Goal: Task Accomplishment & Management: Manage account settings

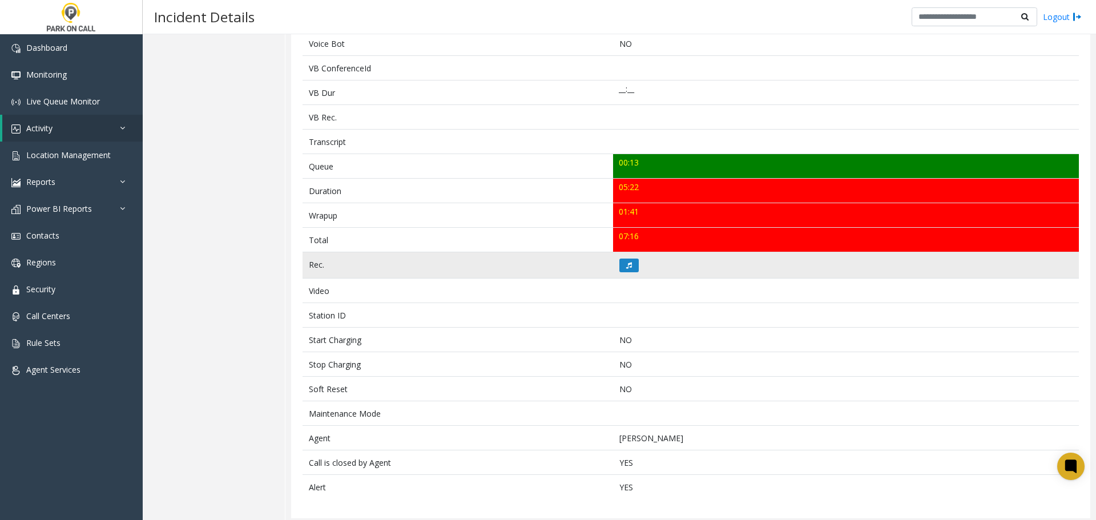
scroll to position [318, 0]
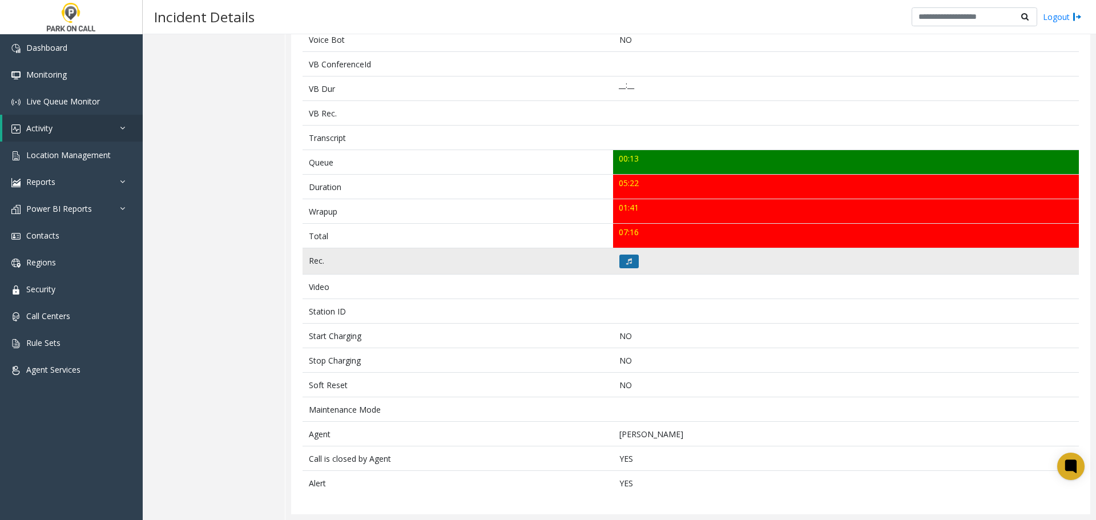
click at [633, 261] on button at bounding box center [628, 262] width 19 height 14
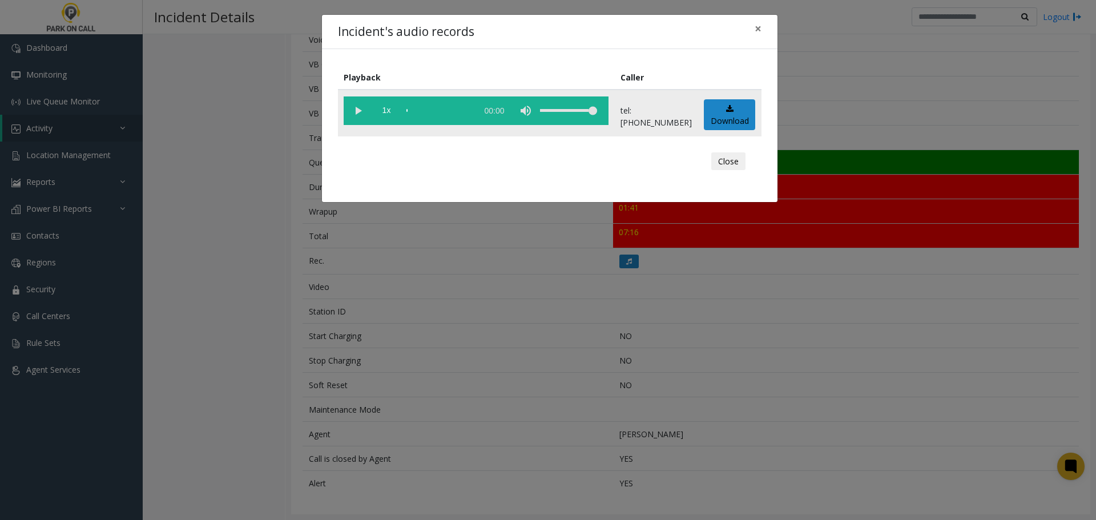
click at [356, 108] on vg-play-pause at bounding box center [358, 110] width 29 height 29
drag, startPoint x: 410, startPoint y: 111, endPoint x: 378, endPoint y: 123, distance: 34.9
click at [395, 114] on vg-controls "1x 05:24" at bounding box center [476, 110] width 265 height 29
drag, startPoint x: 415, startPoint y: 110, endPoint x: 363, endPoint y: 127, distance: 55.1
click at [365, 124] on vg-controls "1x 05:24" at bounding box center [476, 110] width 265 height 29
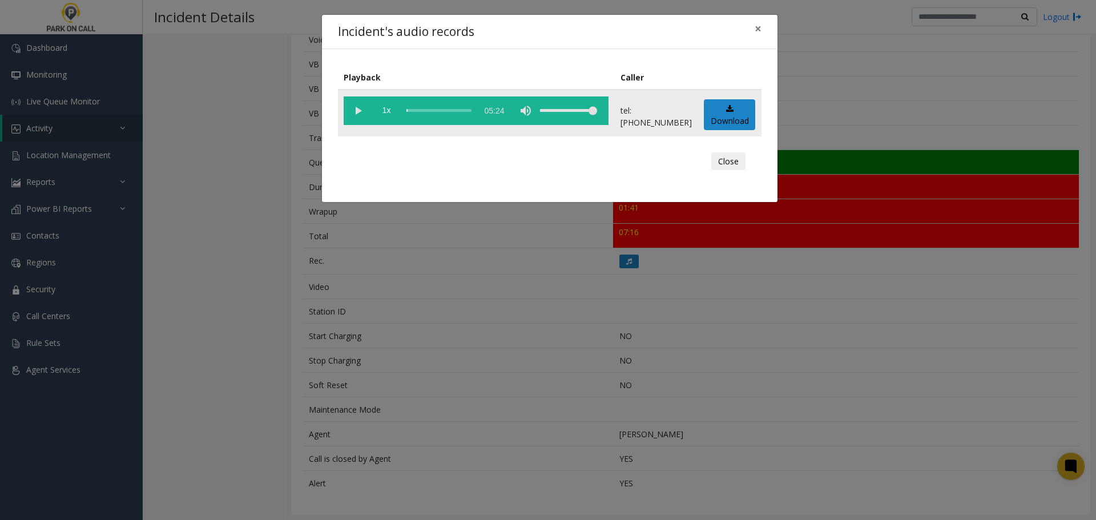
drag, startPoint x: 414, startPoint y: 112, endPoint x: 407, endPoint y: 110, distance: 7.9
click at [407, 110] on div "scrub bar" at bounding box center [438, 110] width 65 height 29
click at [439, 320] on div "Incident's audio records × Playback Caller 1x 05:24 tel:8542949004 Download Clo…" at bounding box center [548, 260] width 1096 height 520
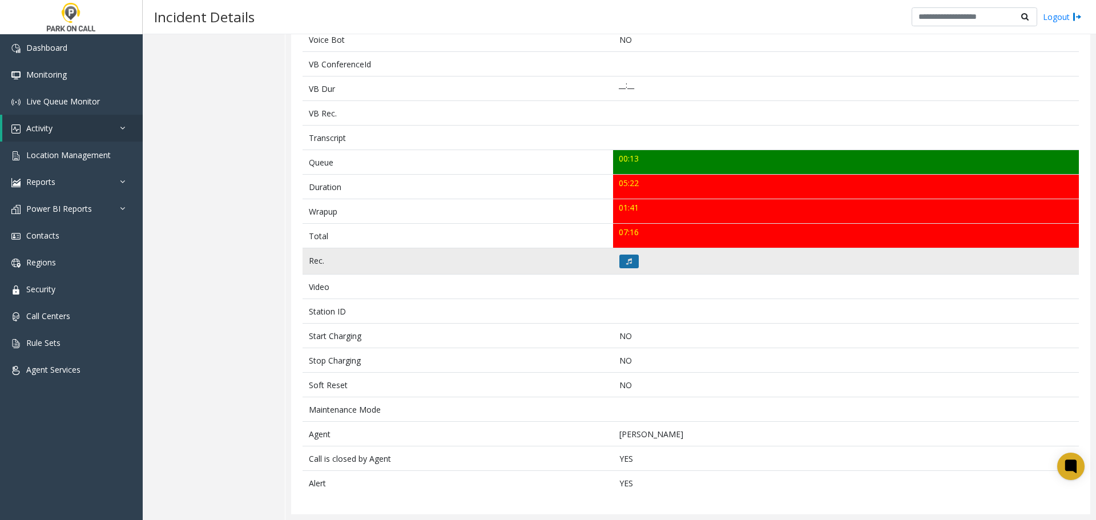
click at [628, 260] on icon at bounding box center [629, 261] width 6 height 7
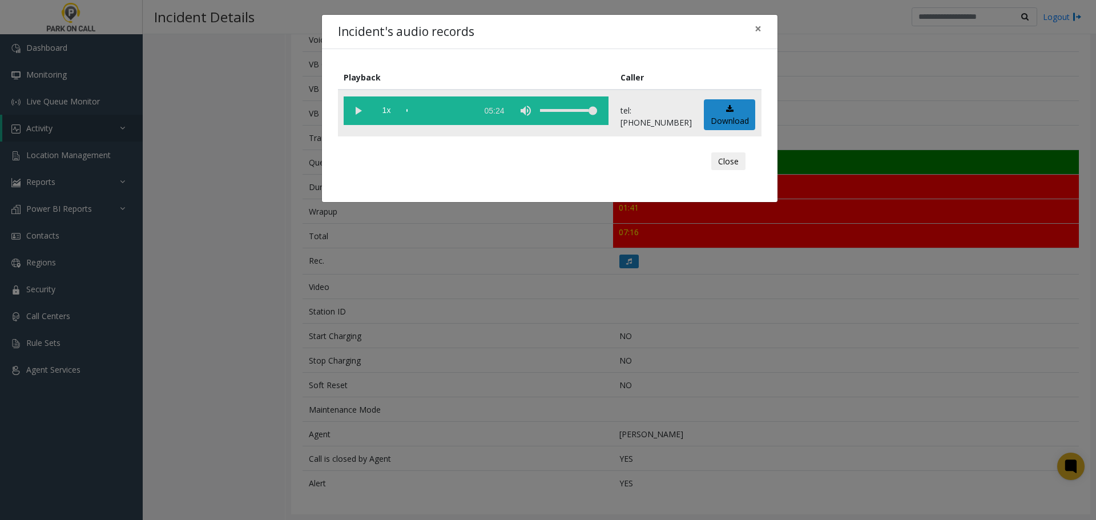
click at [361, 112] on vg-play-pause at bounding box center [358, 110] width 29 height 29
click at [446, 111] on div "scrub bar" at bounding box center [438, 110] width 65 height 29
click at [455, 112] on div "scrub bar" at bounding box center [438, 110] width 65 height 29
click at [471, 109] on div "scrub bar" at bounding box center [438, 110] width 65 height 29
click at [471, 111] on div "scrub bar" at bounding box center [438, 110] width 65 height 29
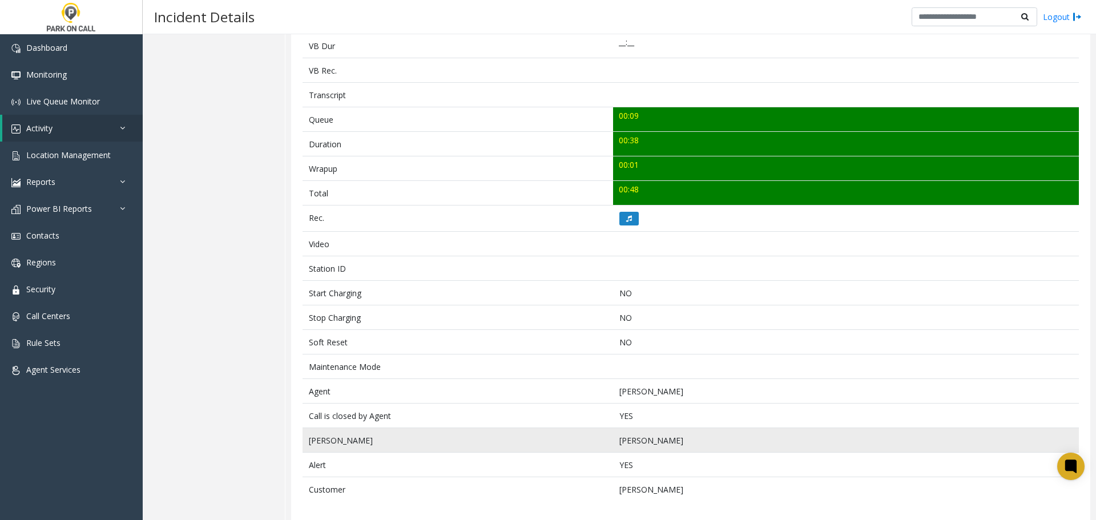
scroll to position [356, 0]
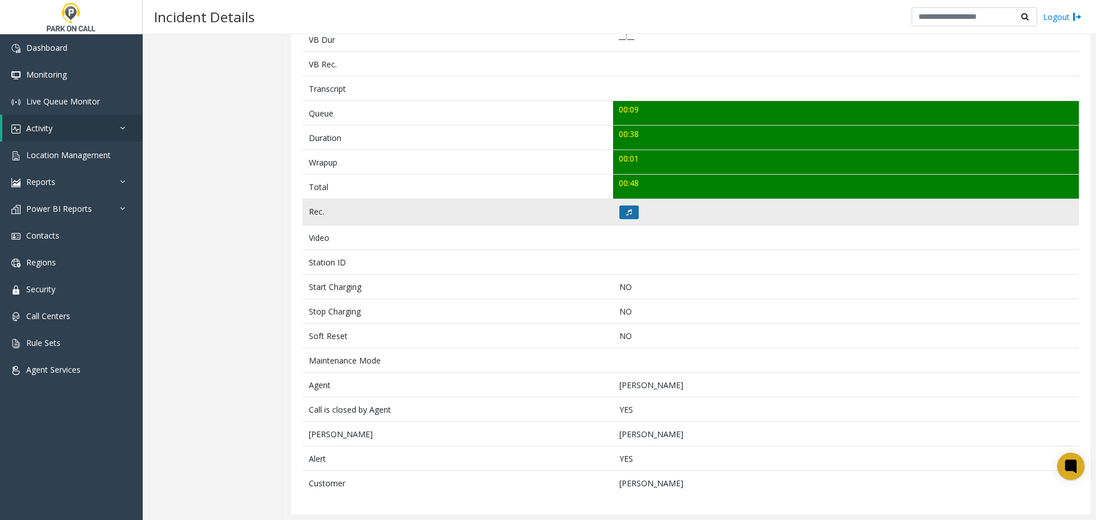
click at [628, 219] on button at bounding box center [628, 212] width 19 height 14
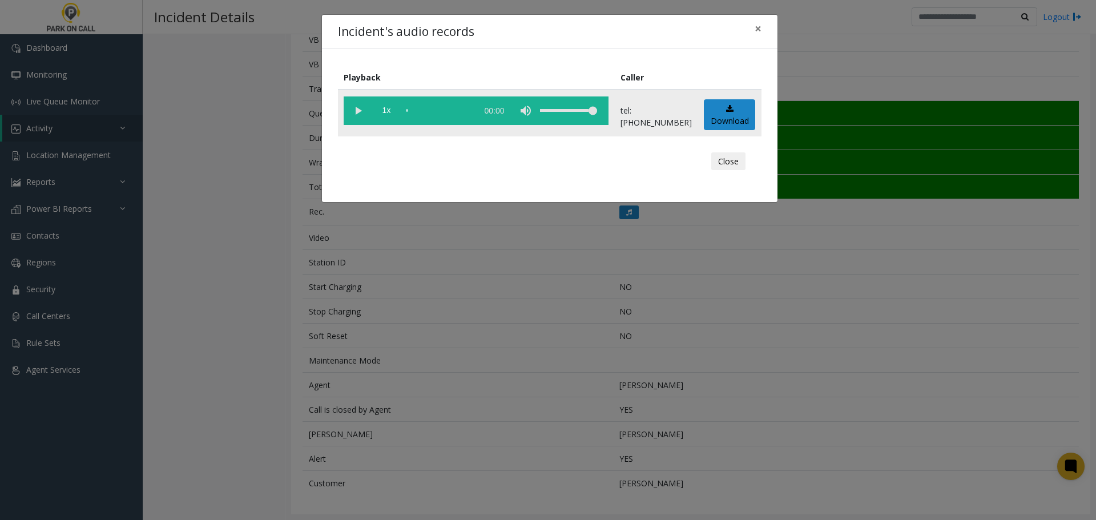
click at [355, 110] on vg-play-pause at bounding box center [358, 110] width 29 height 29
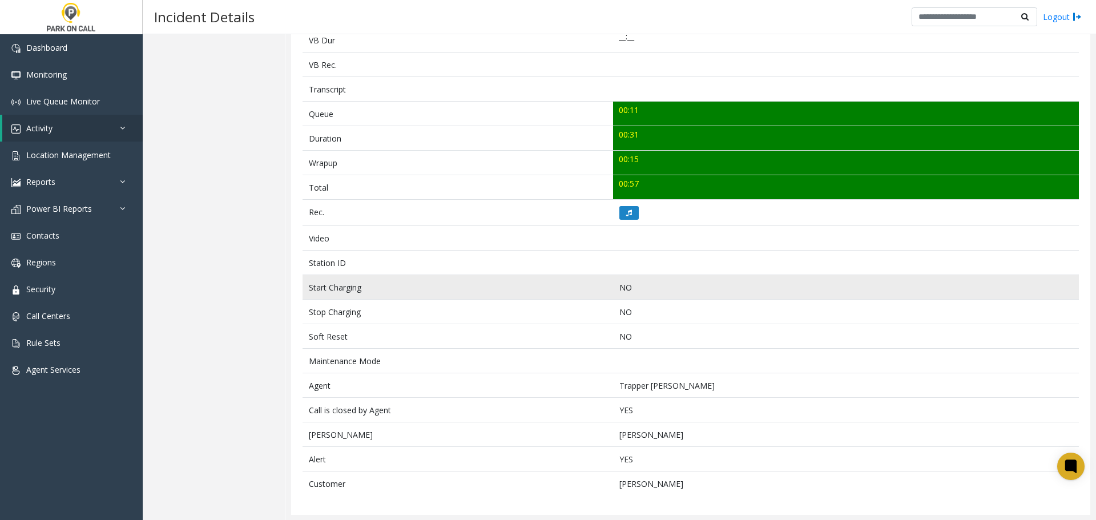
scroll to position [356, 0]
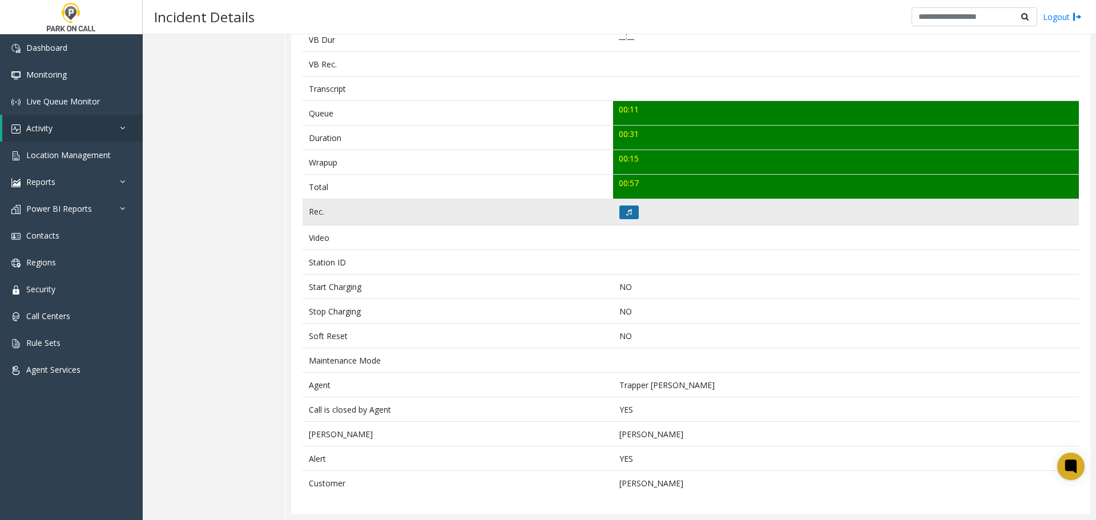
click at [625, 205] on button at bounding box center [628, 212] width 19 height 14
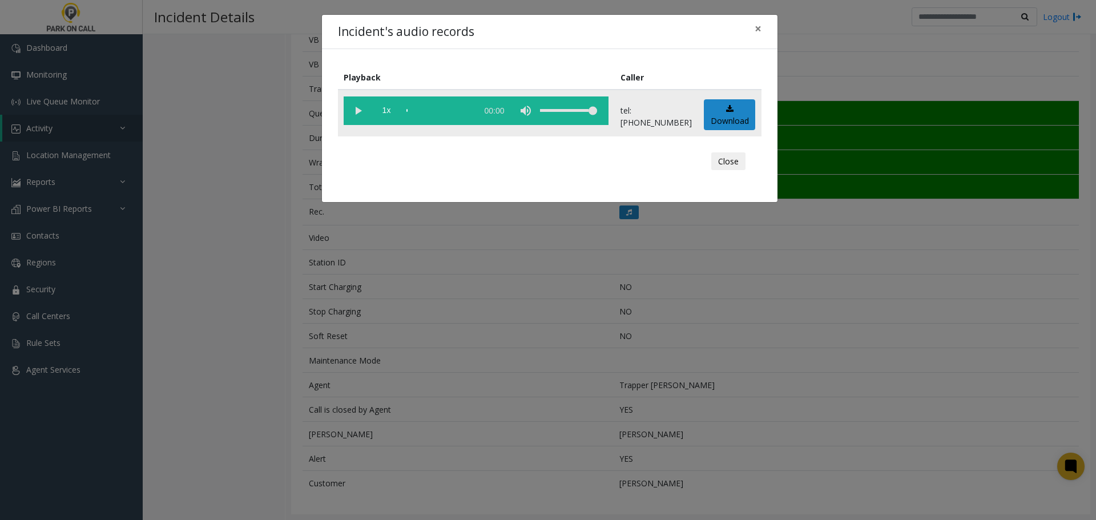
click at [363, 113] on vg-play-pause at bounding box center [358, 110] width 29 height 29
click at [470, 112] on div "scrub bar" at bounding box center [438, 110] width 65 height 29
click at [358, 112] on vg-play-pause at bounding box center [358, 110] width 29 height 29
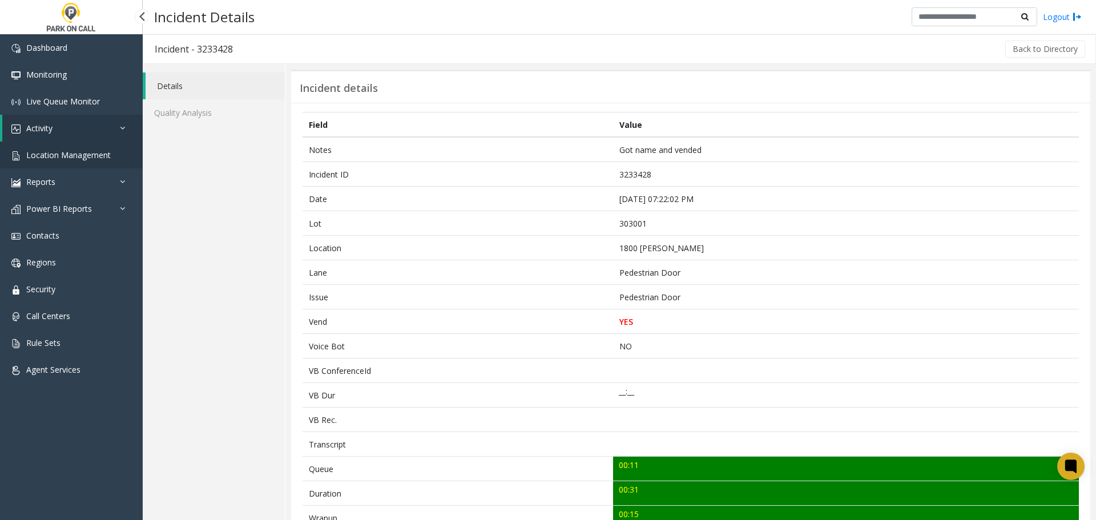
click at [69, 160] on span "Location Management" at bounding box center [68, 155] width 84 height 11
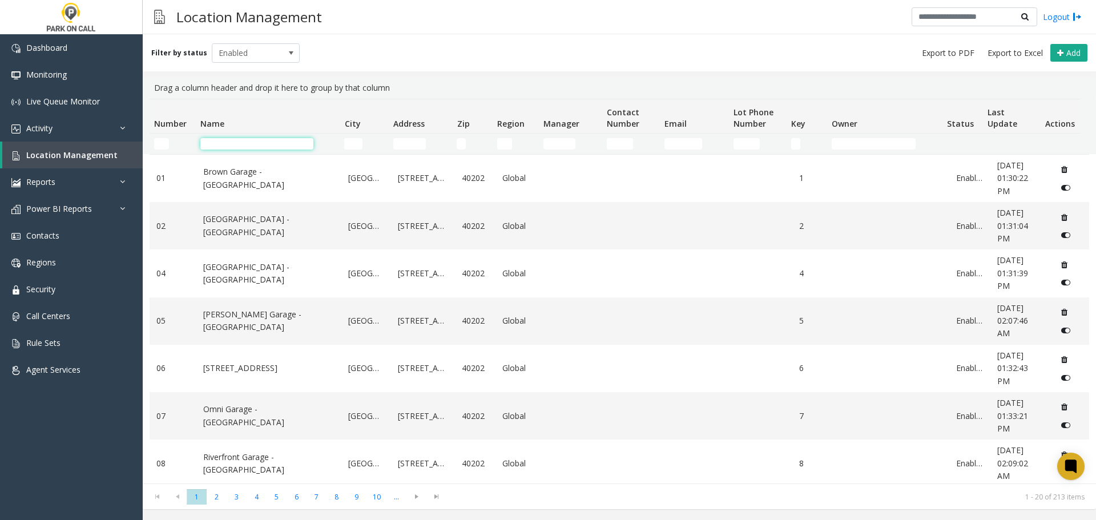
click at [217, 144] on input "Name Filter" at bounding box center [256, 143] width 113 height 11
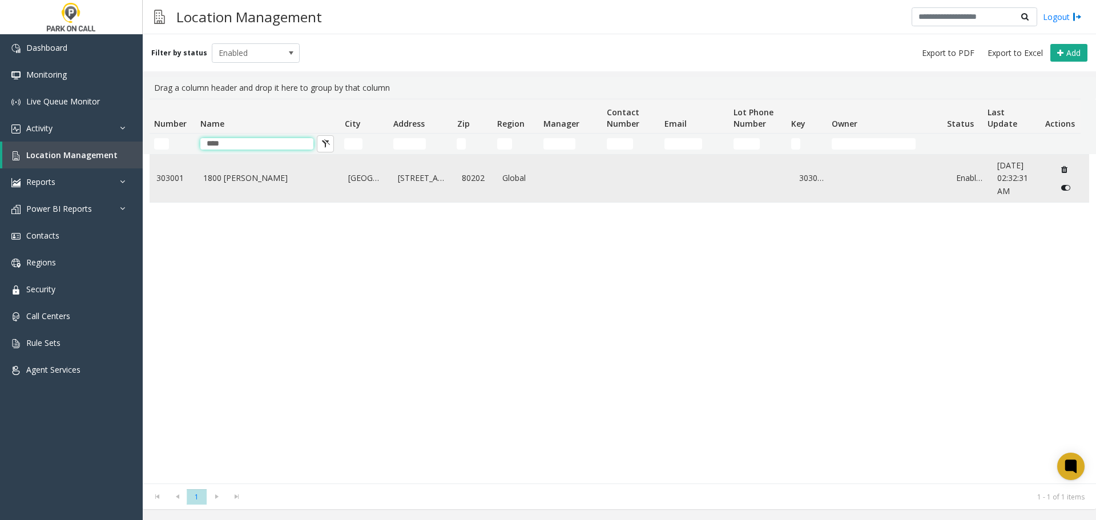
type input "****"
click at [244, 183] on link "1800 Larimer - Parkwell" at bounding box center [269, 178] width 132 height 13
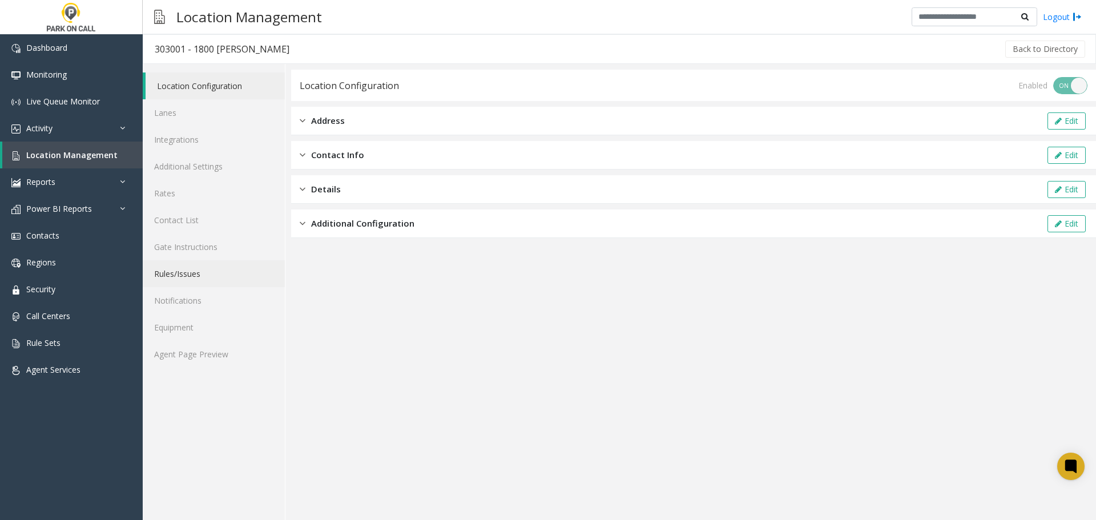
click at [190, 273] on link "Rules/Issues" at bounding box center [214, 273] width 142 height 27
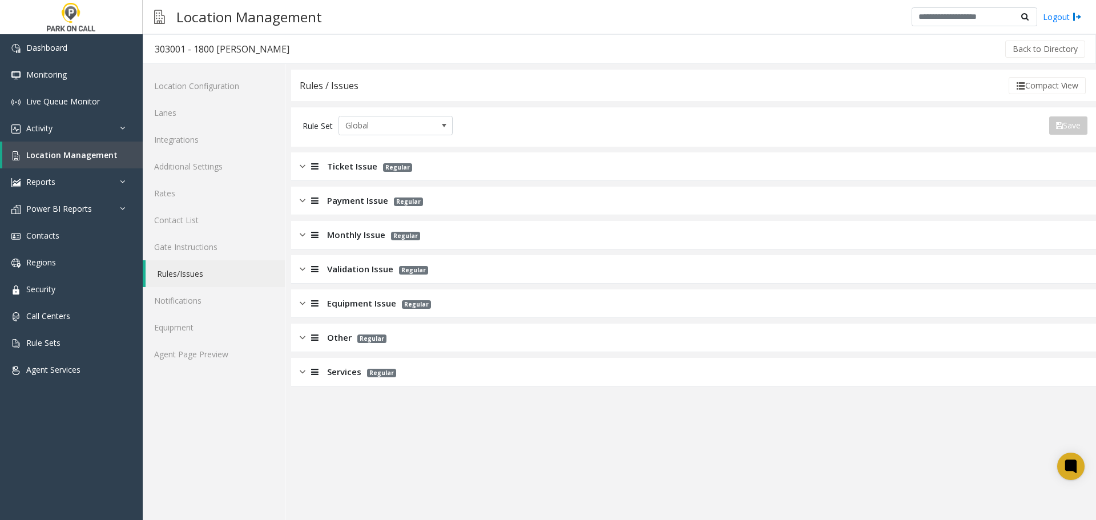
click at [396, 366] on div "Services Regular" at bounding box center [693, 372] width 805 height 29
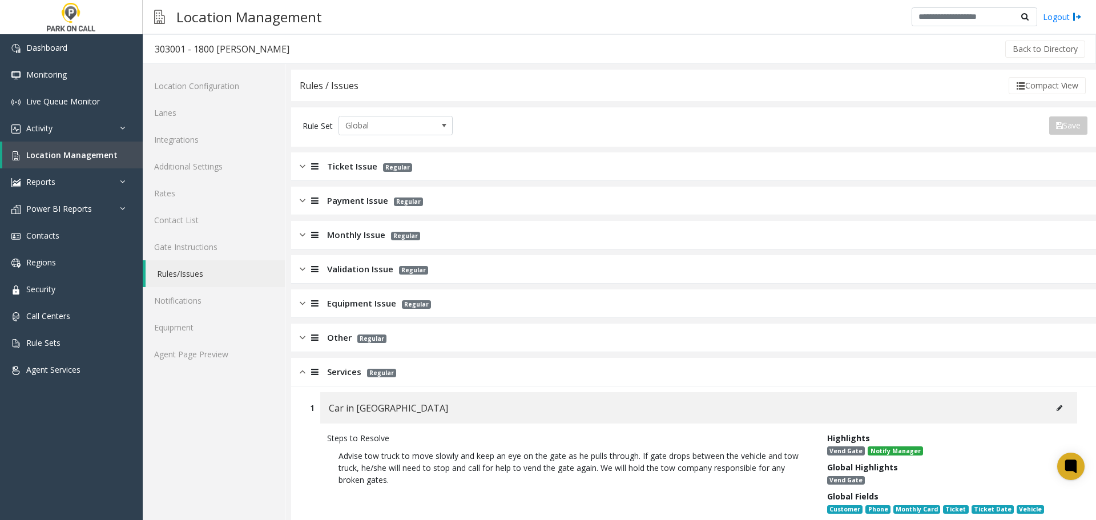
click at [403, 374] on div "Services Regular" at bounding box center [693, 372] width 805 height 29
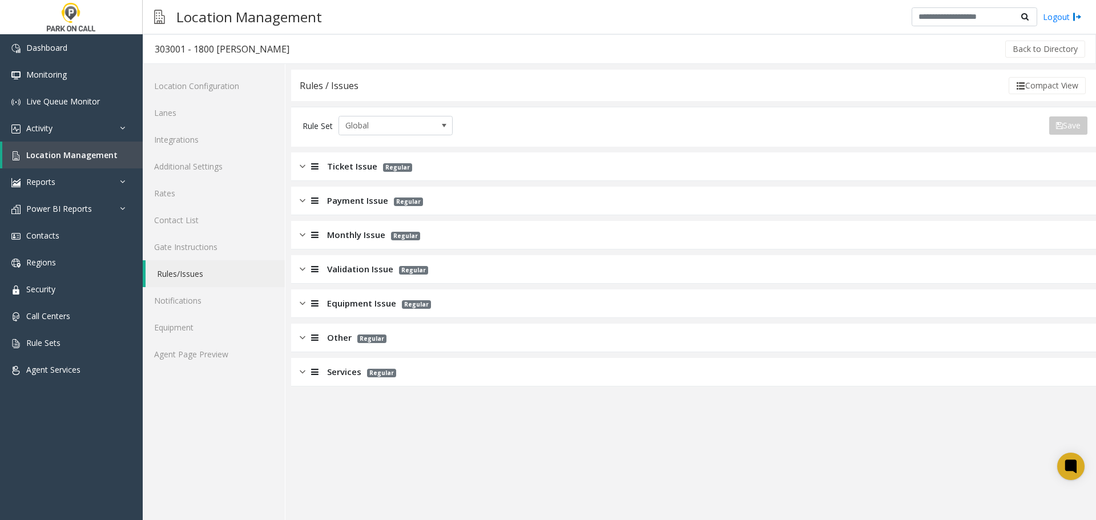
click at [419, 341] on div "Other Regular" at bounding box center [693, 338] width 805 height 29
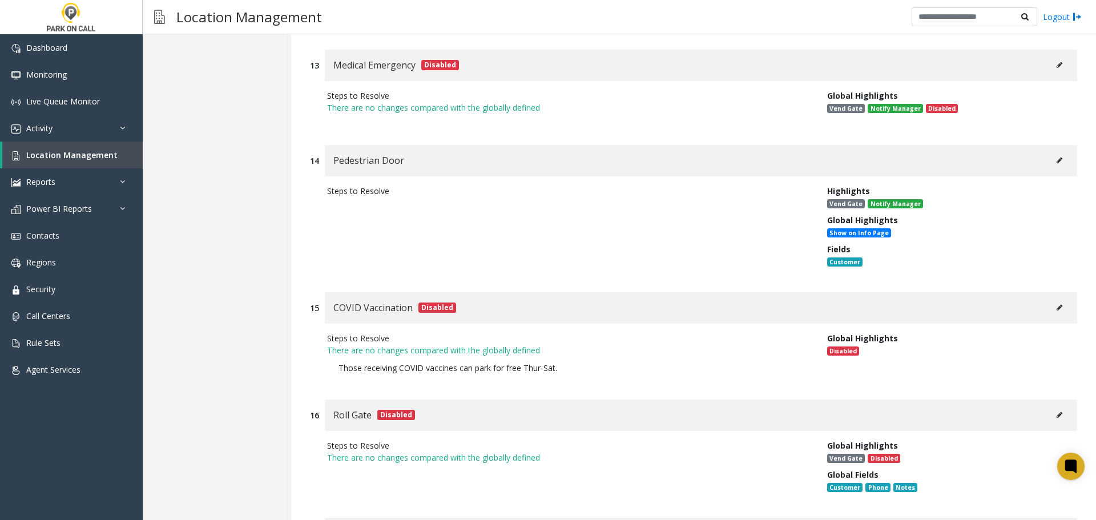
scroll to position [1940, 0]
click at [68, 130] on link "Activity" at bounding box center [71, 128] width 143 height 27
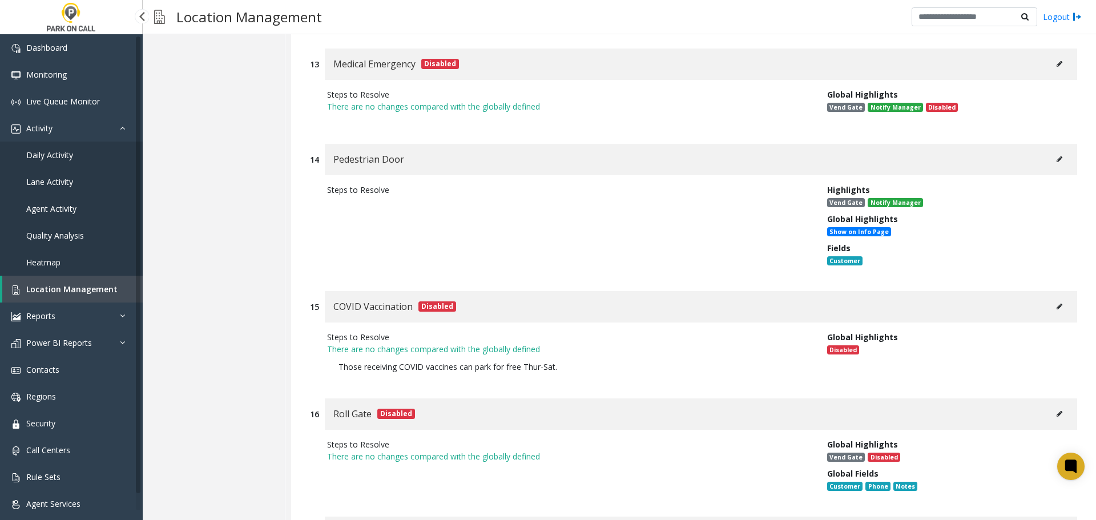
click at [75, 210] on span "Agent Activity" at bounding box center [51, 208] width 50 height 11
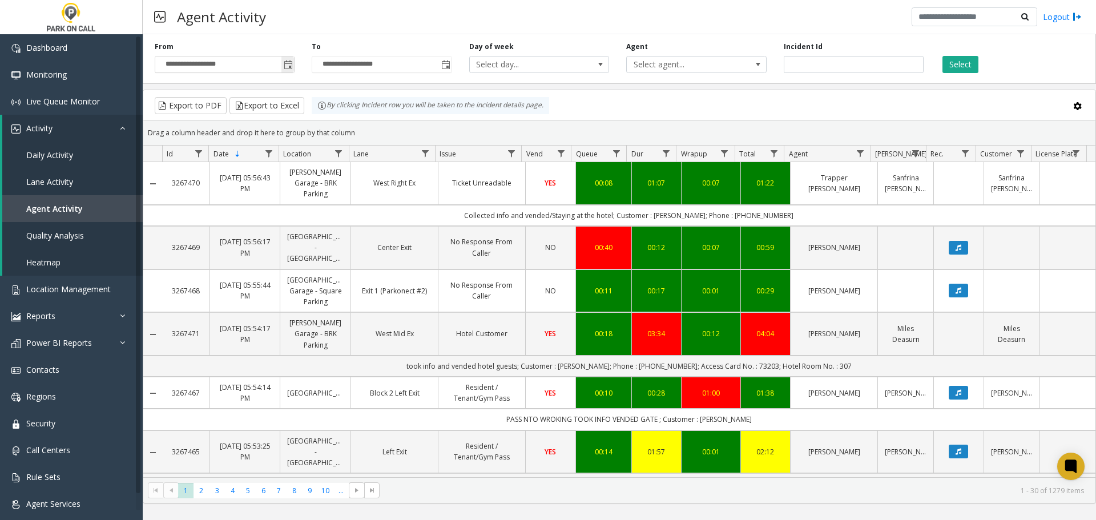
click at [283, 65] on span "Toggle popup" at bounding box center [287, 64] width 13 height 18
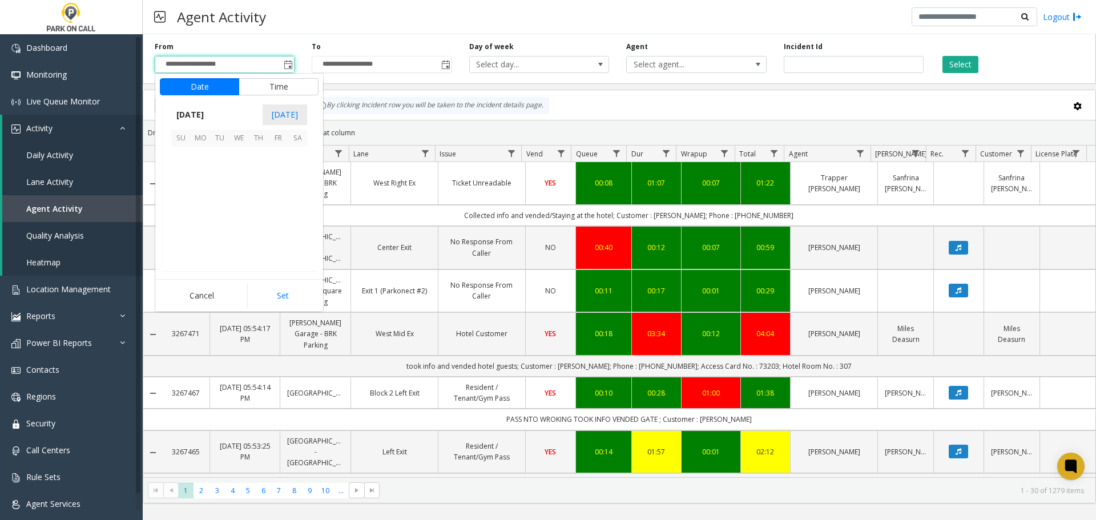
scroll to position [204694, 0]
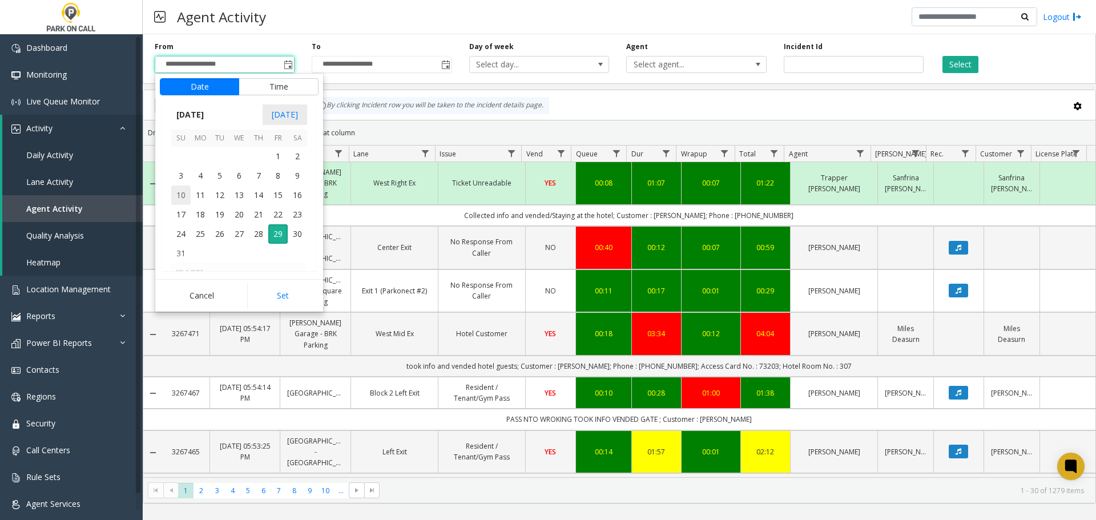
click at [178, 192] on span "10" at bounding box center [180, 194] width 19 height 19
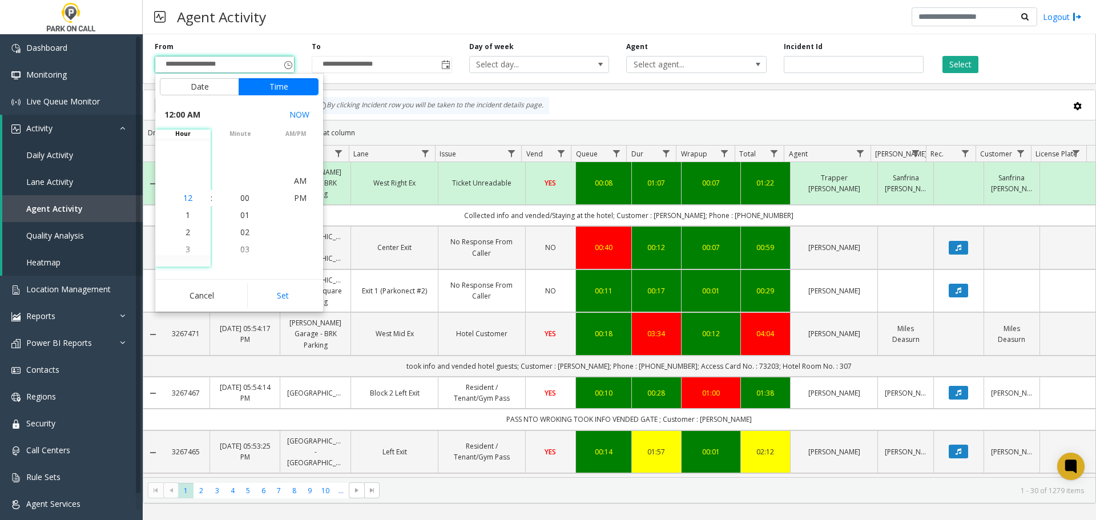
scroll to position [0, 0]
click at [300, 217] on span "PM" at bounding box center [300, 214] width 13 height 11
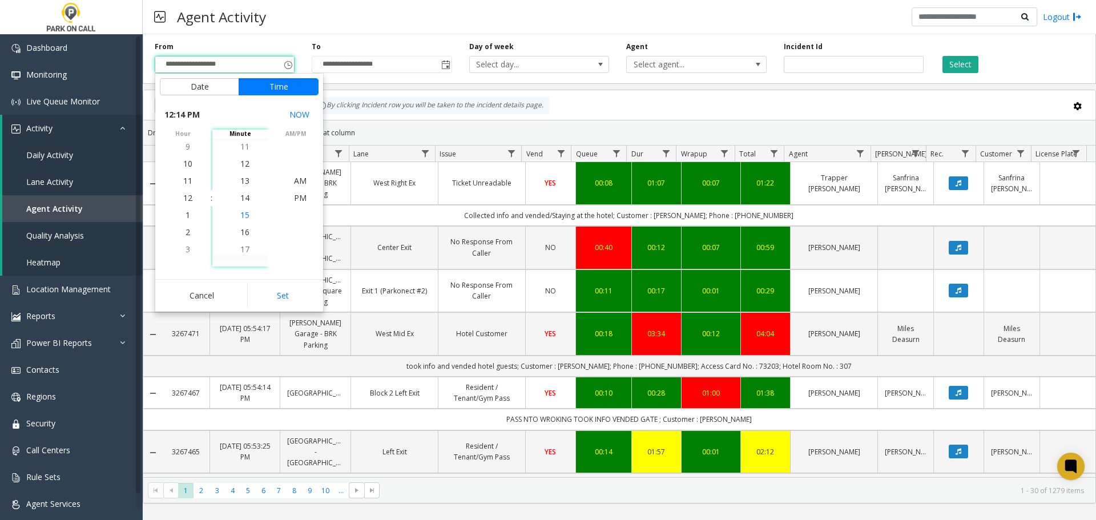
click at [244, 212] on span "15" at bounding box center [244, 214] width 9 height 11
click at [279, 299] on button "Set" at bounding box center [283, 295] width 72 height 25
type input "**********"
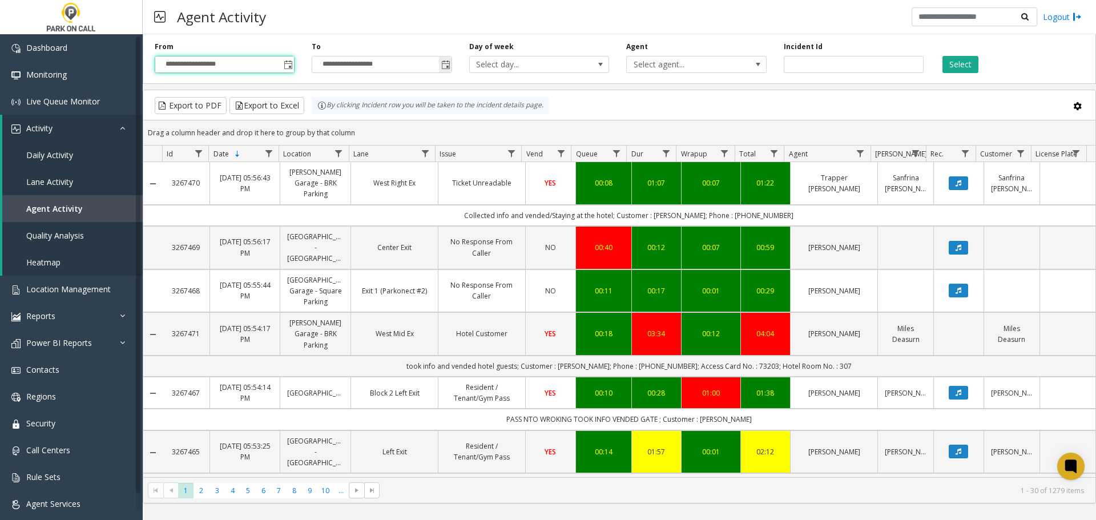
click at [445, 67] on span "Toggle popup" at bounding box center [445, 64] width 9 height 9
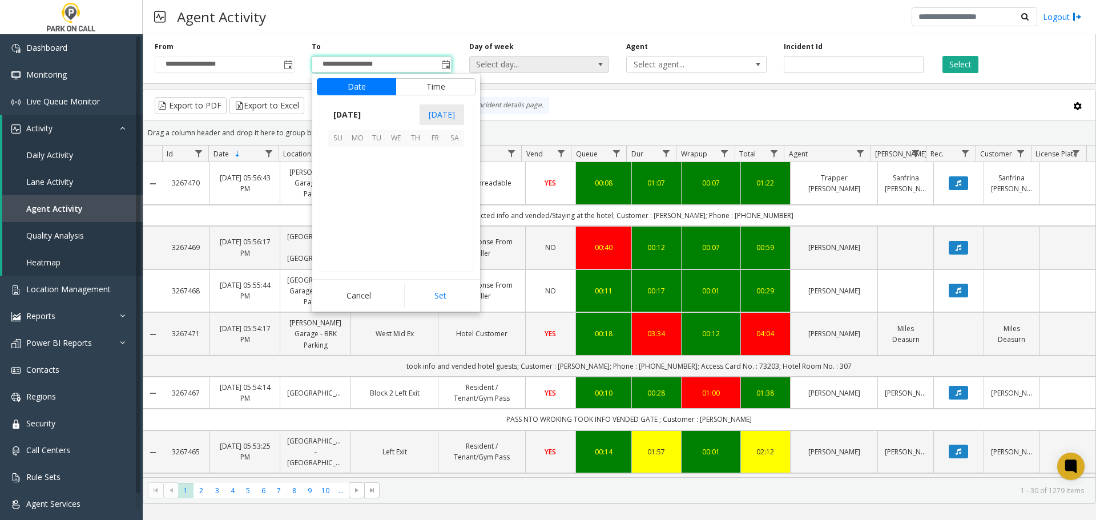
scroll to position [17, 0]
click at [334, 200] on span "10" at bounding box center [337, 194] width 19 height 19
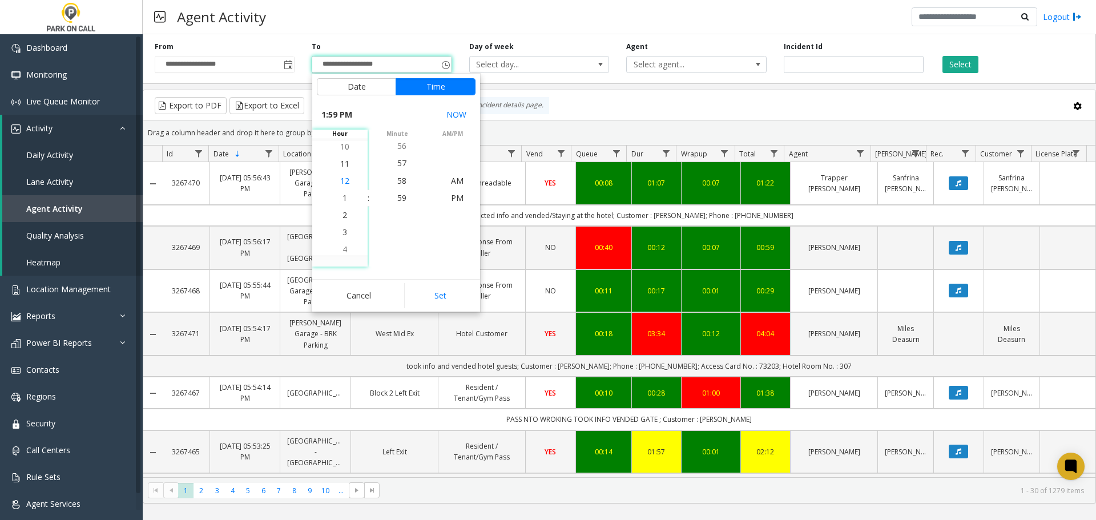
click at [341, 187] on li "12" at bounding box center [345, 180] width 40 height 17
click at [451, 200] on span "PM" at bounding box center [457, 197] width 13 height 11
click at [401, 236] on span "31" at bounding box center [401, 232] width 9 height 11
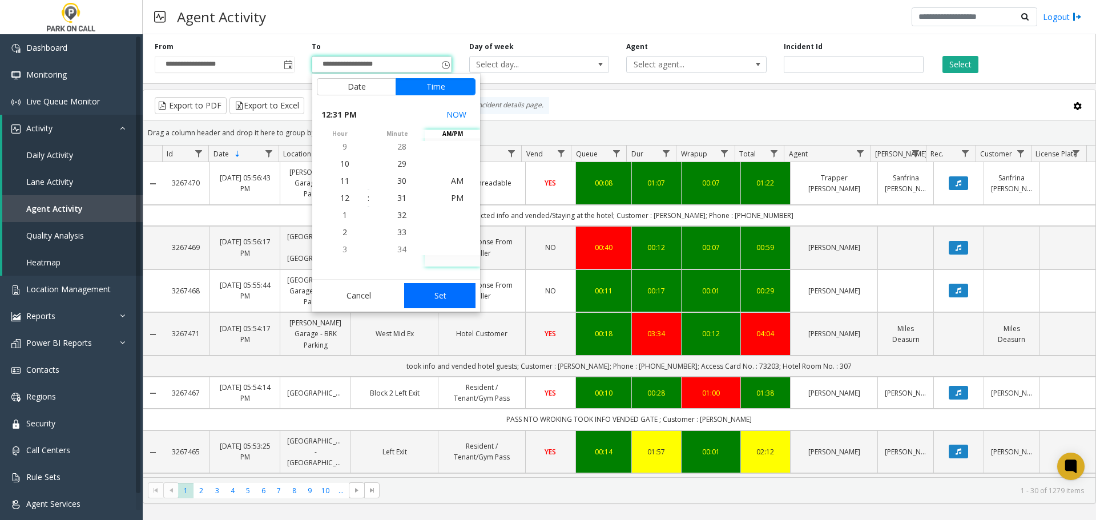
click at [445, 296] on button "Set" at bounding box center [440, 295] width 72 height 25
type input "**********"
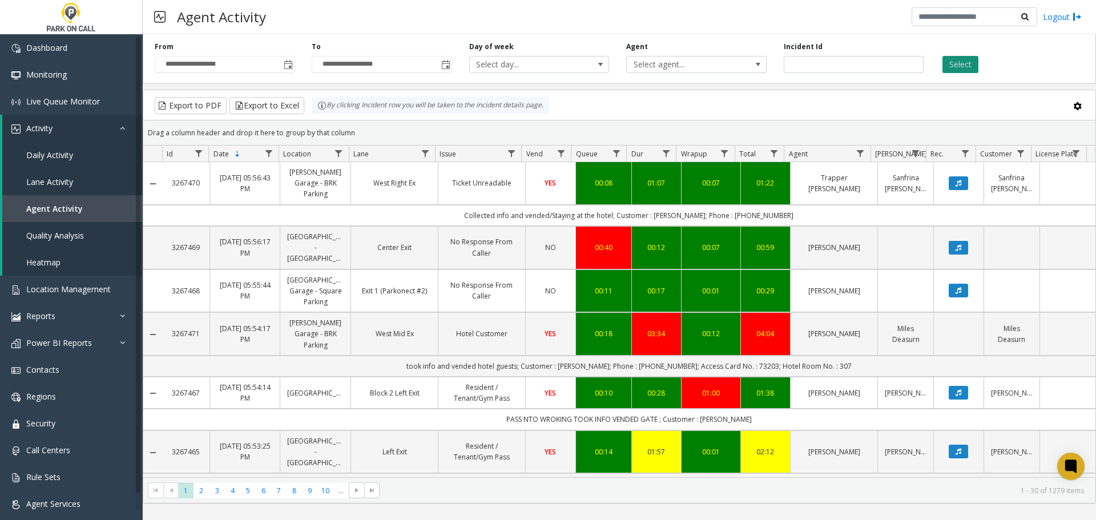
click at [967, 64] on button "Select" at bounding box center [960, 64] width 36 height 17
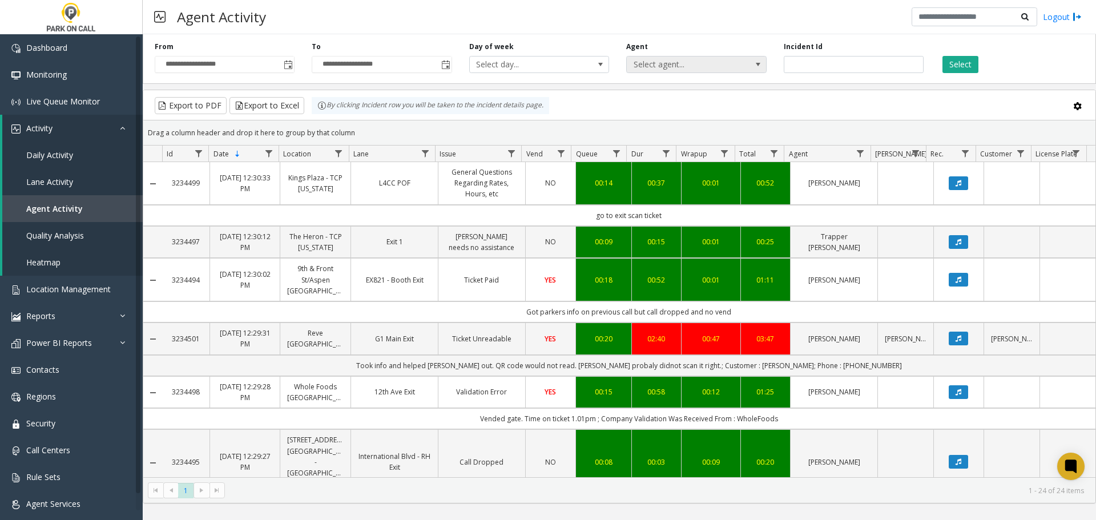
click at [713, 65] on span "Select agent..." at bounding box center [682, 65] width 111 height 16
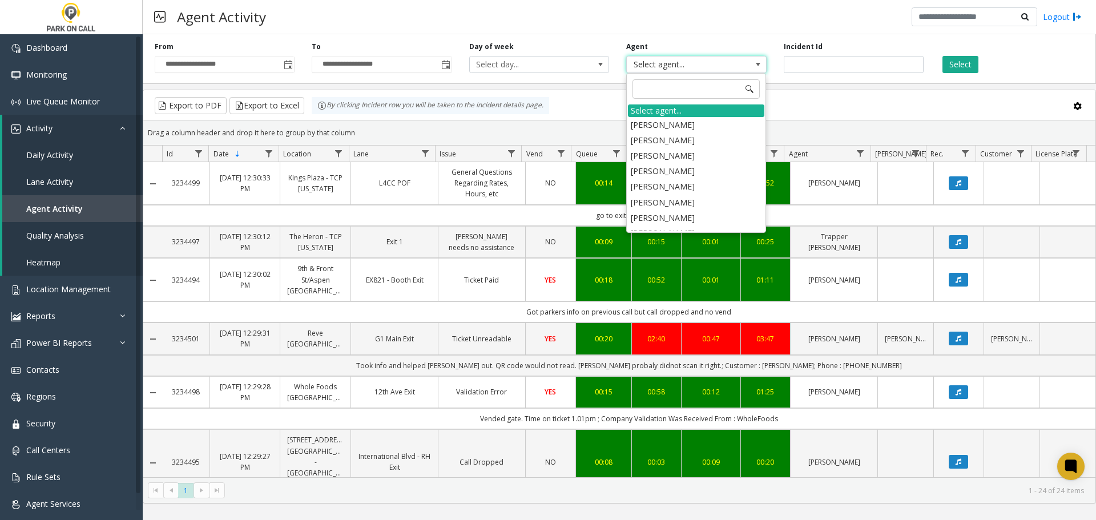
click at [711, 64] on span "Select agent..." at bounding box center [682, 65] width 111 height 16
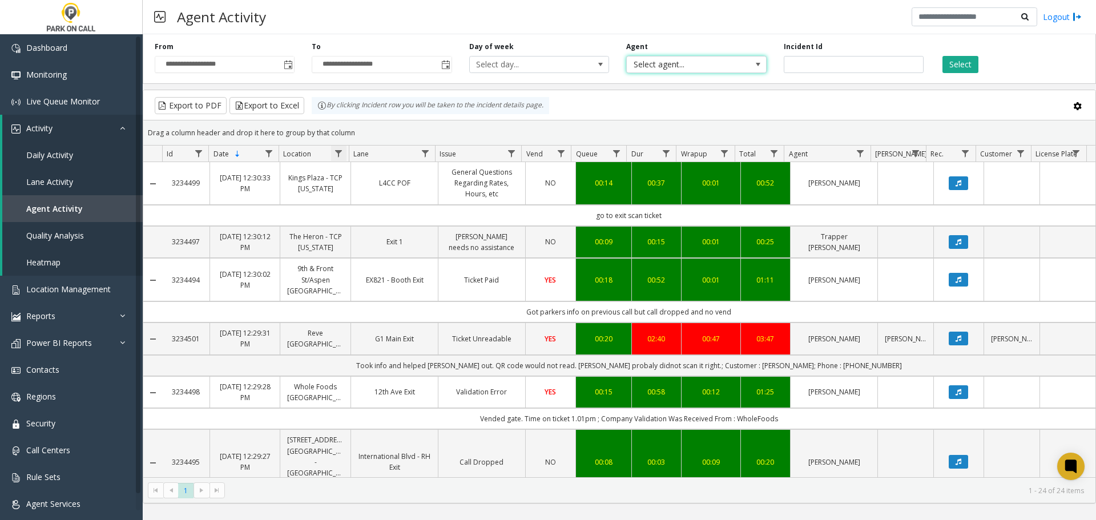
click at [339, 156] on span "Data table" at bounding box center [338, 153] width 9 height 9
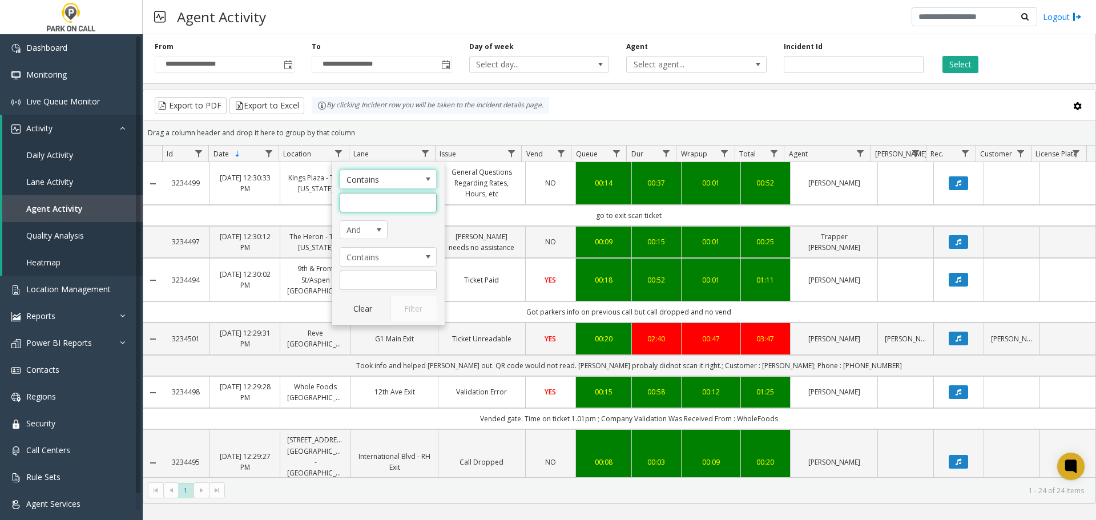
click at [368, 207] on input "Location Filter" at bounding box center [388, 202] width 97 height 19
type input "**********"
click button "Filter" at bounding box center [413, 308] width 47 height 25
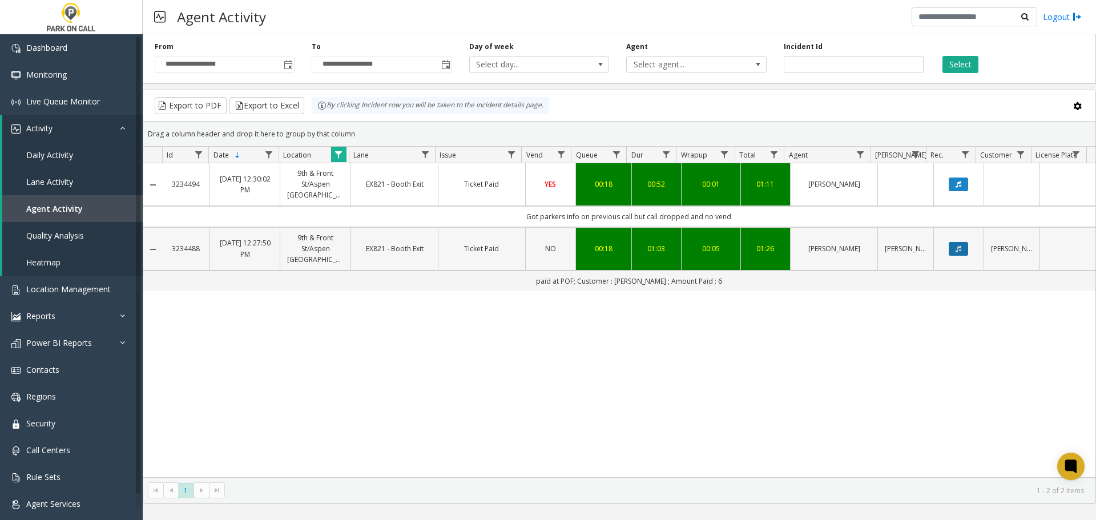
click at [954, 252] on button "Data table" at bounding box center [958, 249] width 19 height 14
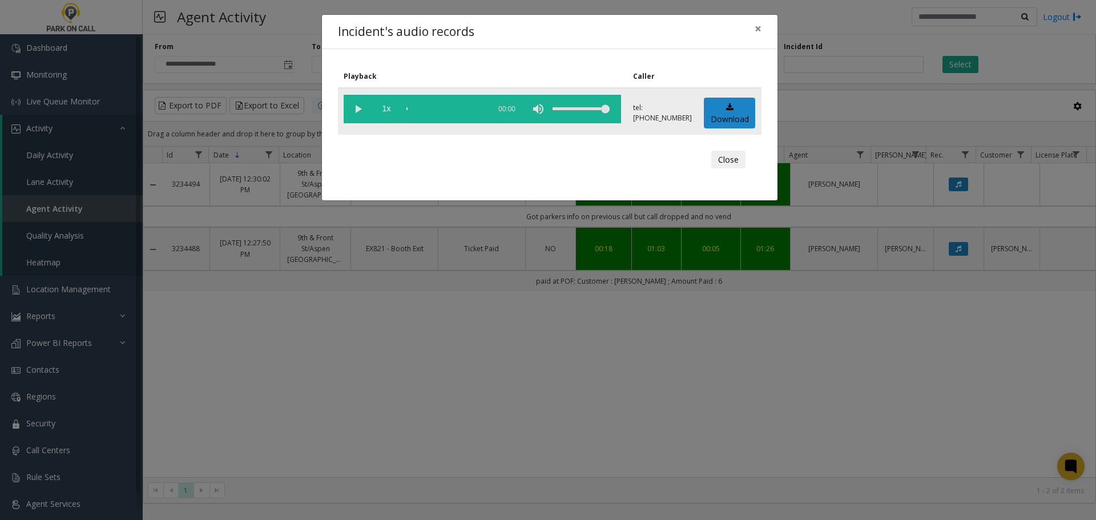
click at [353, 108] on vg-play-pause at bounding box center [358, 109] width 29 height 29
click at [438, 108] on div "scrub bar" at bounding box center [445, 109] width 78 height 29
click at [810, 382] on div "Incident's audio records × Playback Caller 1x 01:14 tel:0010069002 Download Clo…" at bounding box center [548, 260] width 1096 height 520
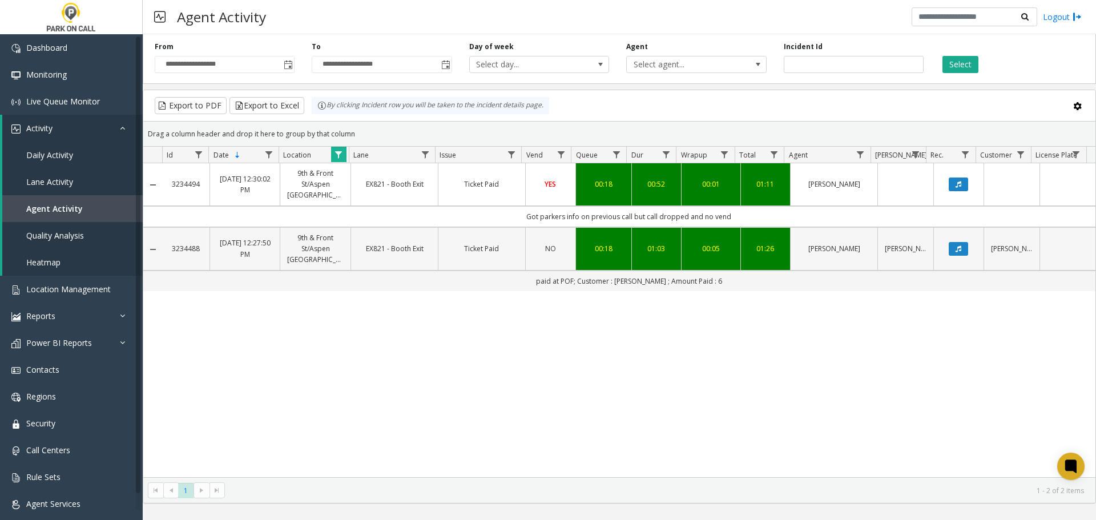
click at [471, 252] on link "Ticket Paid" at bounding box center [481, 248] width 73 height 11
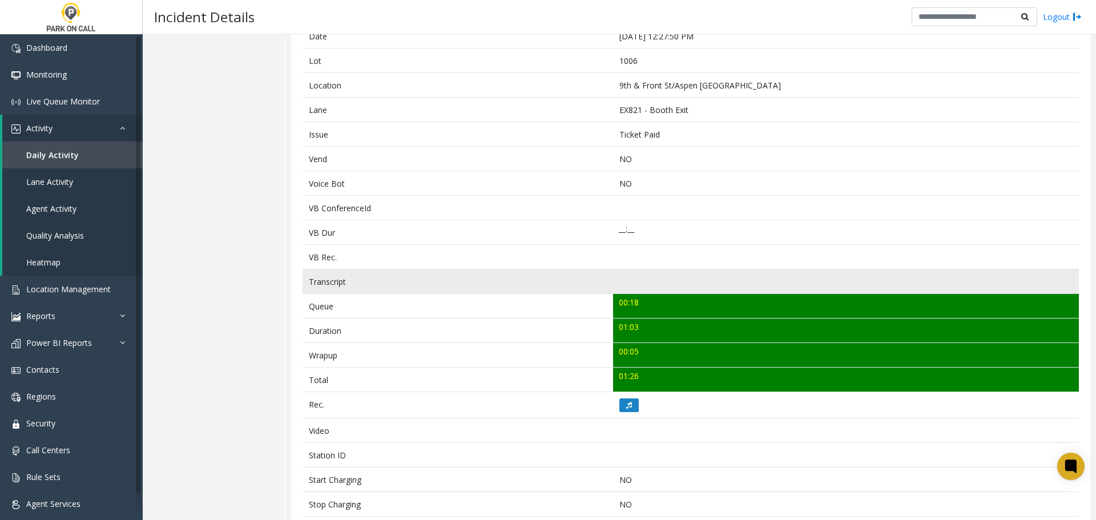
scroll to position [342, 0]
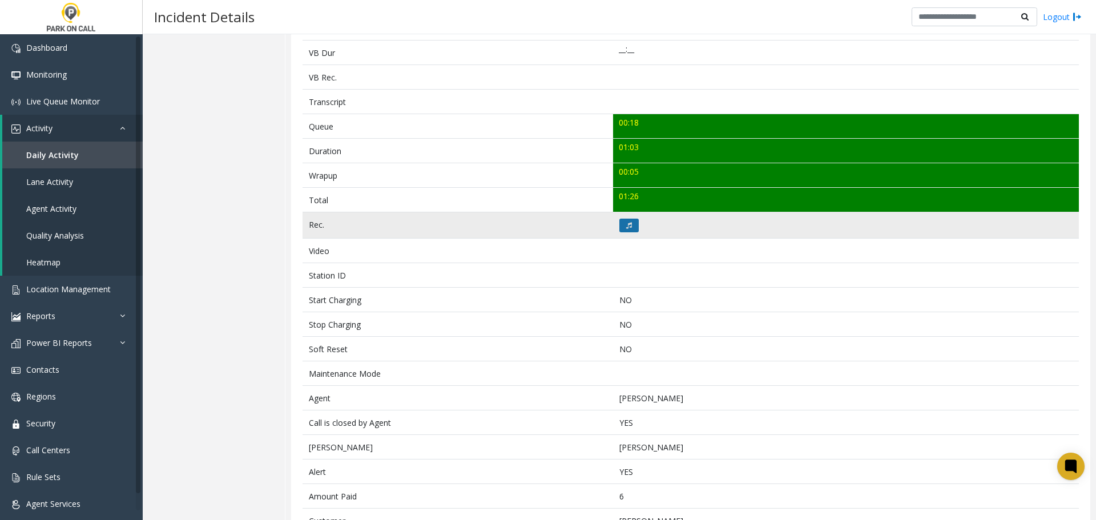
click at [627, 225] on icon at bounding box center [629, 225] width 6 height 7
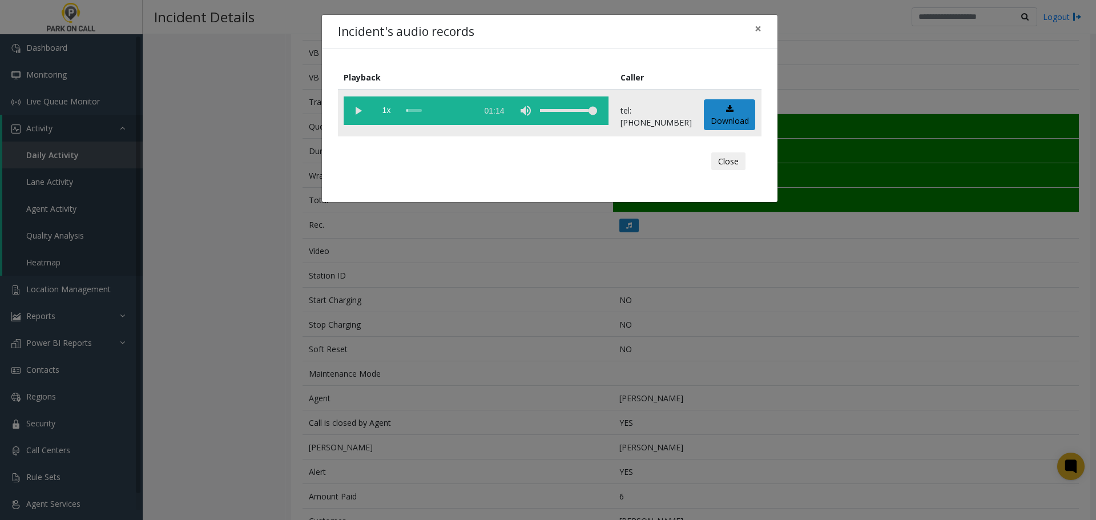
click at [356, 108] on vg-play-pause at bounding box center [358, 110] width 29 height 29
click at [443, 111] on div "scrub bar" at bounding box center [438, 110] width 65 height 29
click at [462, 114] on div "scrub bar" at bounding box center [438, 110] width 65 height 29
click at [469, 108] on div "scrub bar" at bounding box center [438, 110] width 65 height 29
click at [471, 111] on div "scrub bar" at bounding box center [438, 110] width 65 height 29
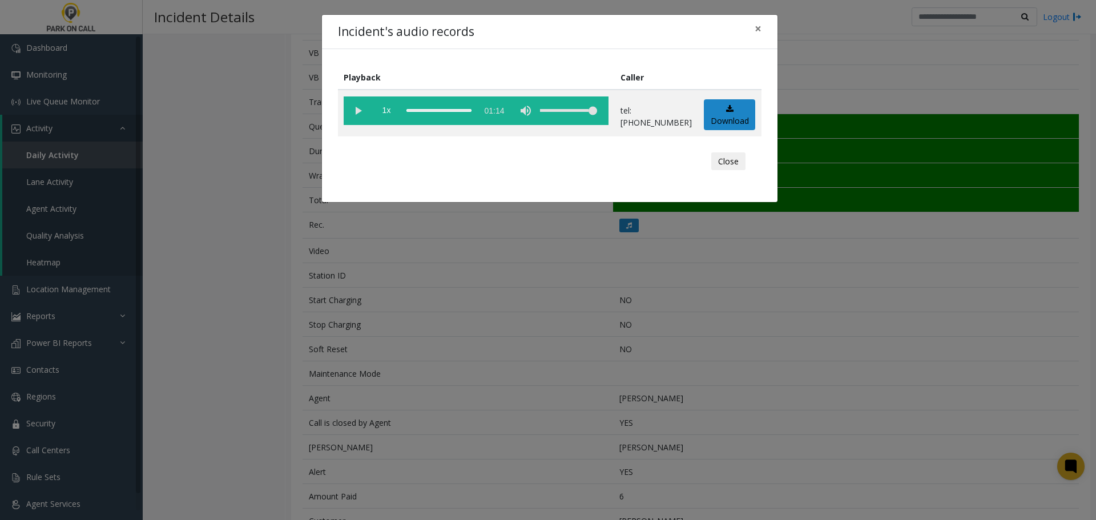
click at [735, 163] on button "Close" at bounding box center [728, 161] width 34 height 18
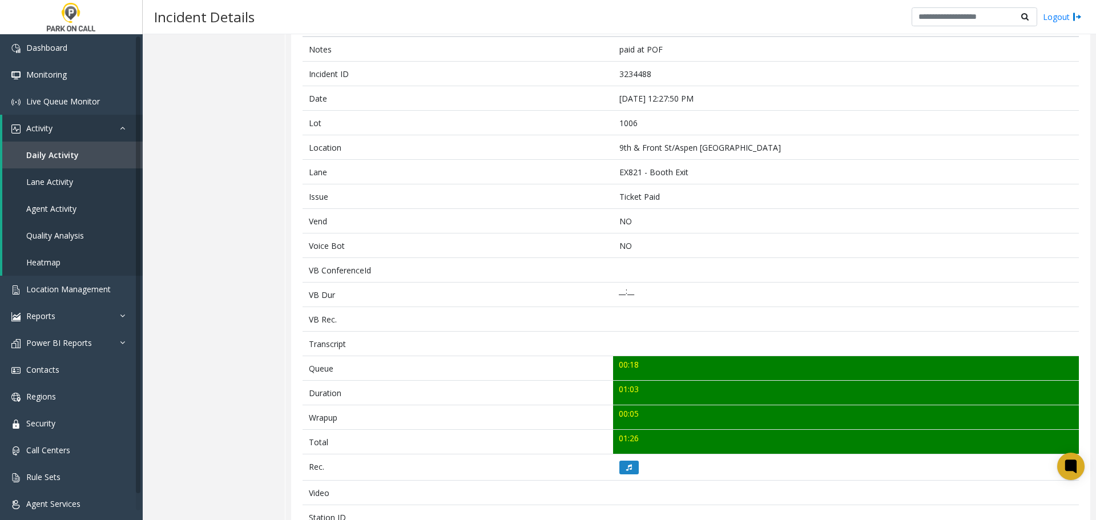
scroll to position [0, 0]
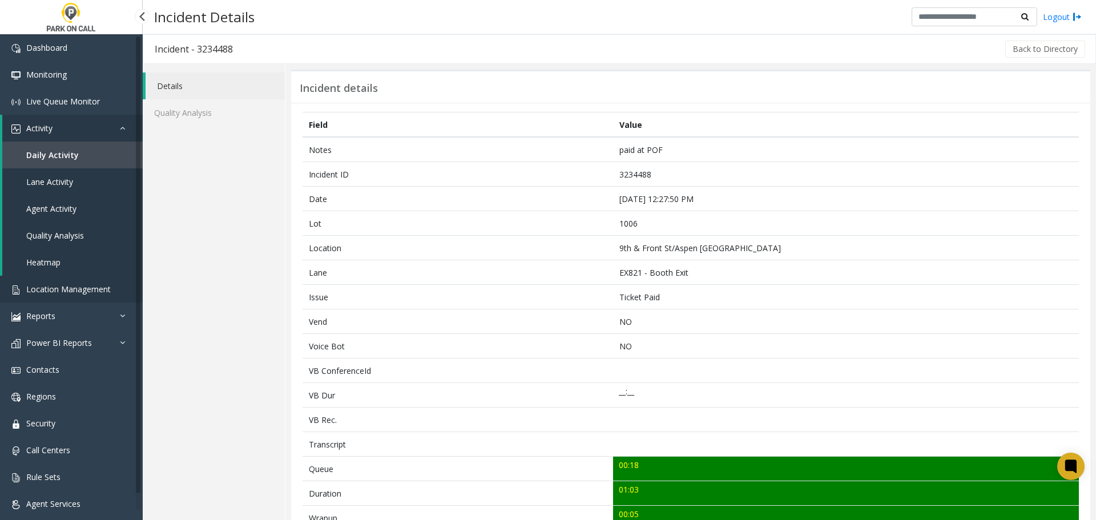
click at [81, 293] on span "Location Management" at bounding box center [68, 289] width 84 height 11
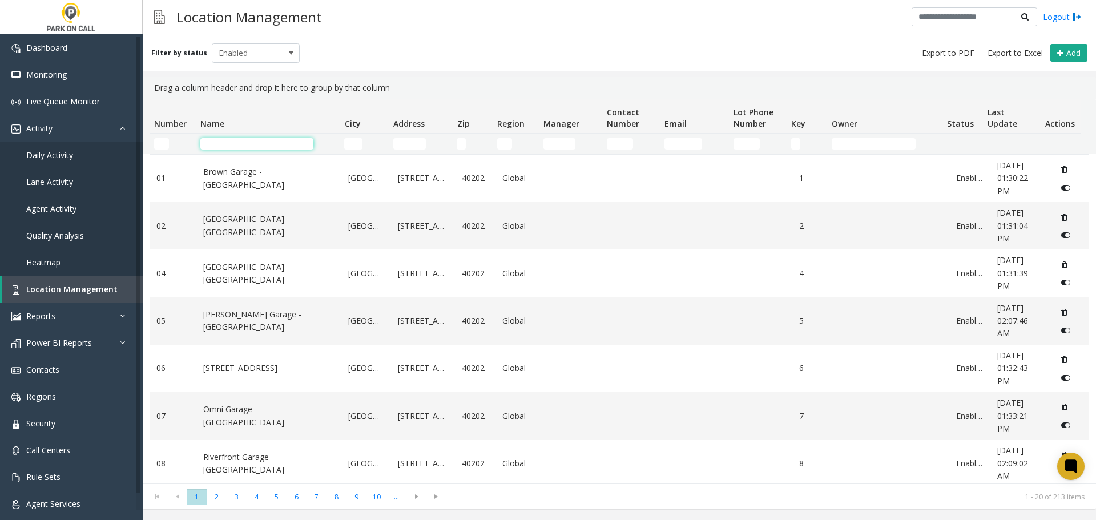
click at [223, 140] on input "Name Filter" at bounding box center [256, 143] width 113 height 11
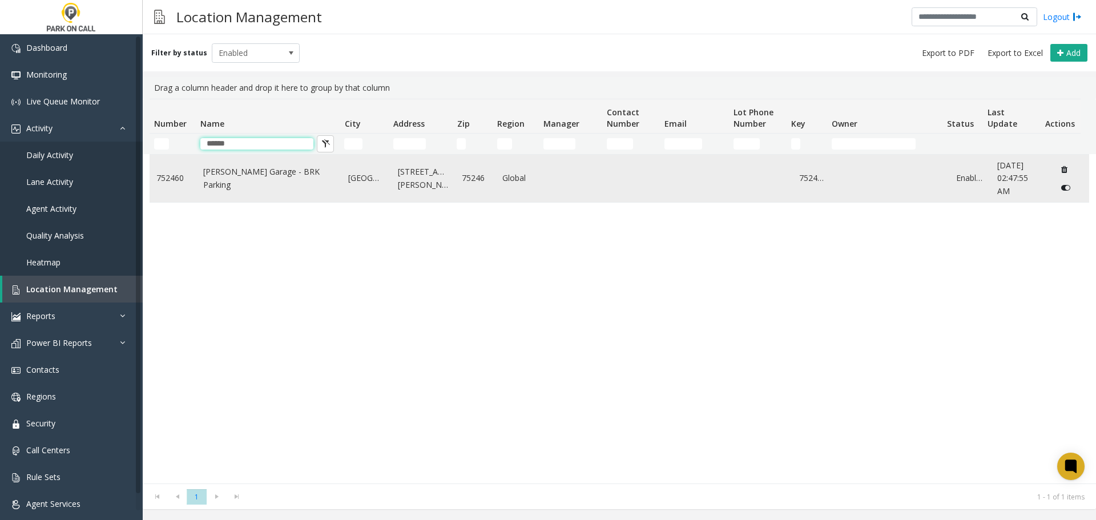
type input "******"
click at [263, 177] on link "Gaston MOB Garage - BRK Parking" at bounding box center [269, 179] width 132 height 26
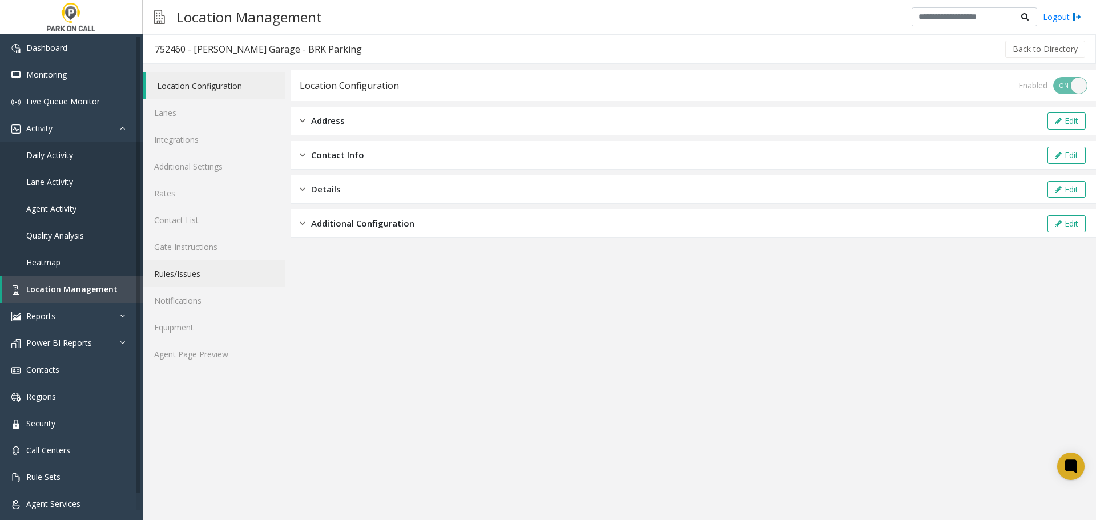
click at [197, 276] on link "Rules/Issues" at bounding box center [214, 273] width 142 height 27
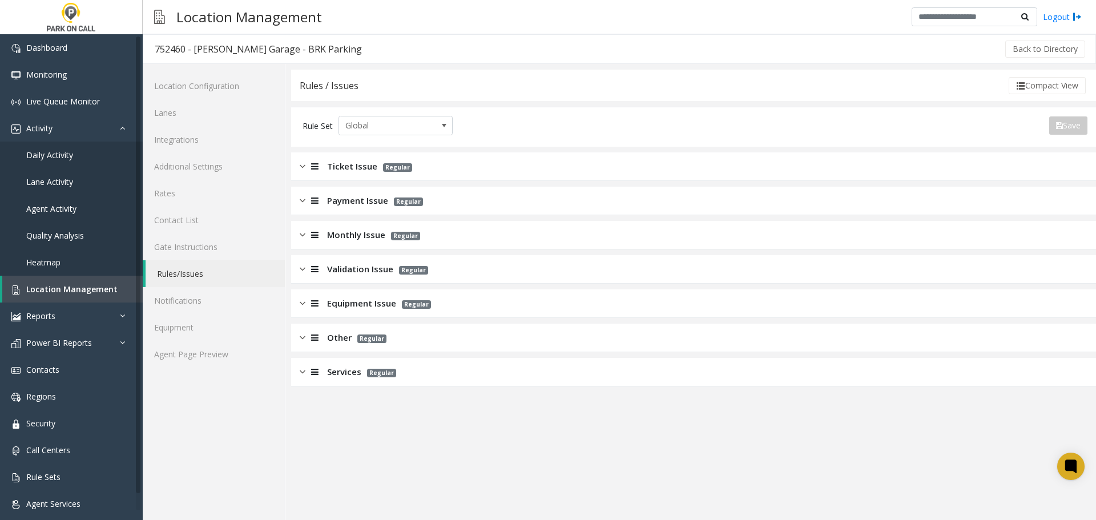
click at [526, 173] on div "Ticket Issue Regular" at bounding box center [693, 166] width 805 height 29
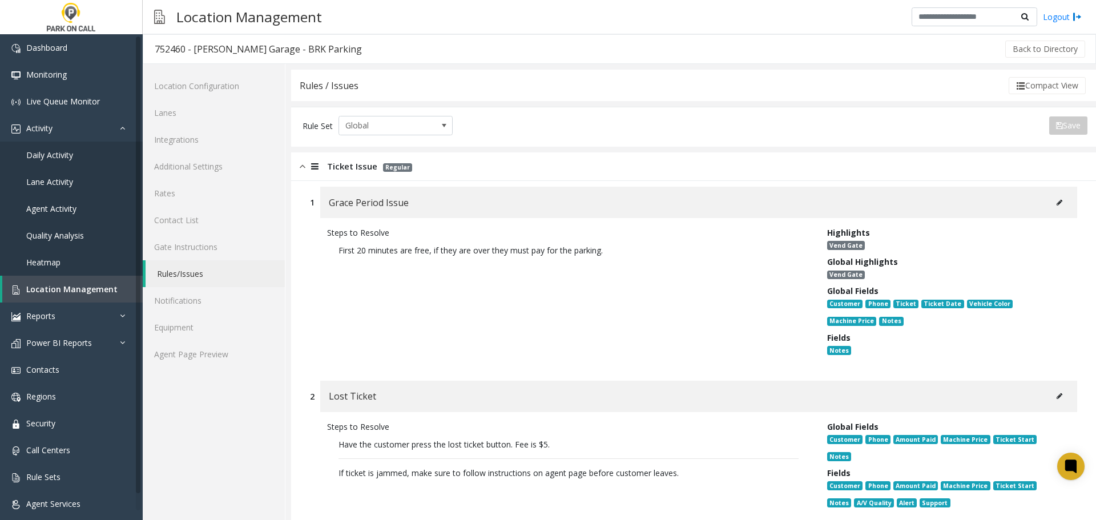
click at [528, 175] on div "Ticket Issue Regular" at bounding box center [693, 166] width 805 height 29
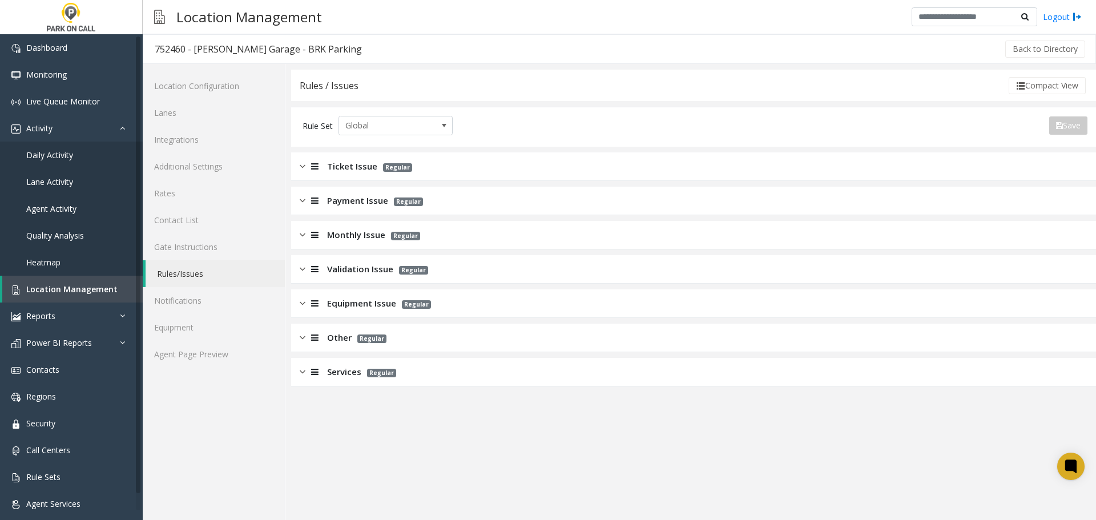
click at [514, 209] on div "Payment Issue Regular" at bounding box center [693, 201] width 805 height 29
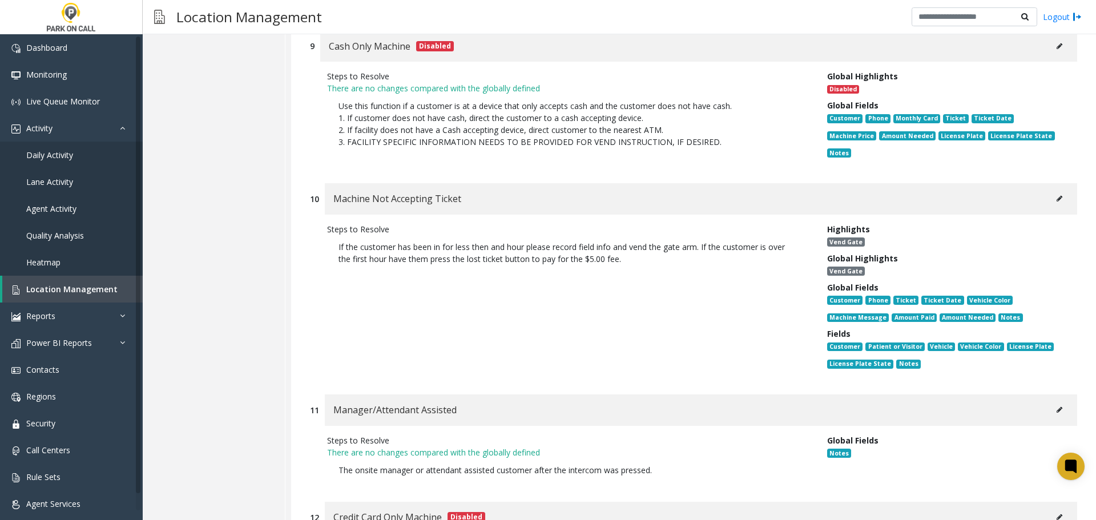
scroll to position [1541, 0]
click at [1056, 191] on button at bounding box center [1059, 199] width 18 height 17
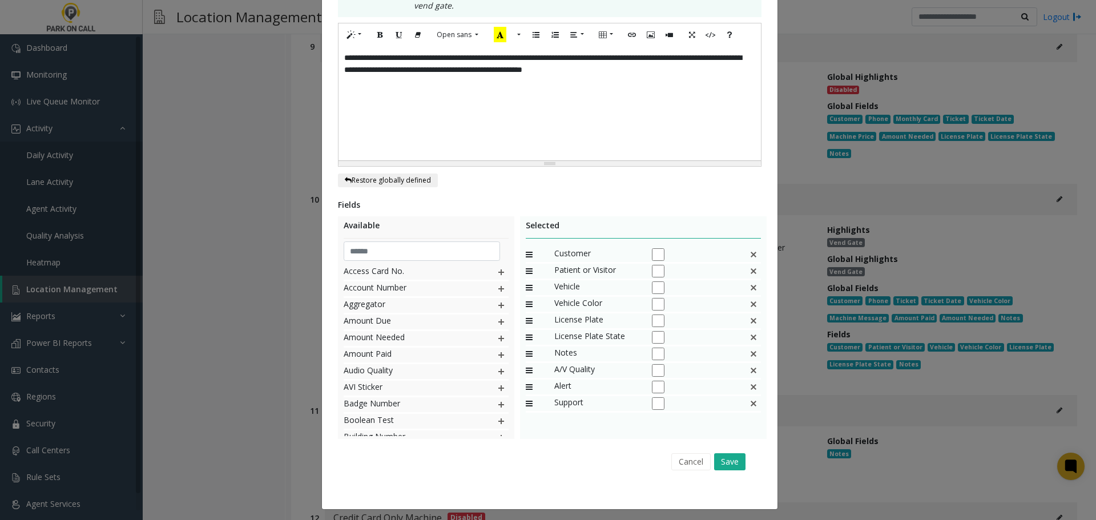
scroll to position [326, 0]
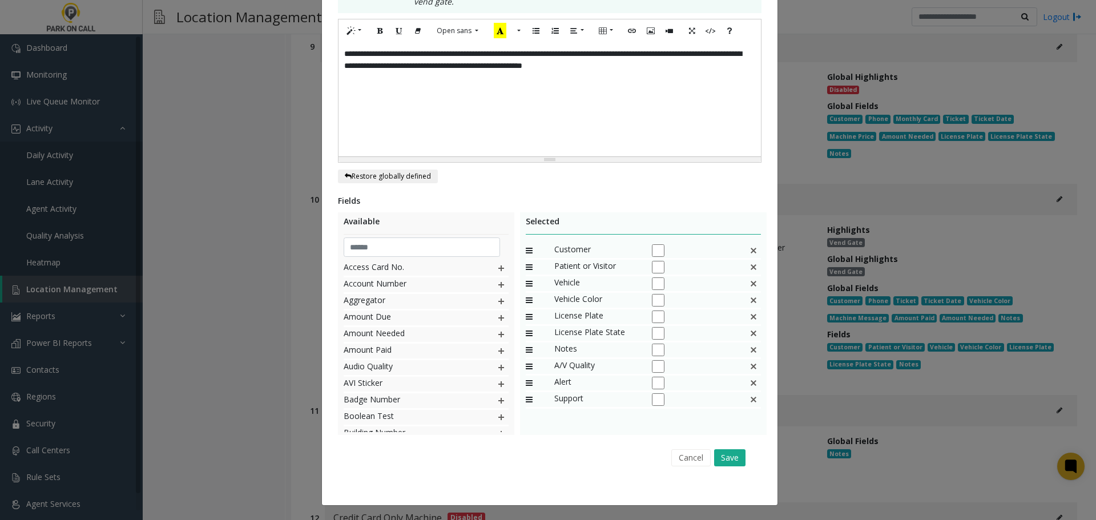
click at [584, 139] on div "**********" at bounding box center [549, 99] width 422 height 114
click at [706, 67] on div "**********" at bounding box center [549, 99] width 422 height 114
click at [727, 456] on button "Save" at bounding box center [729, 457] width 31 height 17
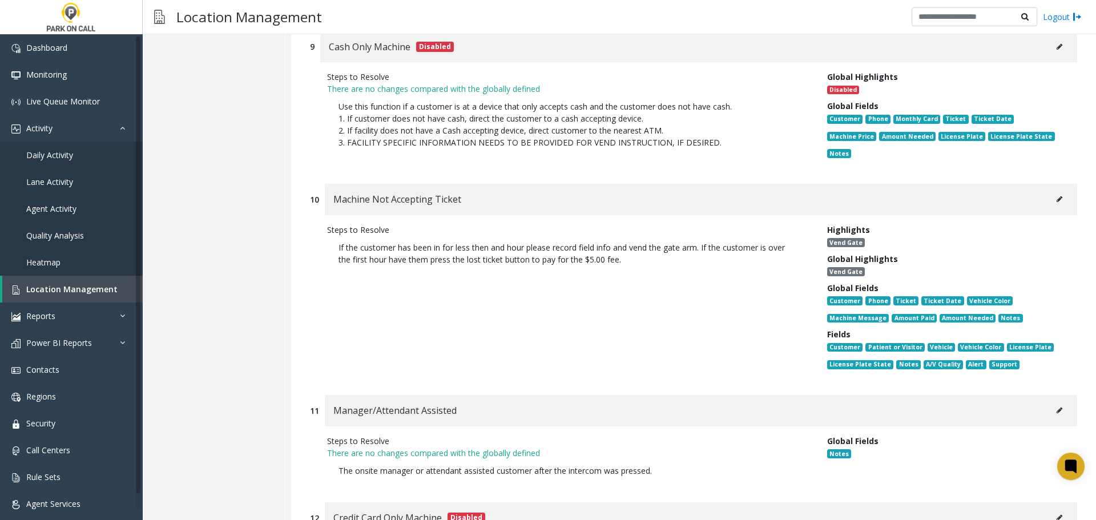
click at [1050, 191] on button at bounding box center [1059, 199] width 18 height 17
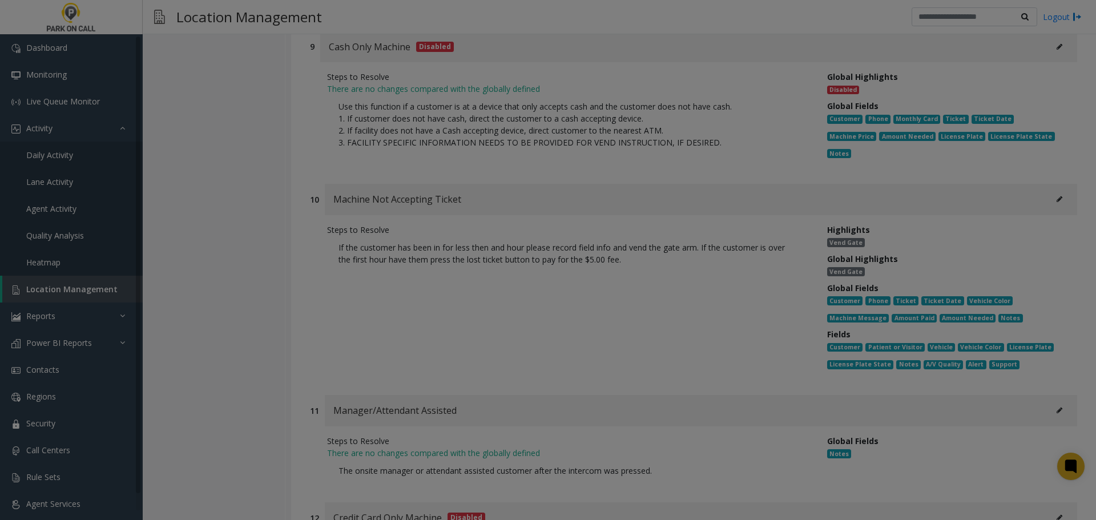
scroll to position [0, 0]
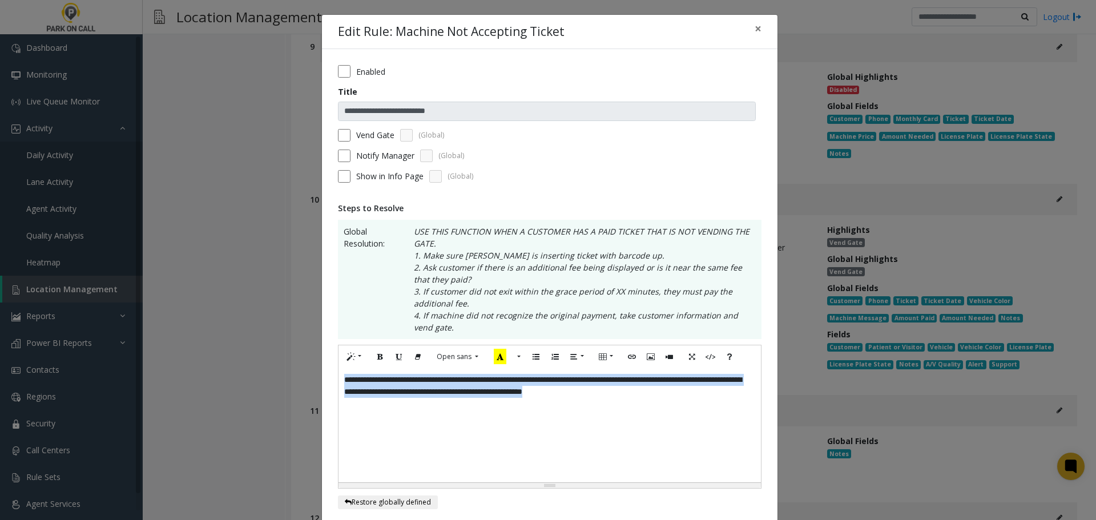
drag, startPoint x: 699, startPoint y: 394, endPoint x: 237, endPoint y: 355, distance: 463.4
click at [237, 355] on div "**********" at bounding box center [548, 260] width 1096 height 520
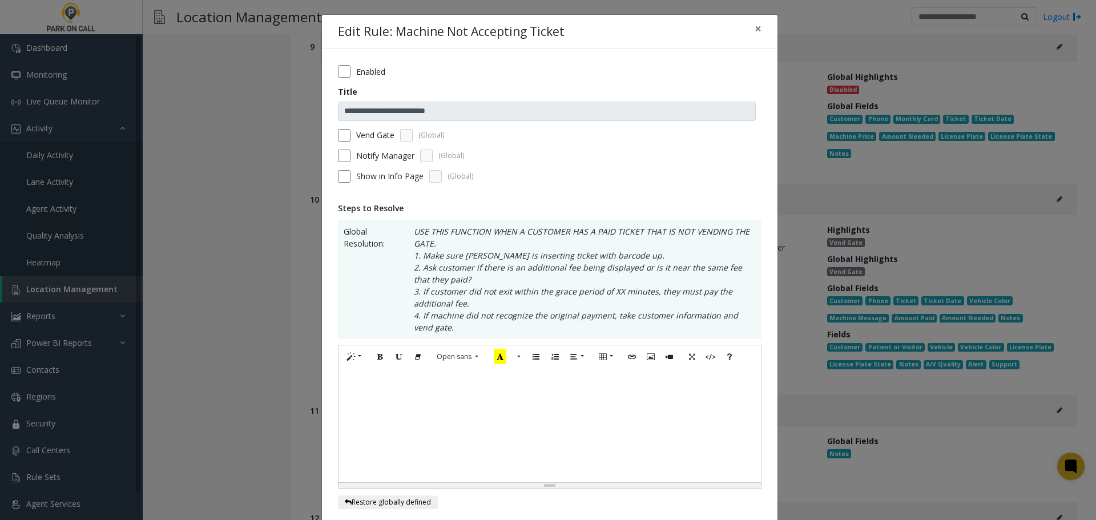
click at [441, 378] on div at bounding box center [549, 425] width 422 height 114
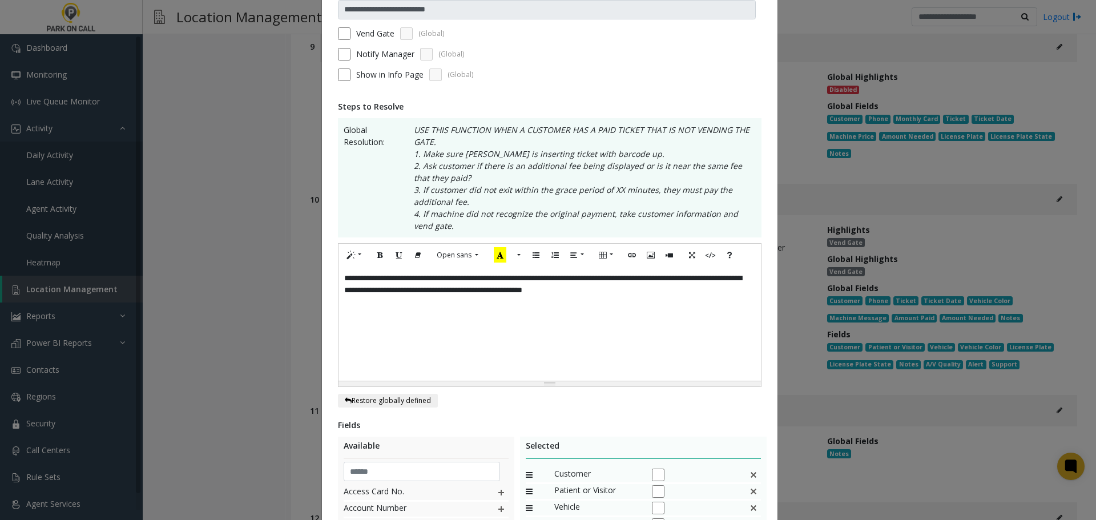
scroll to position [285, 0]
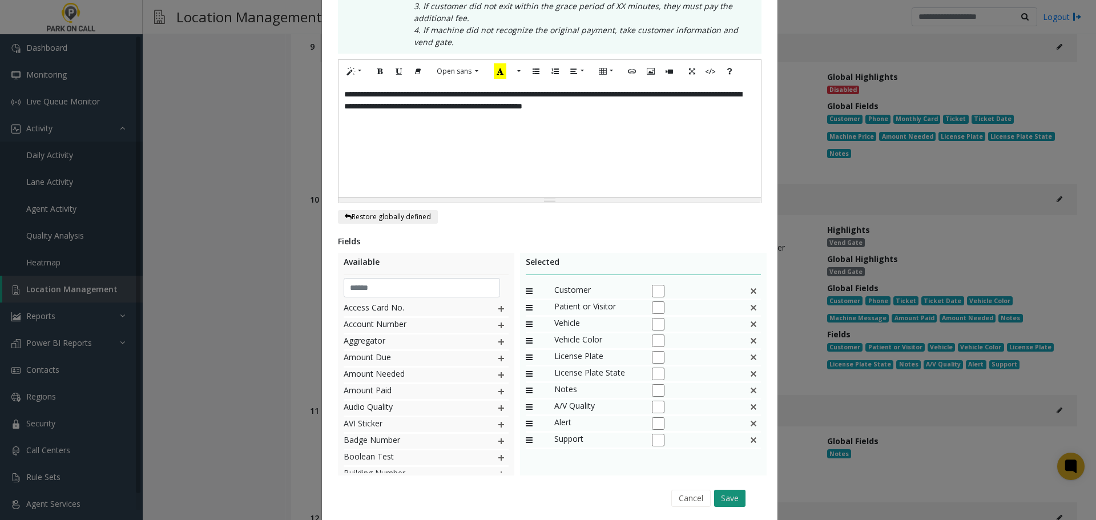
click at [727, 490] on button "Save" at bounding box center [729, 498] width 31 height 17
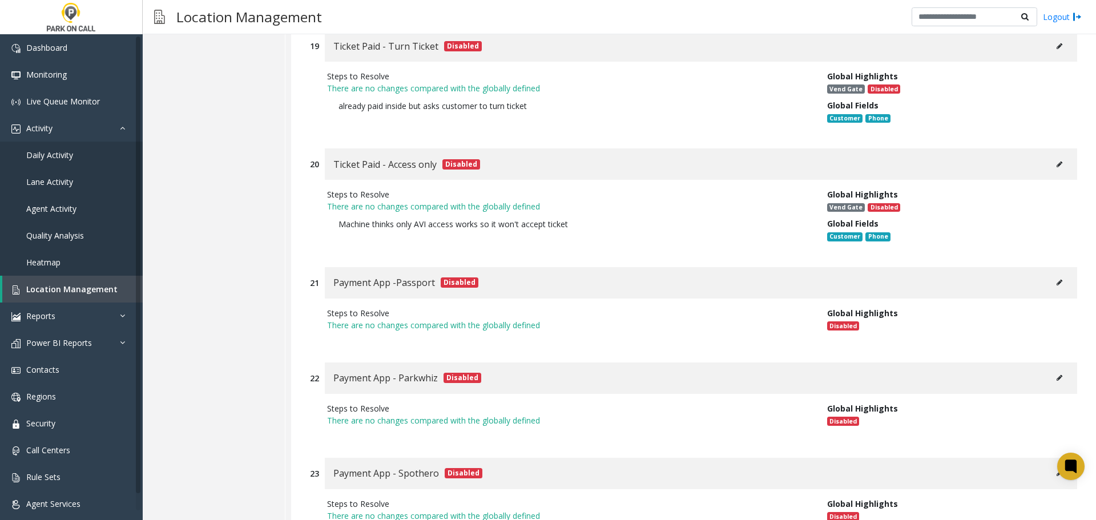
scroll to position [3358, 0]
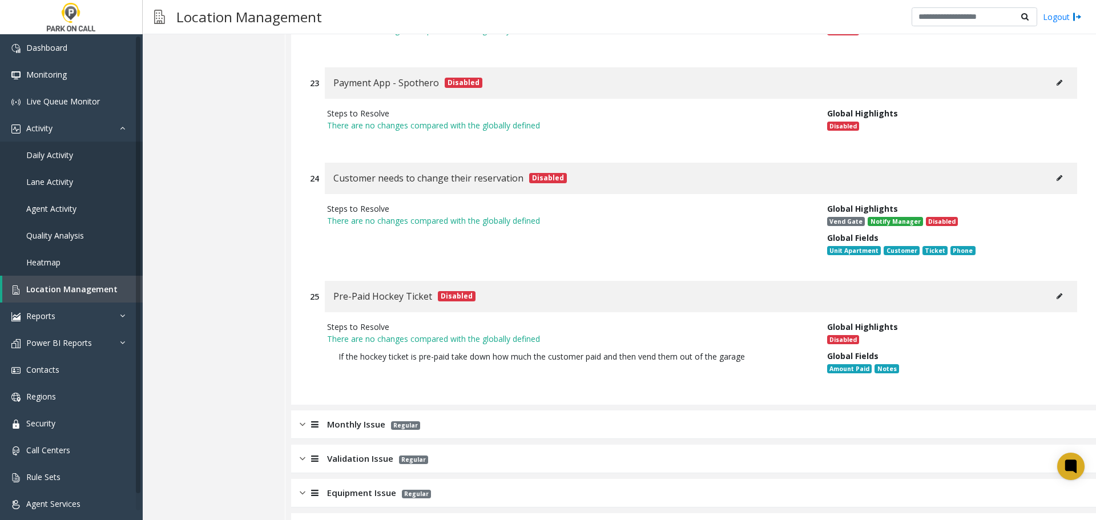
click at [519, 479] on div "Equipment Issue Regular" at bounding box center [693, 493] width 805 height 29
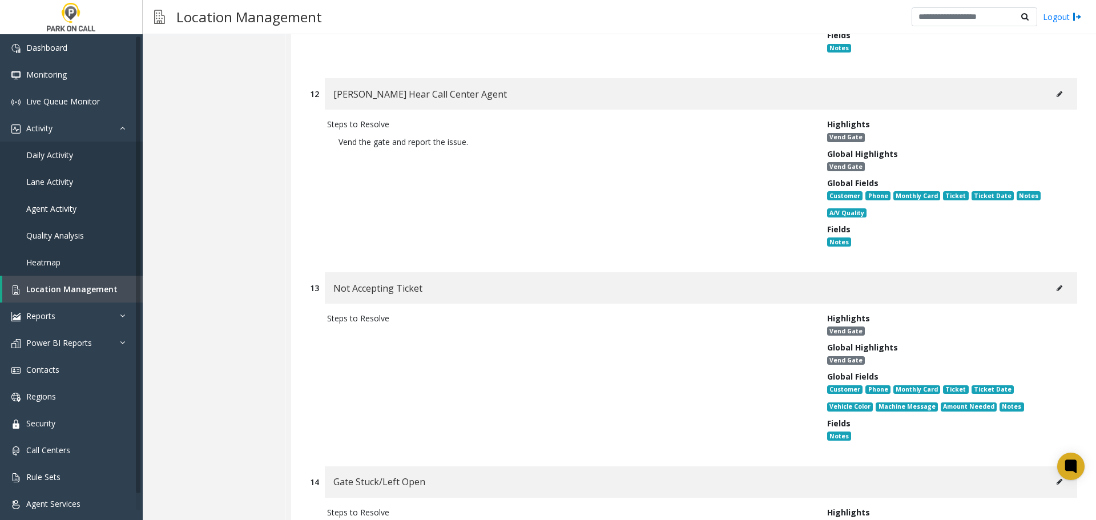
scroll to position [5926, 0]
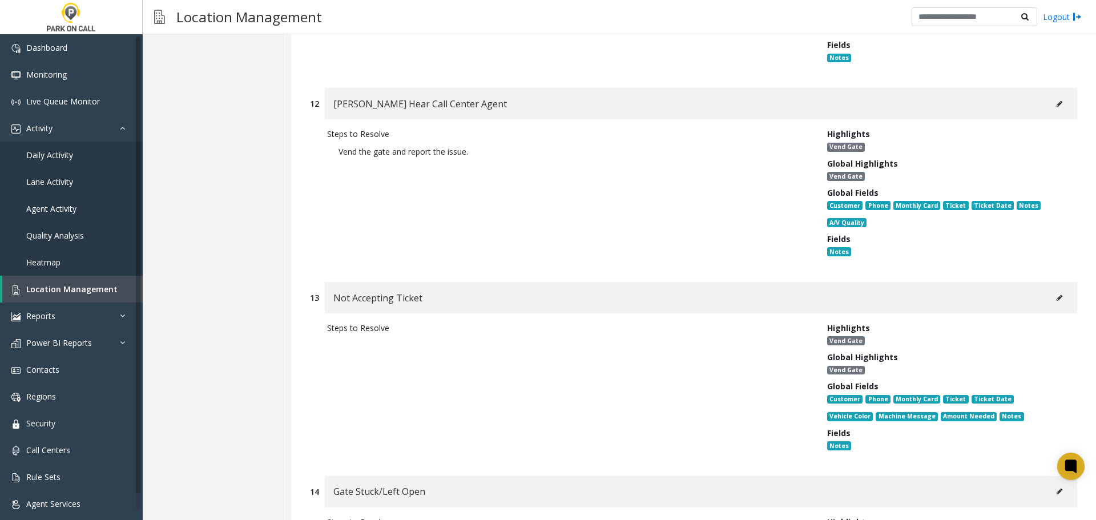
click at [1051, 289] on button at bounding box center [1059, 297] width 18 height 17
type input "**********"
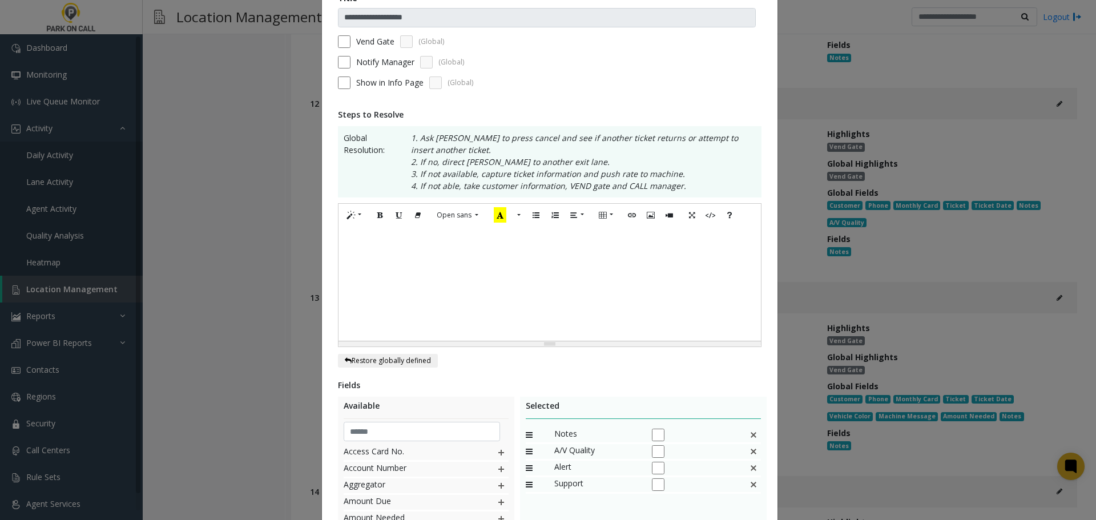
scroll to position [114, 0]
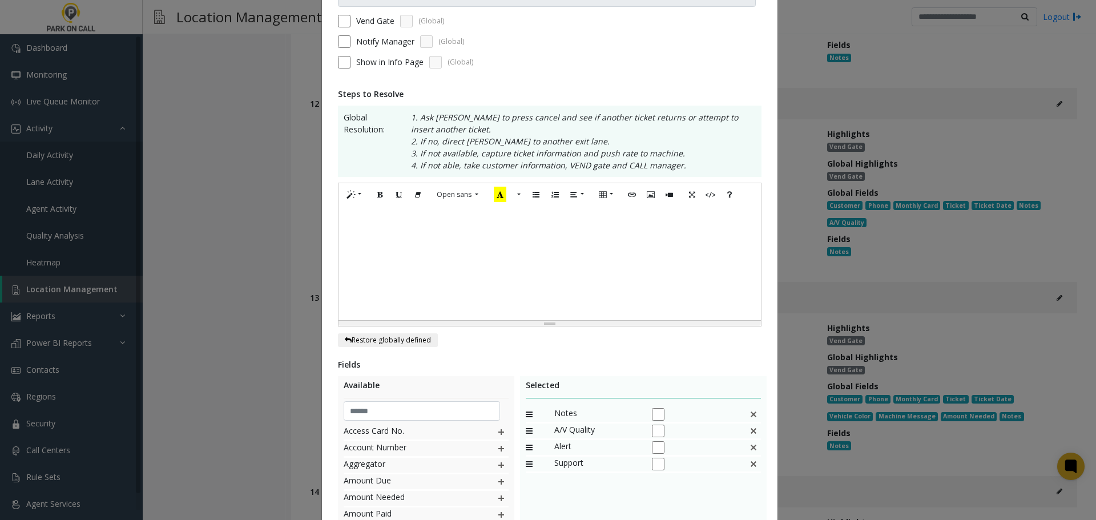
click at [483, 261] on div at bounding box center [549, 263] width 422 height 114
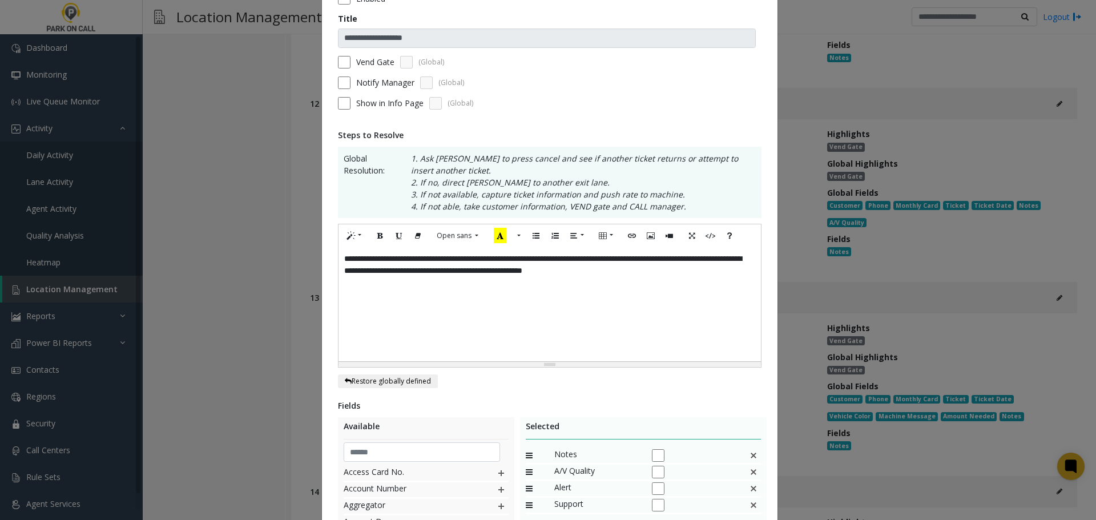
scroll to position [0, 0]
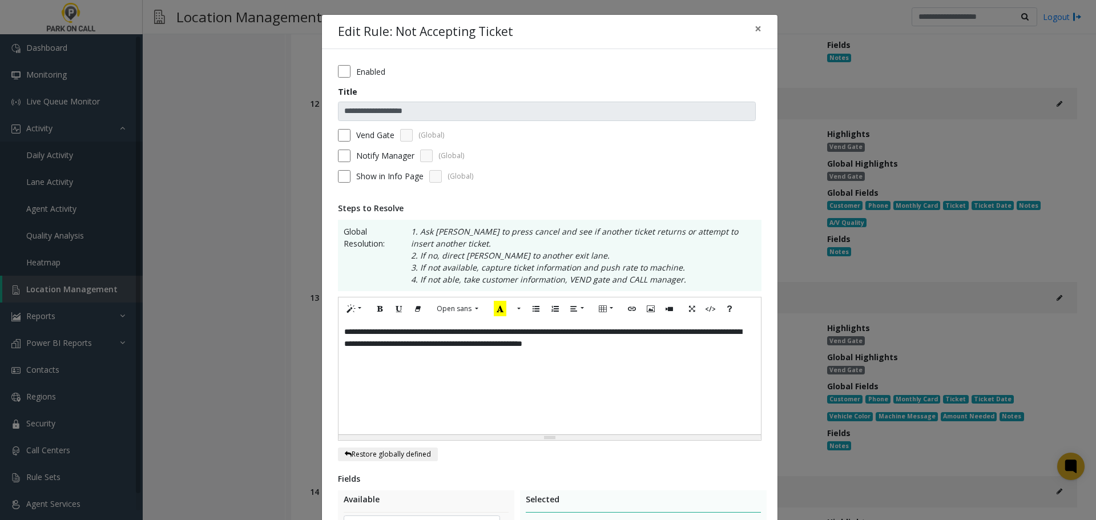
click at [347, 73] on div "Enabled" at bounding box center [549, 71] width 423 height 13
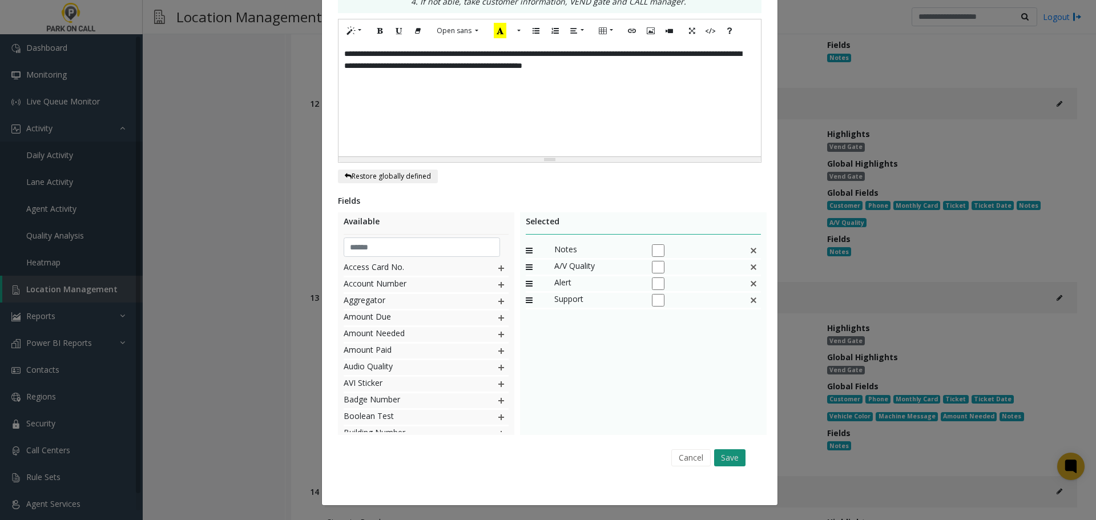
click at [728, 457] on button "Save" at bounding box center [729, 457] width 31 height 17
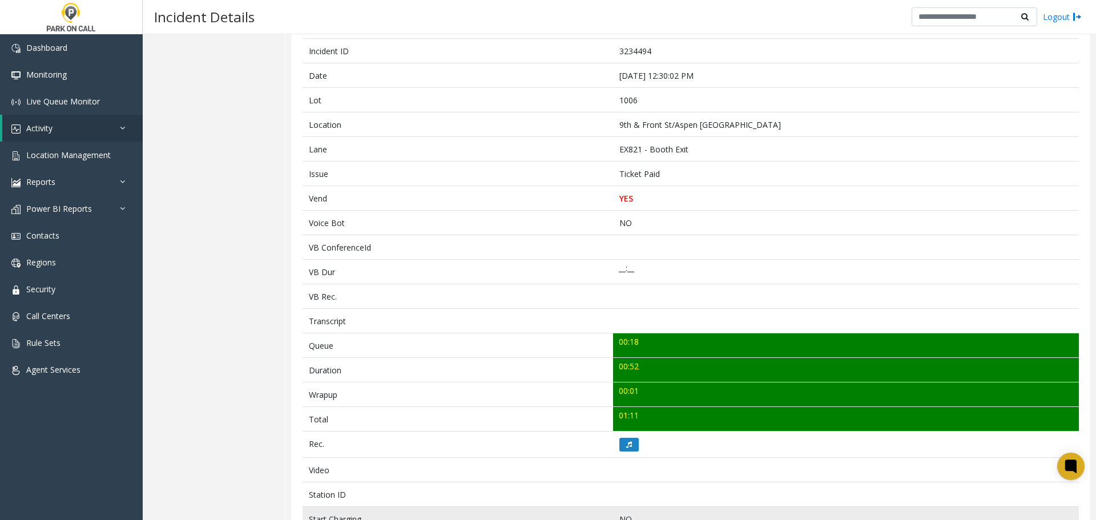
scroll to position [306, 0]
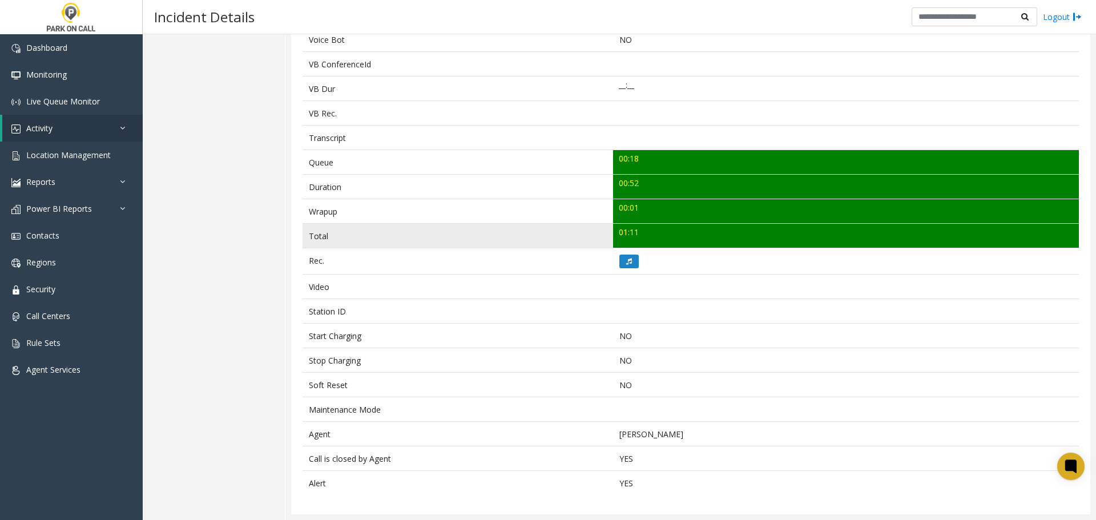
click at [895, 243] on td "01:11" at bounding box center [846, 236] width 466 height 25
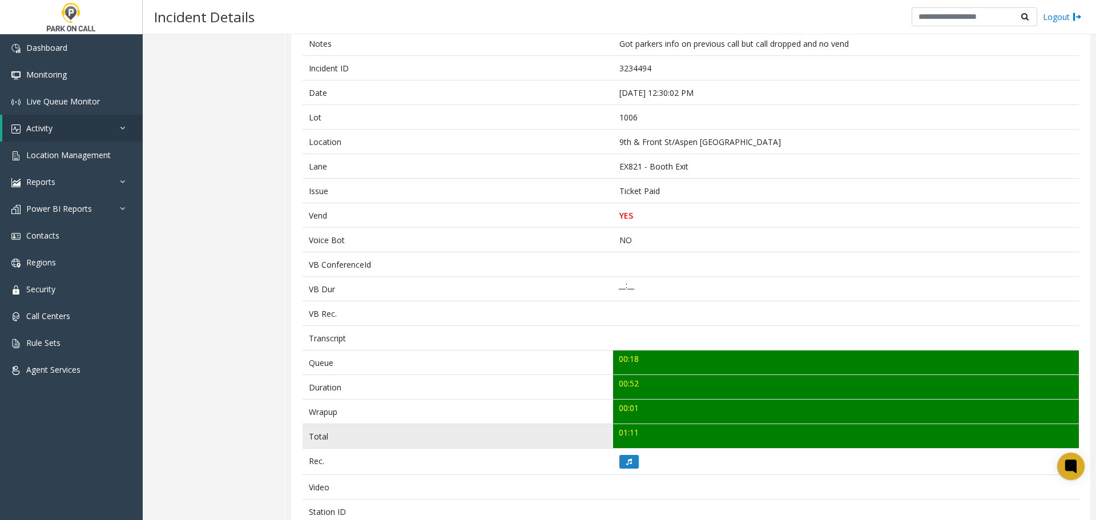
scroll to position [114, 0]
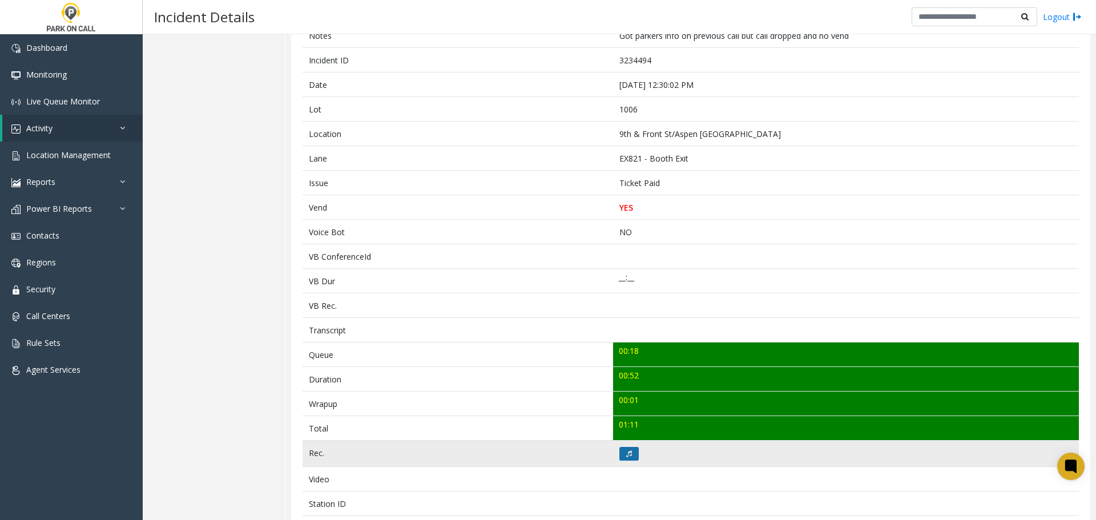
click at [627, 451] on icon at bounding box center [629, 453] width 6 height 7
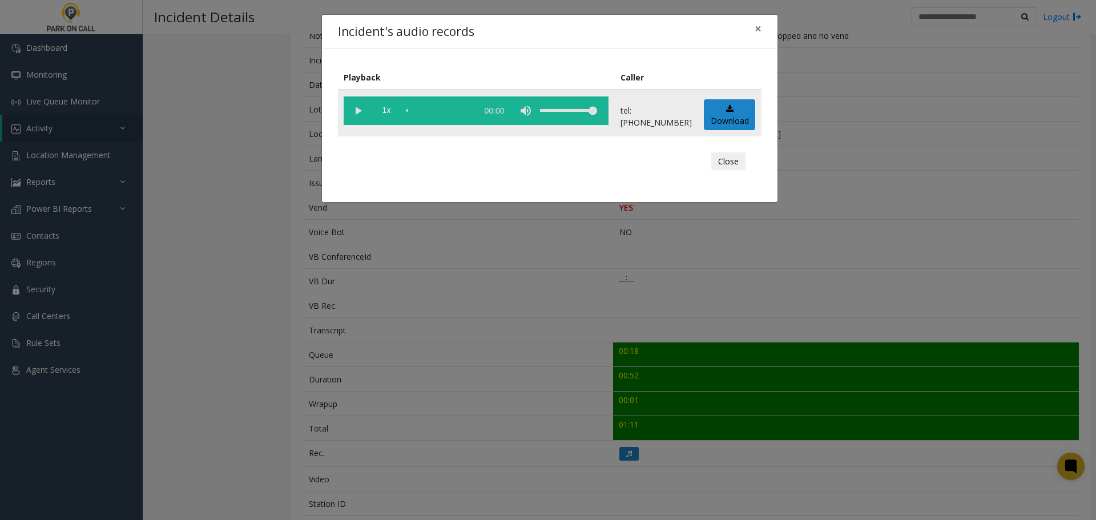
click at [357, 105] on vg-play-pause at bounding box center [358, 110] width 29 height 29
click at [417, 111] on div "scrub bar" at bounding box center [438, 110] width 65 height 29
click at [428, 112] on div "scrub bar" at bounding box center [438, 110] width 65 height 29
click at [433, 112] on div "scrub bar" at bounding box center [438, 110] width 65 height 29
click at [441, 111] on div "scrub bar" at bounding box center [438, 110] width 65 height 29
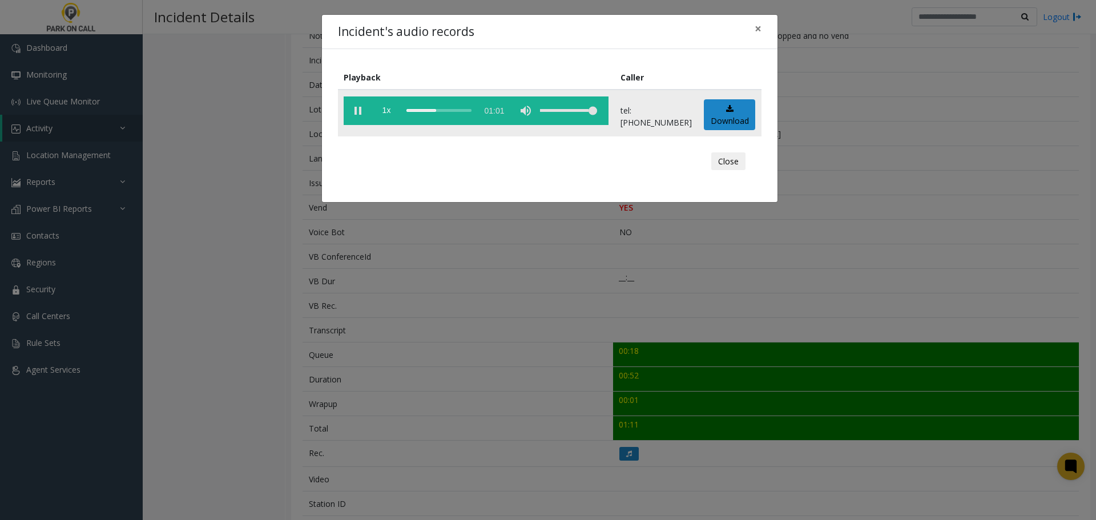
click at [446, 111] on div "scrub bar" at bounding box center [438, 110] width 65 height 29
click at [452, 114] on div "scrub bar" at bounding box center [438, 110] width 65 height 29
click at [461, 113] on div "scrub bar" at bounding box center [438, 110] width 65 height 29
click at [466, 113] on div "scrub bar" at bounding box center [438, 110] width 65 height 29
click at [471, 112] on div "scrub bar" at bounding box center [438, 110] width 65 height 29
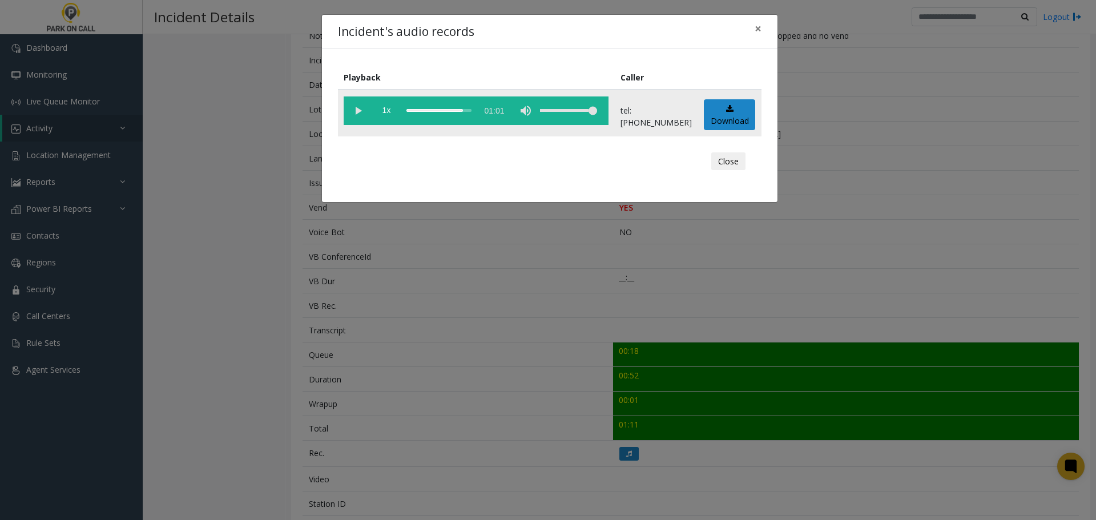
click at [471, 111] on div "scrub bar" at bounding box center [438, 110] width 65 height 29
click at [547, 324] on div "Incident's audio records × Playback Caller 1x 01:01 tel:0010069002 Download Clo…" at bounding box center [548, 260] width 1096 height 520
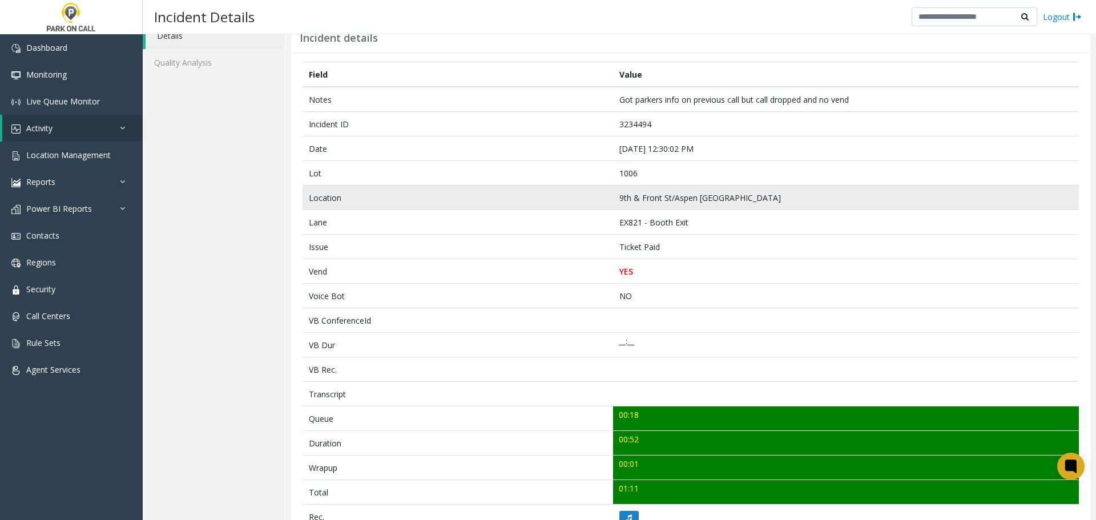
scroll to position [0, 0]
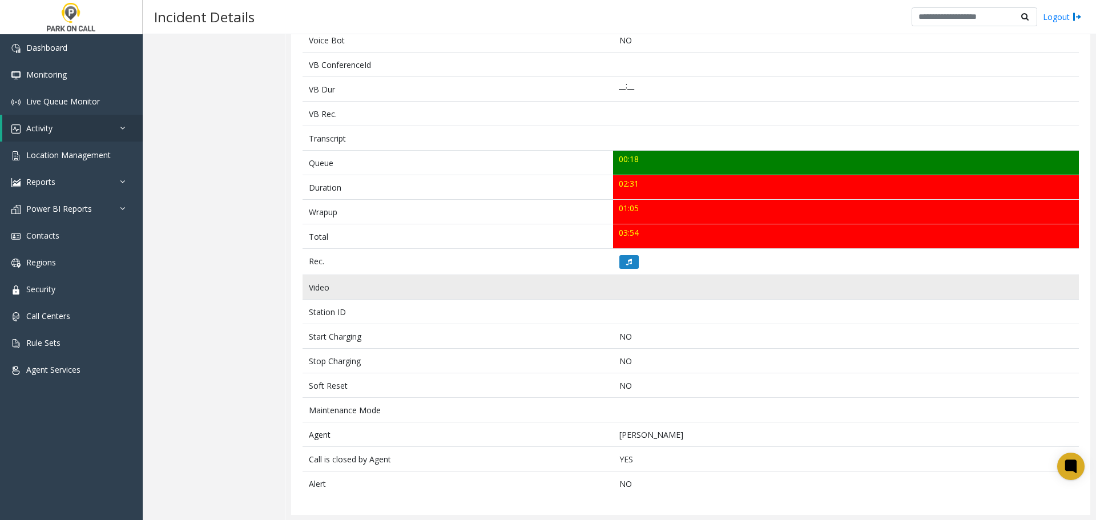
scroll to position [306, 0]
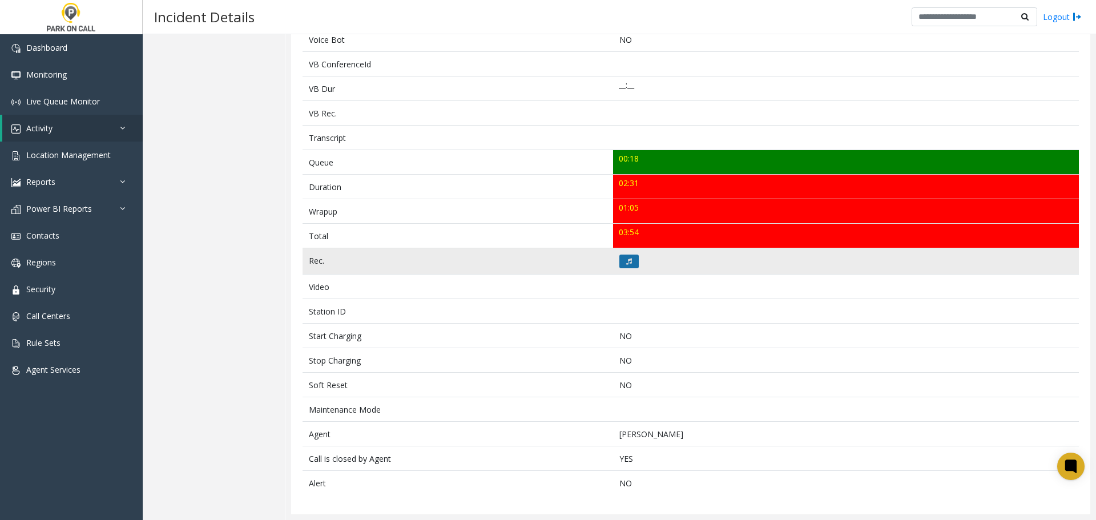
click at [624, 255] on button at bounding box center [628, 262] width 19 height 14
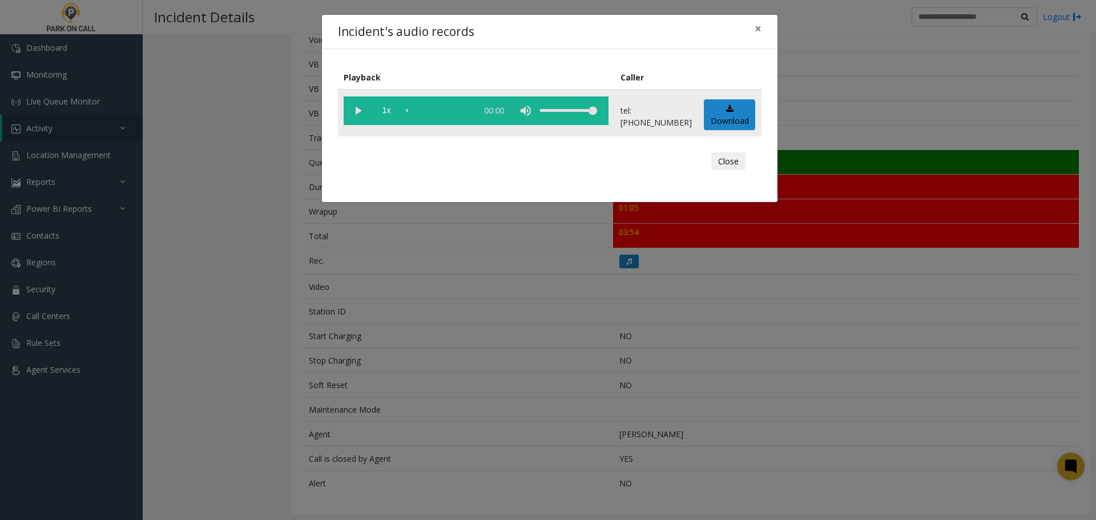
click at [364, 107] on vg-play-pause at bounding box center [358, 110] width 29 height 29
click at [363, 108] on vg-play-pause at bounding box center [358, 110] width 29 height 29
click at [457, 111] on div "scrub bar" at bounding box center [438, 110] width 65 height 29
click at [457, 113] on div "scrub bar" at bounding box center [438, 110] width 65 height 29
click at [453, 111] on div "scrub bar" at bounding box center [438, 110] width 65 height 29
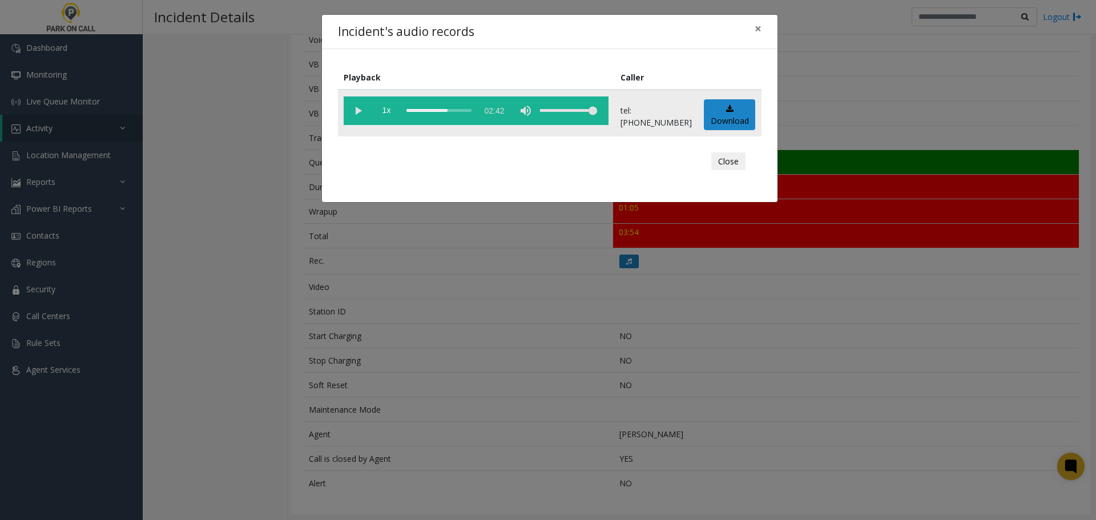
click at [355, 107] on vg-play-pause at bounding box center [358, 110] width 29 height 29
click at [357, 114] on vg-play-pause at bounding box center [358, 110] width 29 height 29
click at [422, 114] on div "scrub bar" at bounding box center [438, 110] width 65 height 29
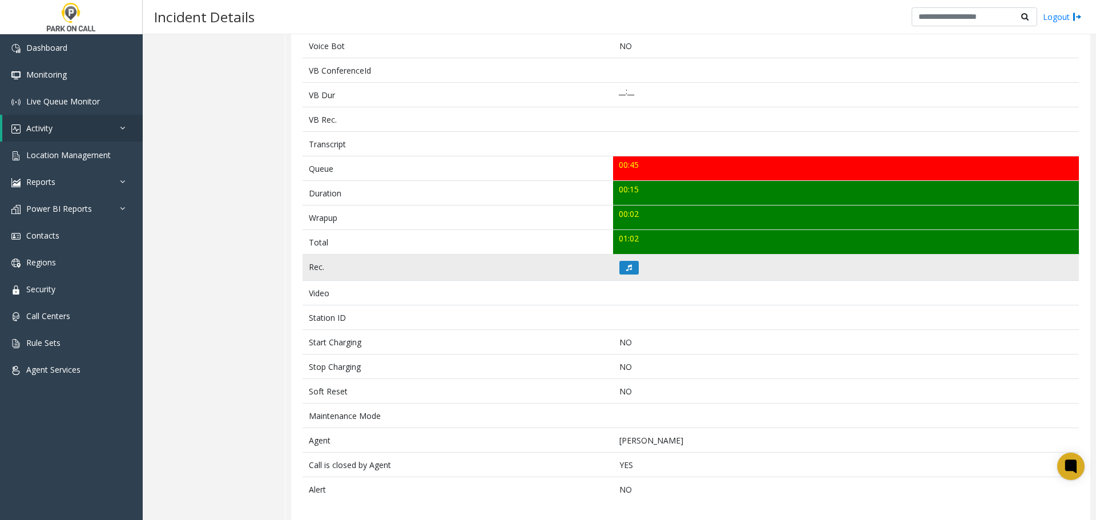
scroll to position [306, 0]
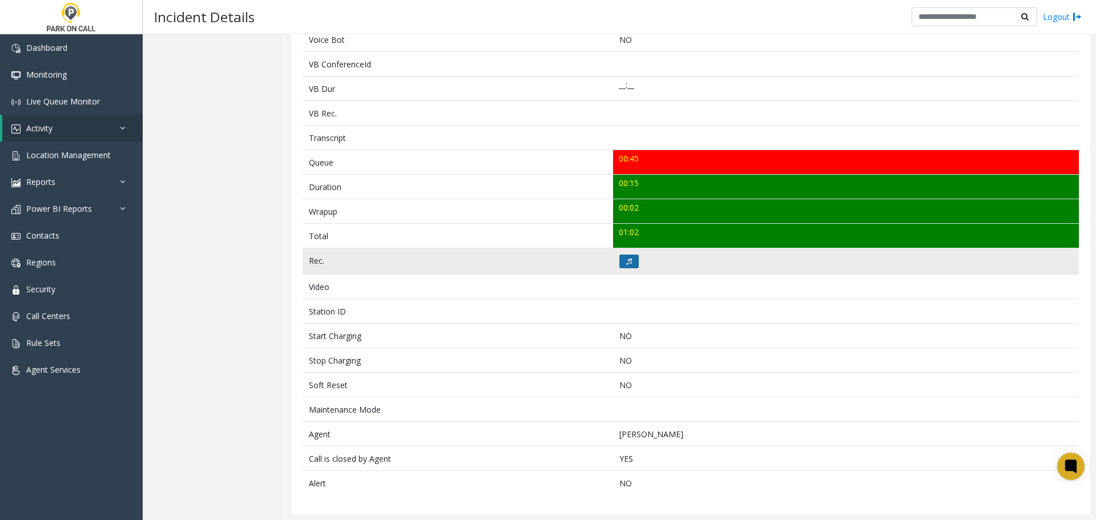
click at [626, 261] on icon at bounding box center [629, 261] width 6 height 7
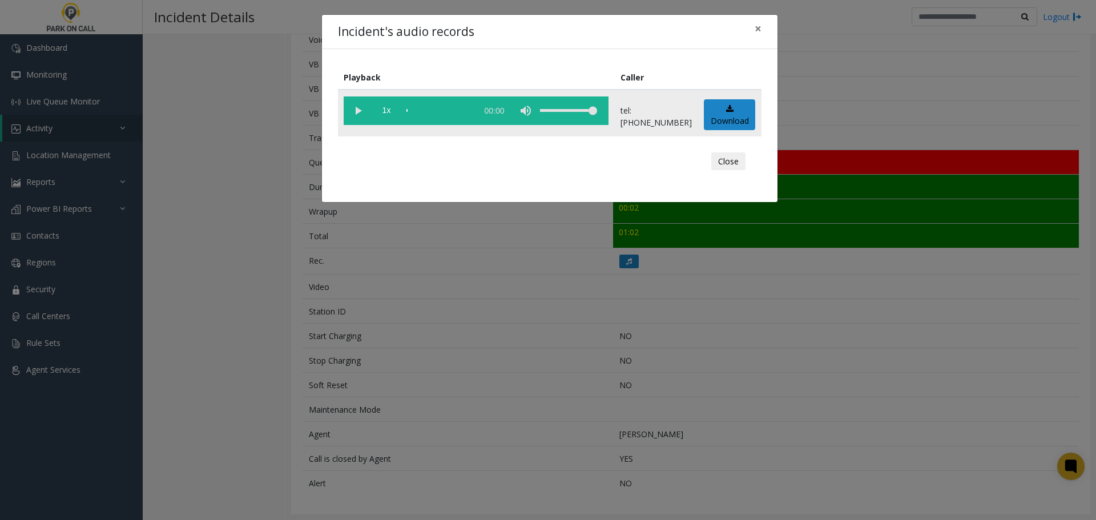
click at [356, 109] on vg-play-pause at bounding box center [358, 110] width 29 height 29
click at [499, 322] on div "Incident's audio records × Playback Caller 1x 00:20 tel:[PHONE_NUMBER] Download…" at bounding box center [548, 260] width 1096 height 520
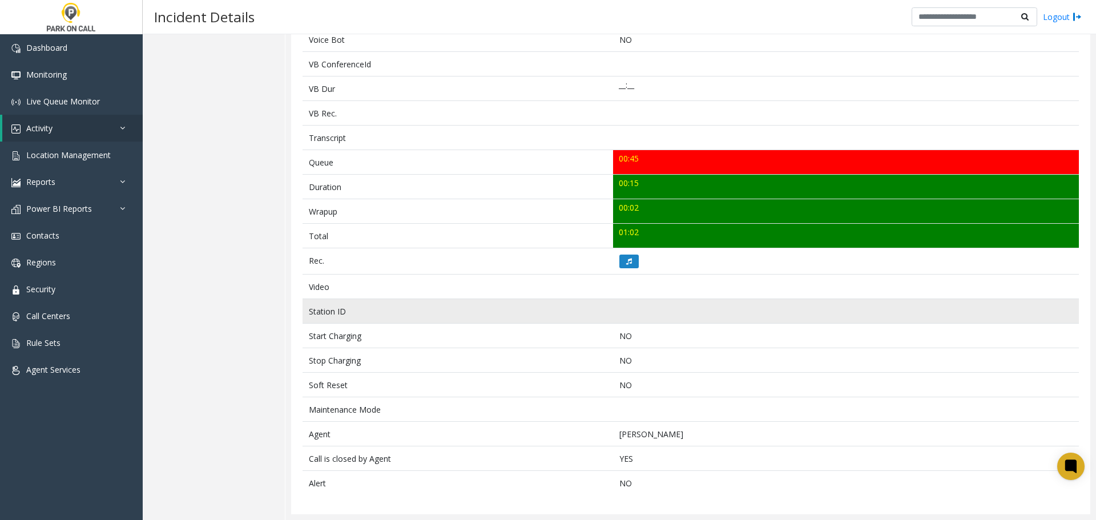
scroll to position [0, 0]
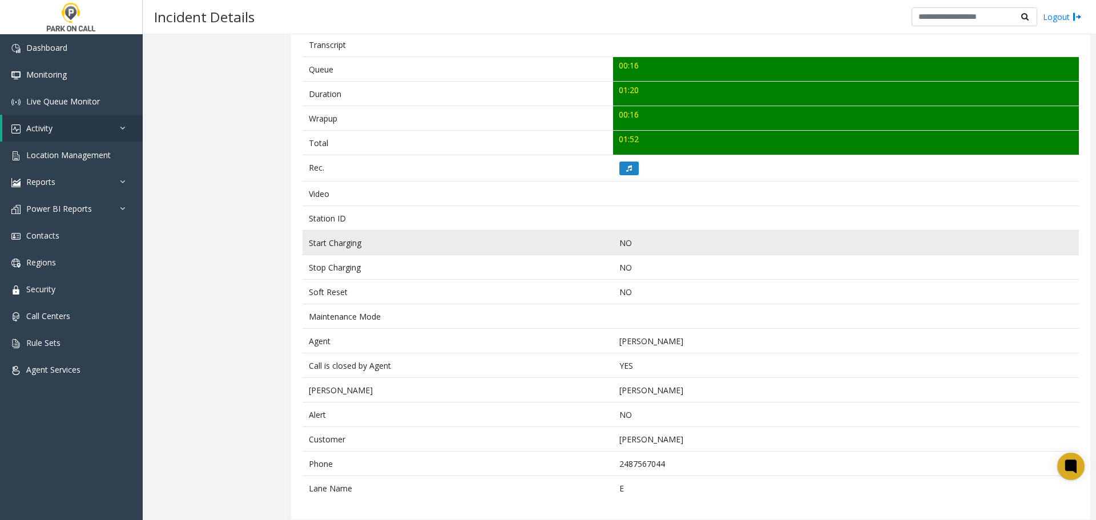
scroll to position [405, 0]
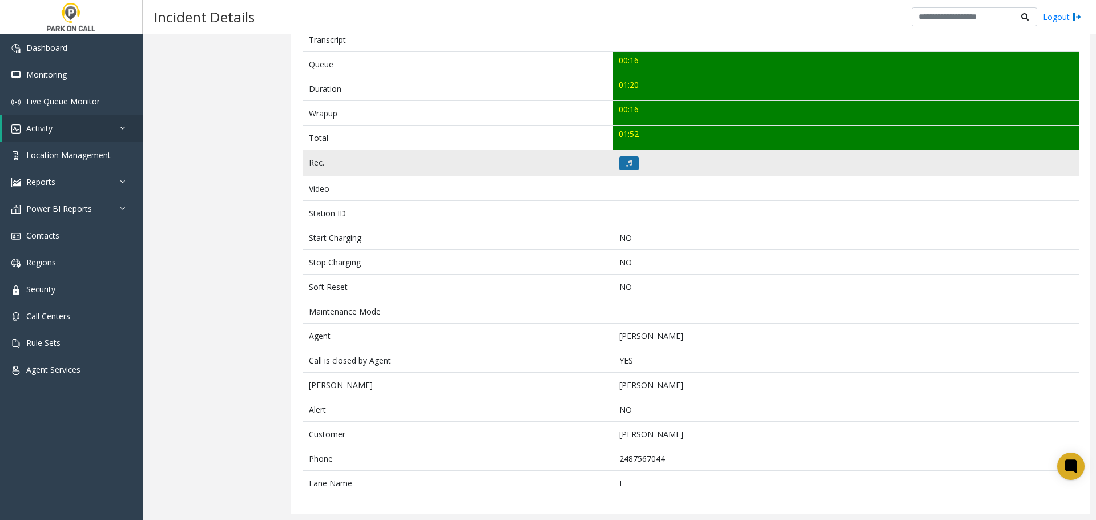
click at [626, 160] on icon at bounding box center [629, 163] width 6 height 7
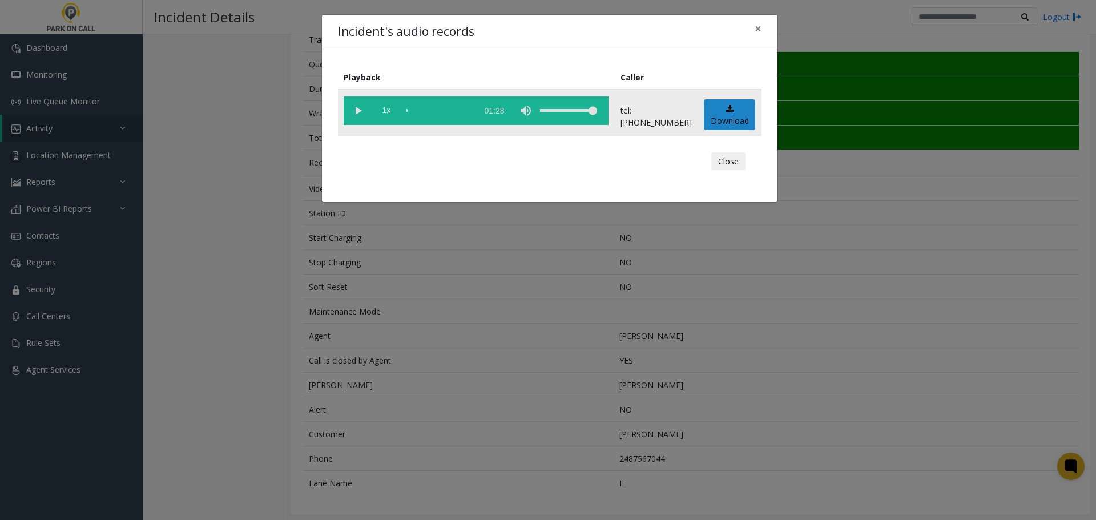
click at [354, 101] on vg-play-pause at bounding box center [358, 110] width 29 height 29
click at [505, 325] on div "Incident's audio records × Playback Caller 1x 01:28 tel:03023490112165830202 Do…" at bounding box center [548, 260] width 1096 height 520
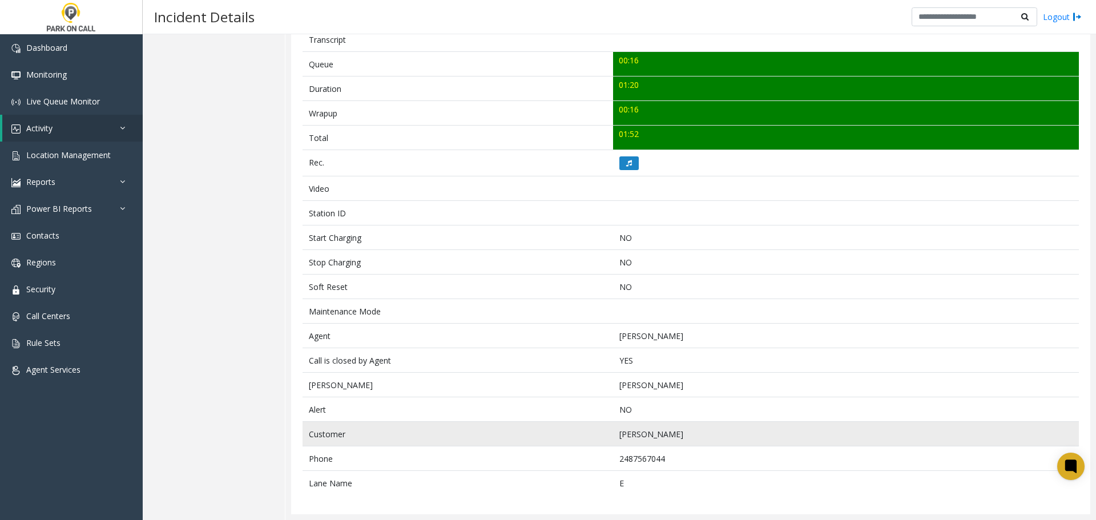
scroll to position [0, 0]
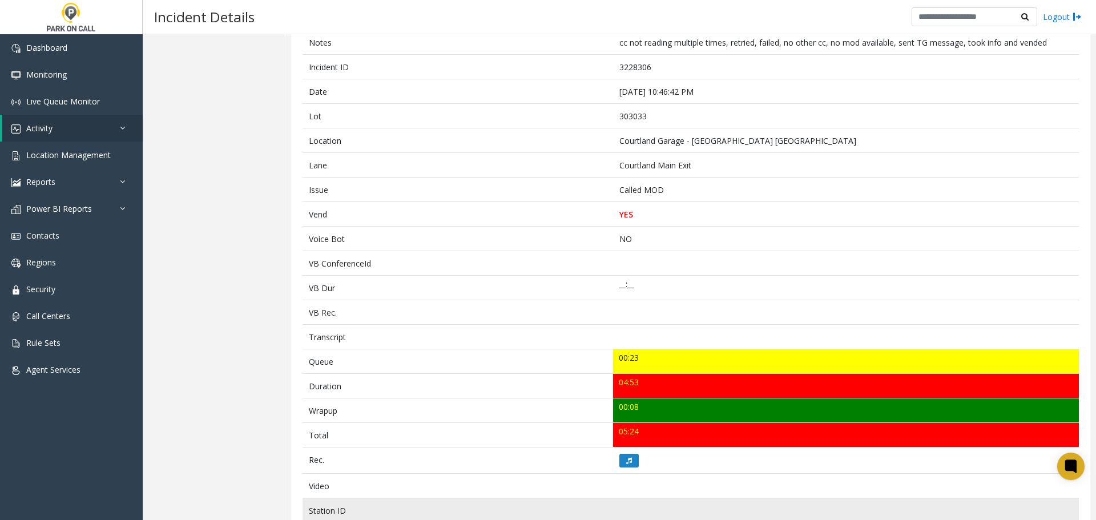
scroll to position [128, 0]
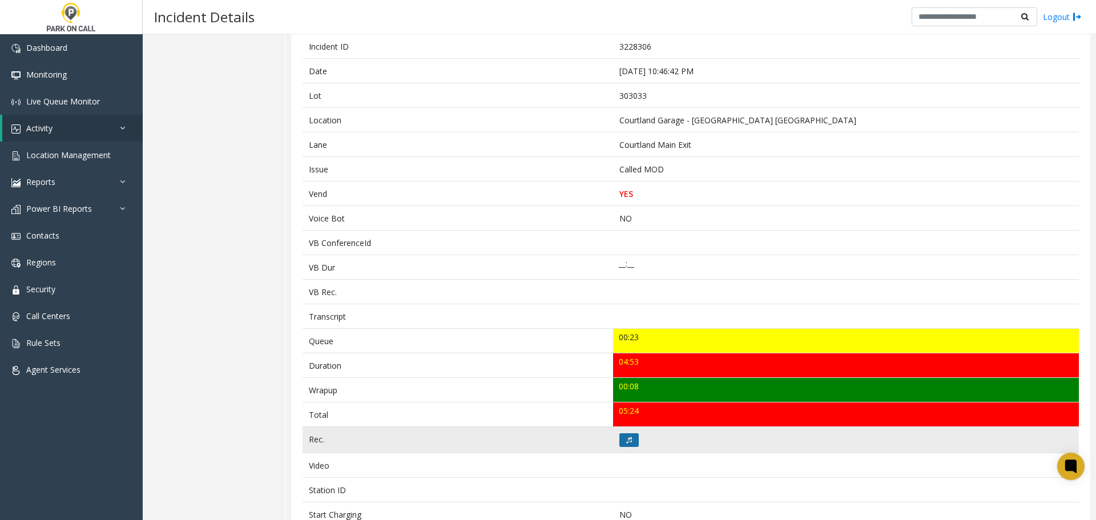
click at [624, 443] on button at bounding box center [628, 440] width 19 height 14
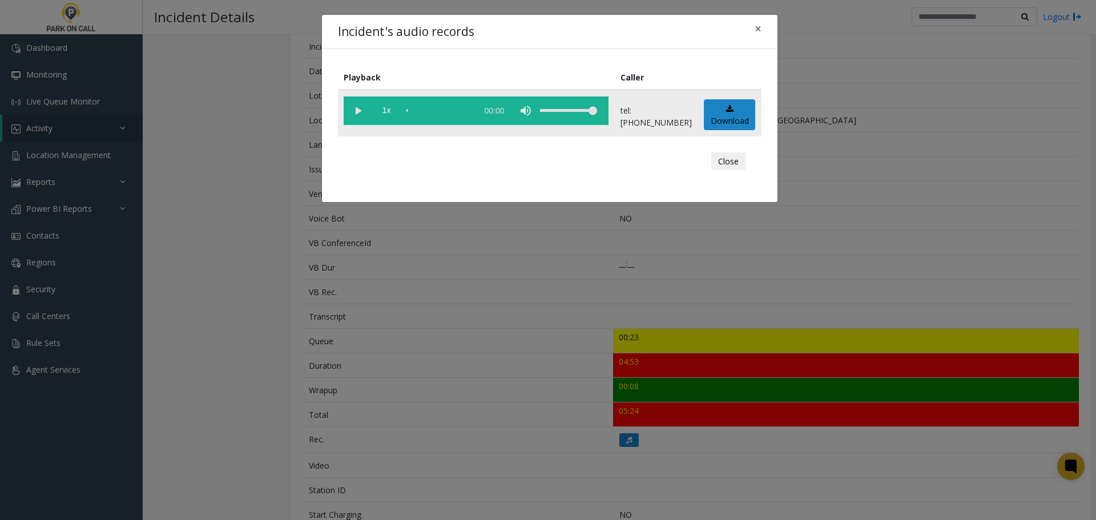
click at [356, 107] on vg-play-pause at bounding box center [358, 110] width 29 height 29
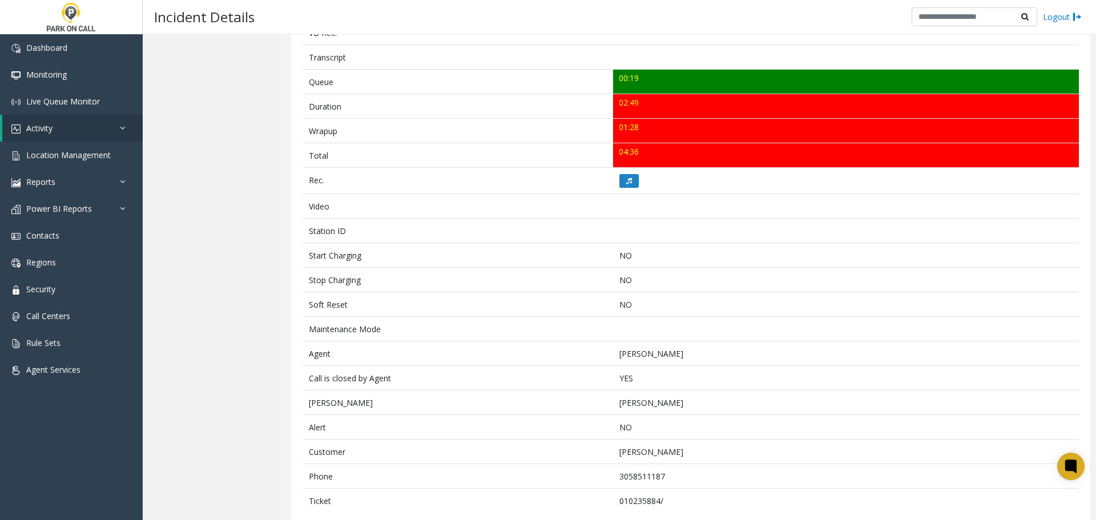
scroll to position [405, 0]
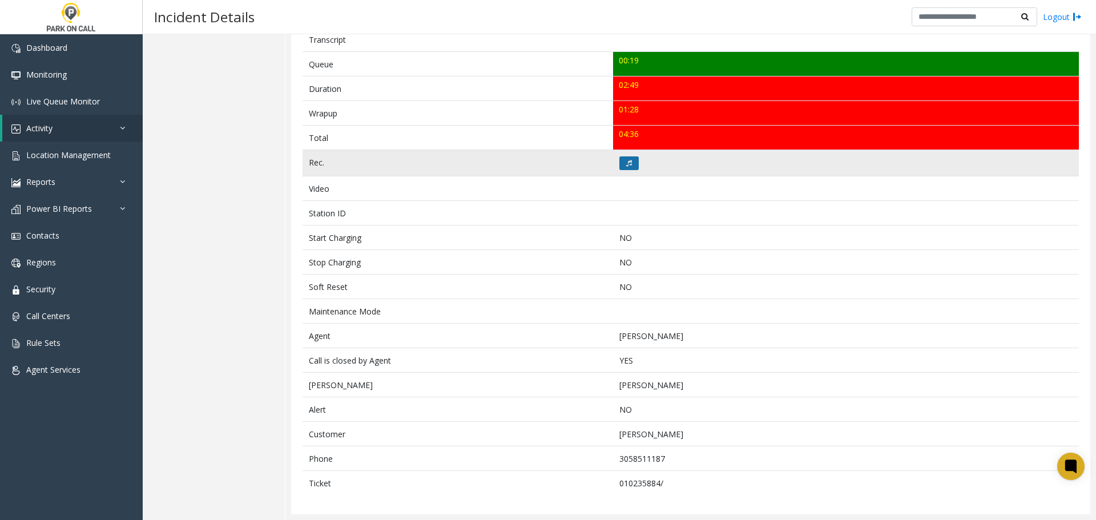
click at [628, 160] on icon at bounding box center [629, 163] width 6 height 7
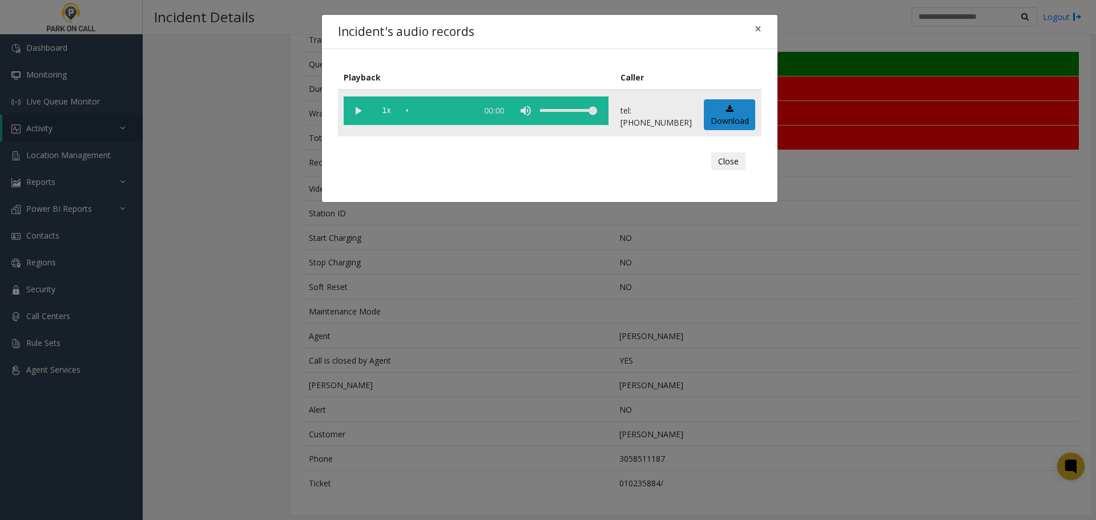
click at [356, 108] on vg-play-pause at bounding box center [358, 110] width 29 height 29
click at [362, 281] on div "Incident's audio records × Playback Caller 1x 02:59 tel:3313609003 Download Clo…" at bounding box center [548, 260] width 1096 height 520
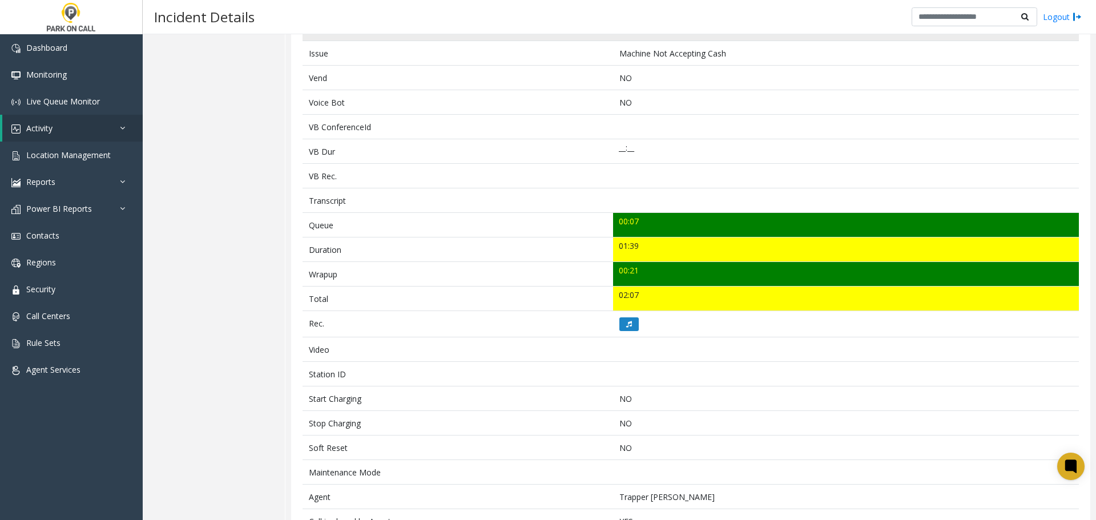
scroll to position [306, 0]
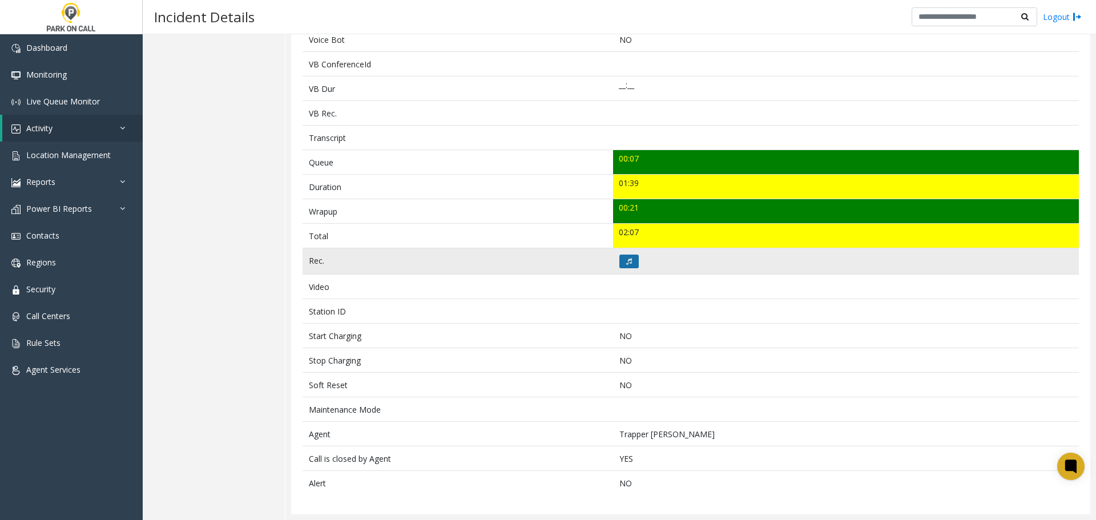
click at [626, 258] on icon at bounding box center [629, 261] width 6 height 7
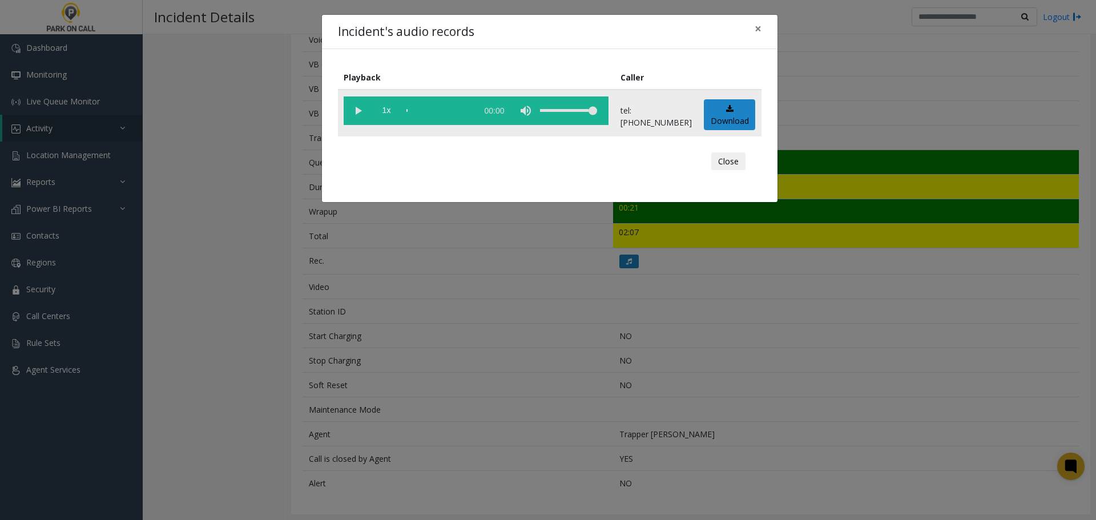
click at [353, 102] on vg-play-pause at bounding box center [358, 110] width 29 height 29
click at [444, 269] on div "Incident's audio records × Playback Caller 1x 01:40 tel:[PHONE_NUMBER] Download…" at bounding box center [548, 260] width 1096 height 520
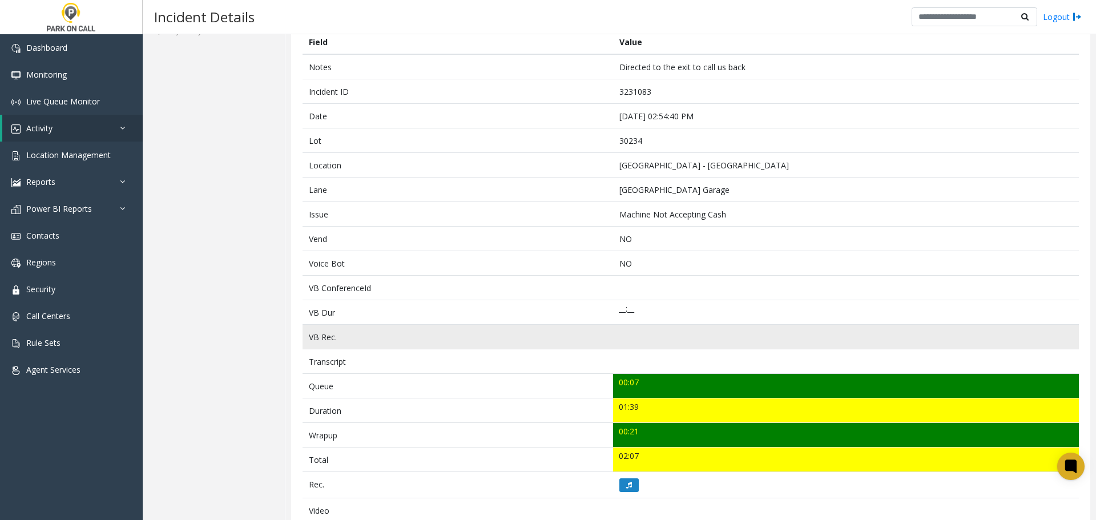
scroll to position [0, 0]
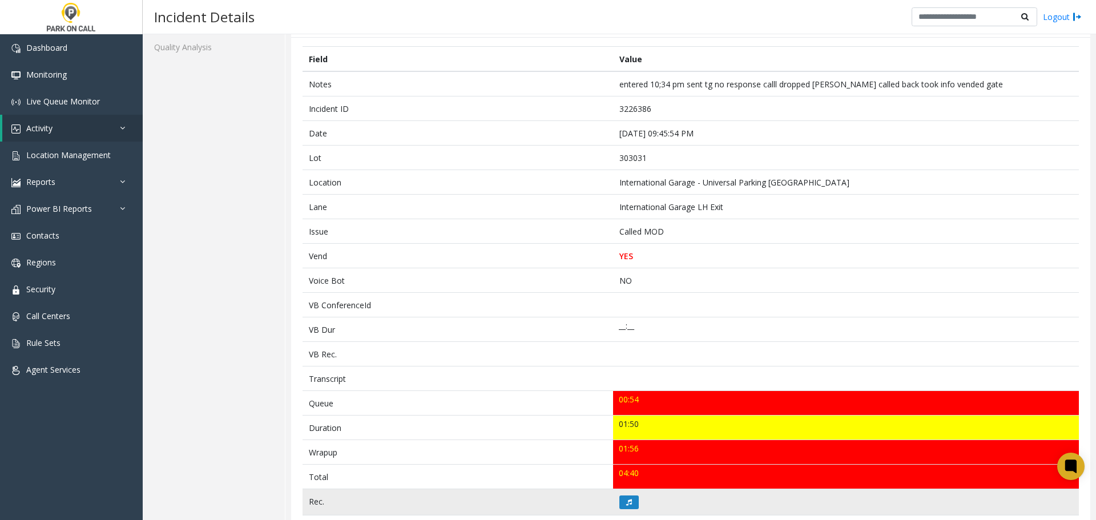
scroll to position [228, 0]
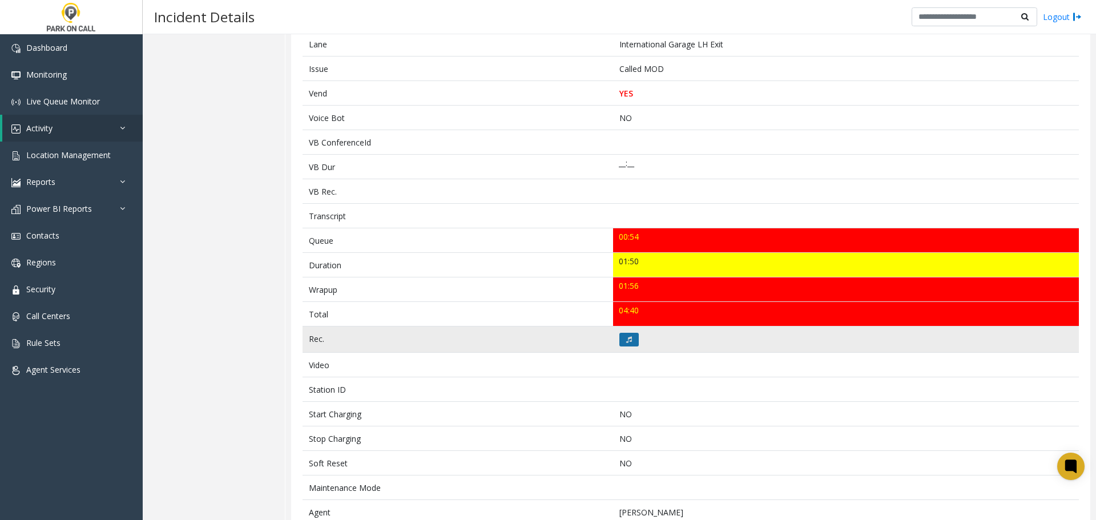
click at [622, 336] on button at bounding box center [628, 340] width 19 height 14
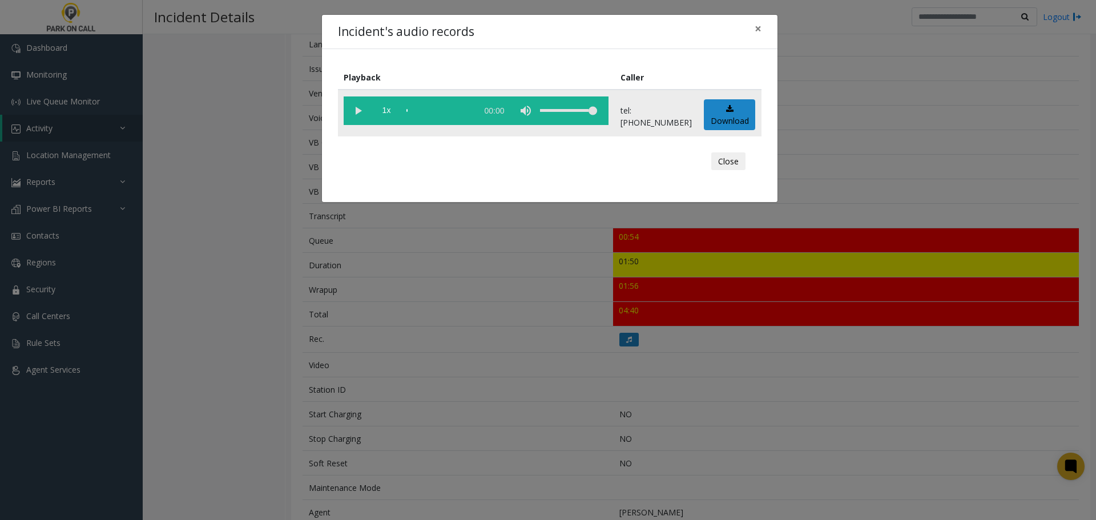
click at [356, 103] on vg-play-pause at bounding box center [358, 110] width 29 height 29
click at [484, 288] on div "Incident's audio records × Playback Caller 1x 02:04 tel:3030319002 Download Clo…" at bounding box center [548, 260] width 1096 height 520
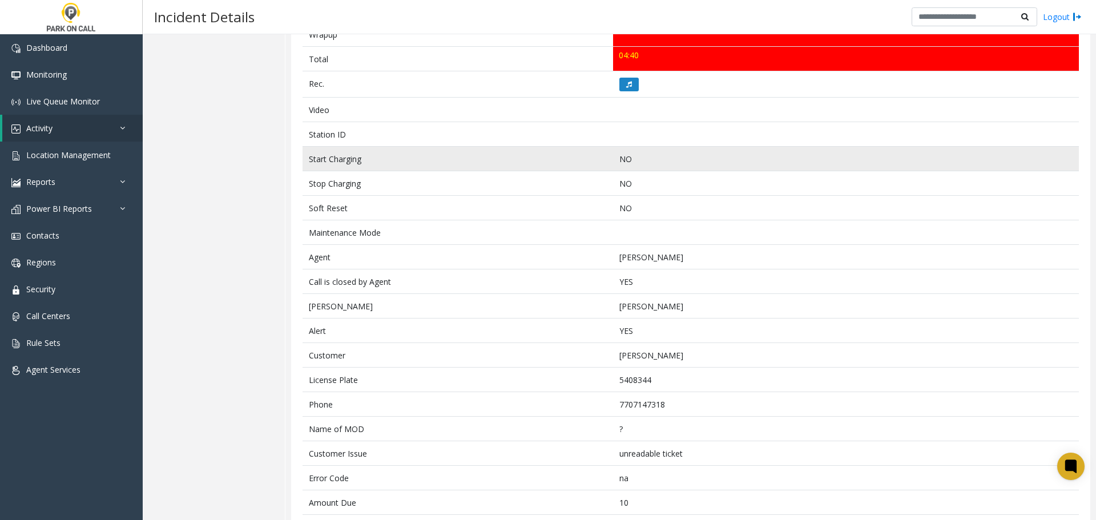
scroll to position [413, 0]
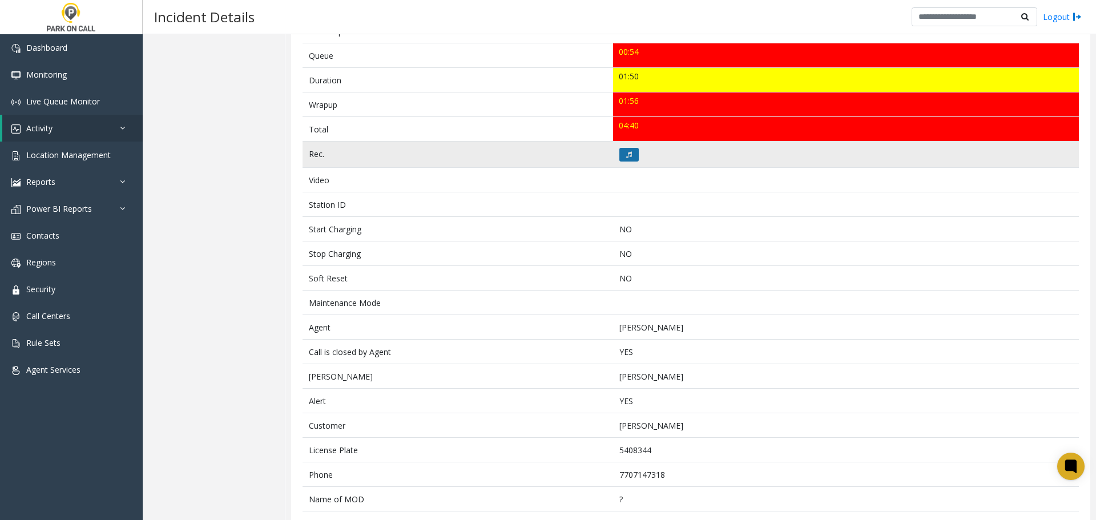
click at [625, 150] on button at bounding box center [628, 155] width 19 height 14
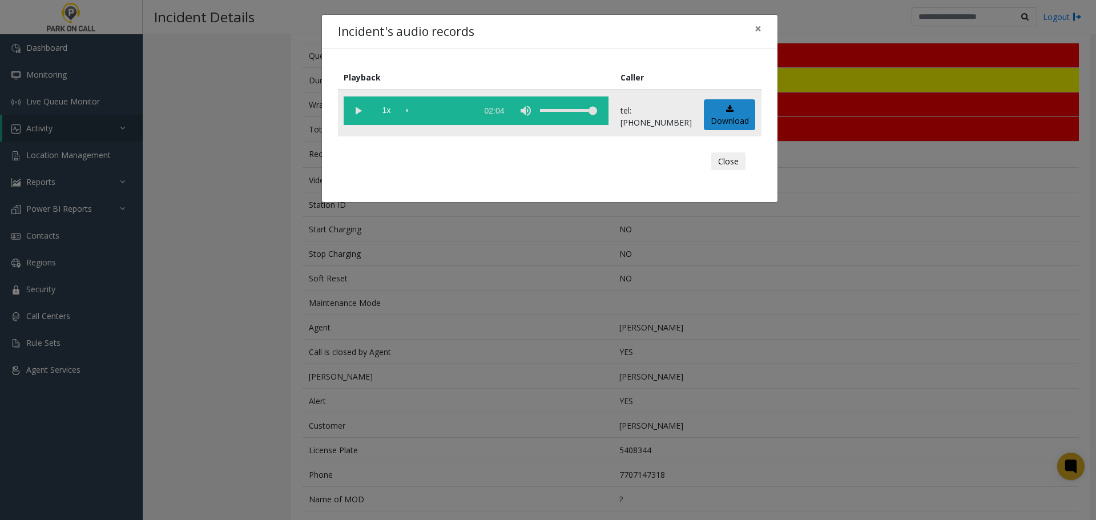
click at [356, 111] on vg-play-pause at bounding box center [358, 110] width 29 height 29
click at [434, 115] on div "scrub bar" at bounding box center [438, 110] width 65 height 29
click at [447, 108] on div "scrub bar" at bounding box center [438, 110] width 65 height 29
click at [459, 112] on div "scrub bar" at bounding box center [438, 110] width 65 height 29
click at [453, 110] on div "scrub bar" at bounding box center [438, 110] width 65 height 29
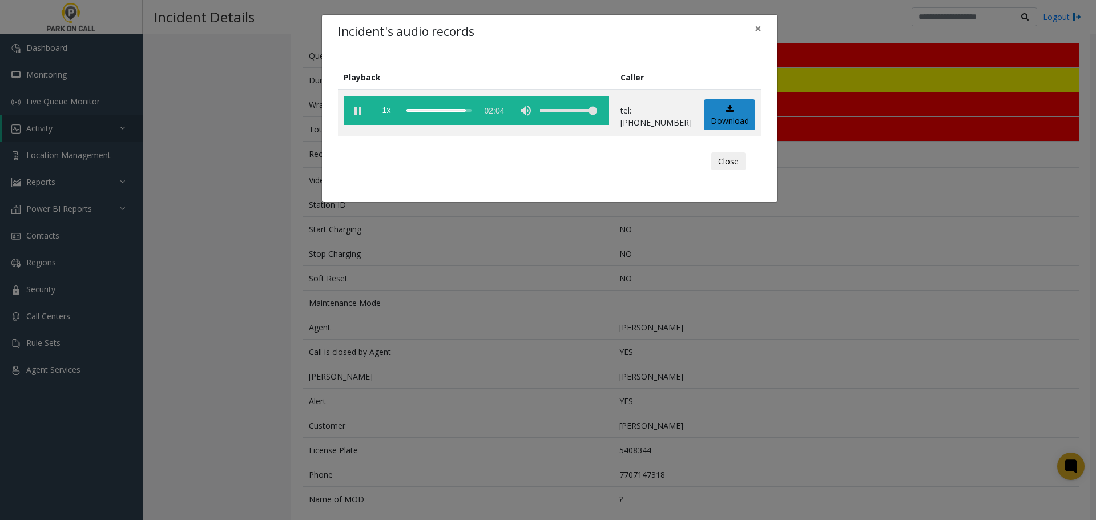
click at [758, 272] on div "Incident's audio records × Playback Caller 1x 02:04 tel:3030319002 Download Clo…" at bounding box center [548, 260] width 1096 height 520
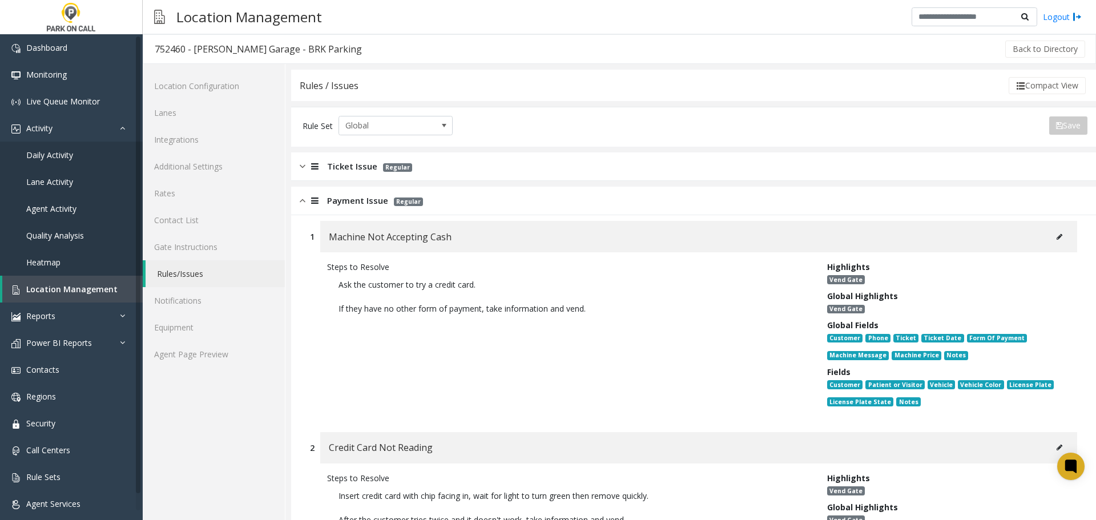
scroll to position [5926, 0]
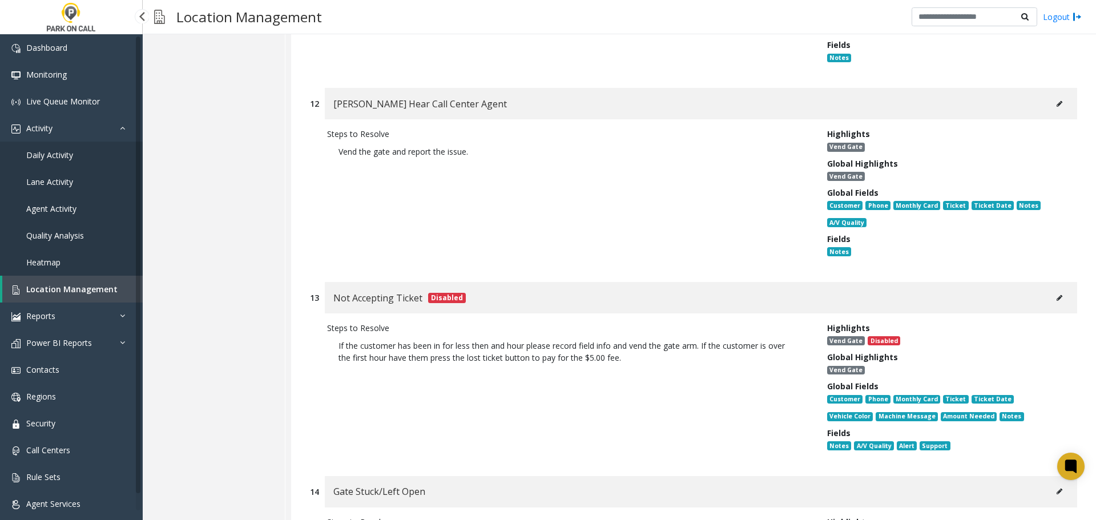
click at [43, 216] on link "Agent Activity" at bounding box center [71, 208] width 143 height 27
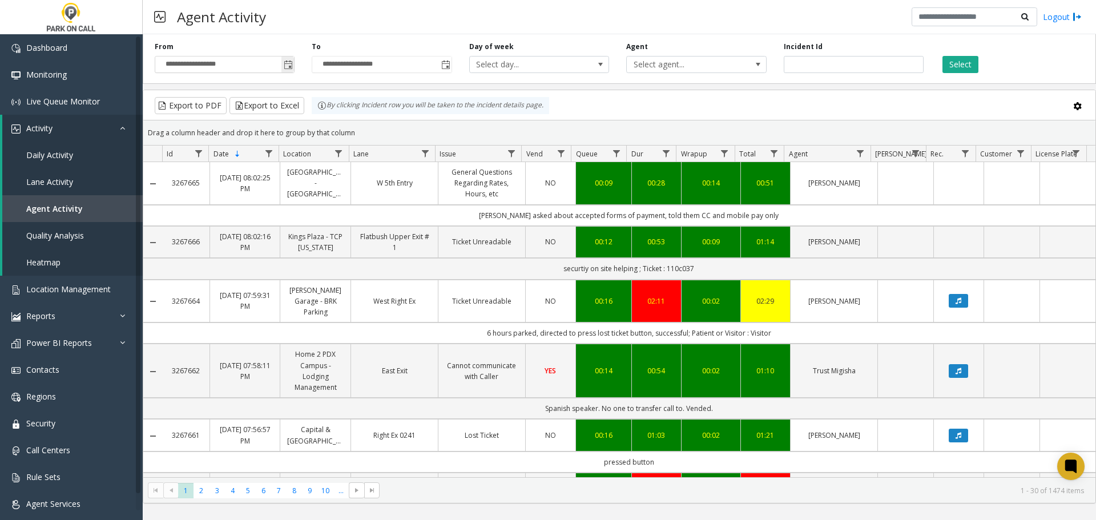
click at [288, 67] on span "Toggle popup" at bounding box center [288, 64] width 9 height 9
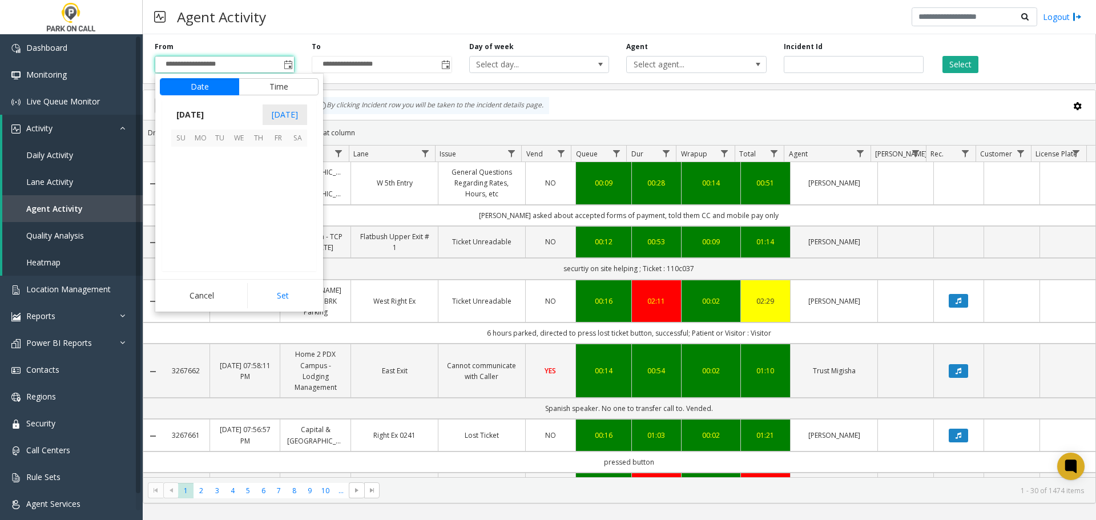
scroll to position [204694, 0]
click at [213, 173] on span "5" at bounding box center [219, 175] width 19 height 19
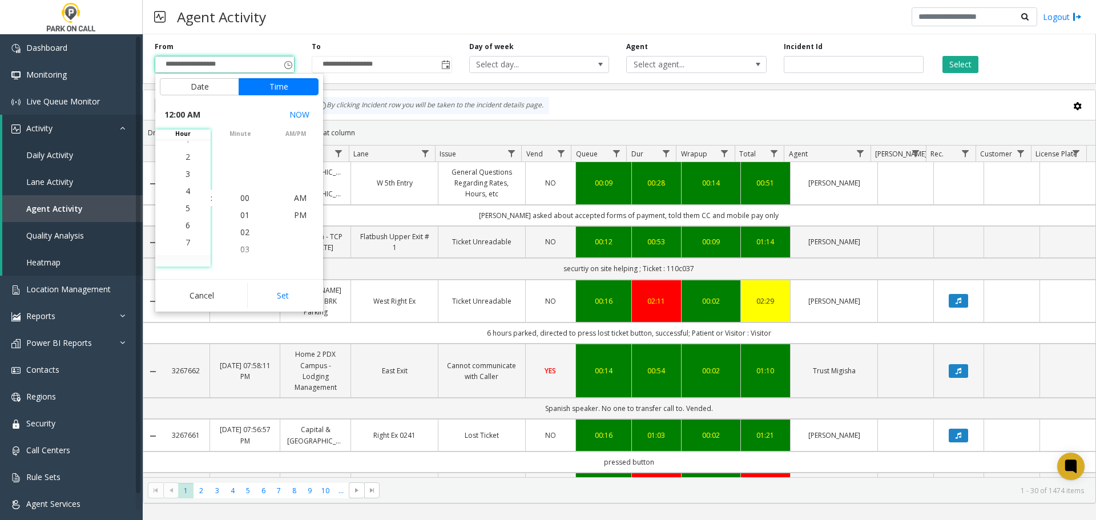
scroll to position [171, 0]
click at [187, 180] on li "9" at bounding box center [188, 180] width 40 height 17
click at [304, 213] on li "PM" at bounding box center [300, 215] width 40 height 17
click at [240, 196] on span "30" at bounding box center [244, 197] width 9 height 11
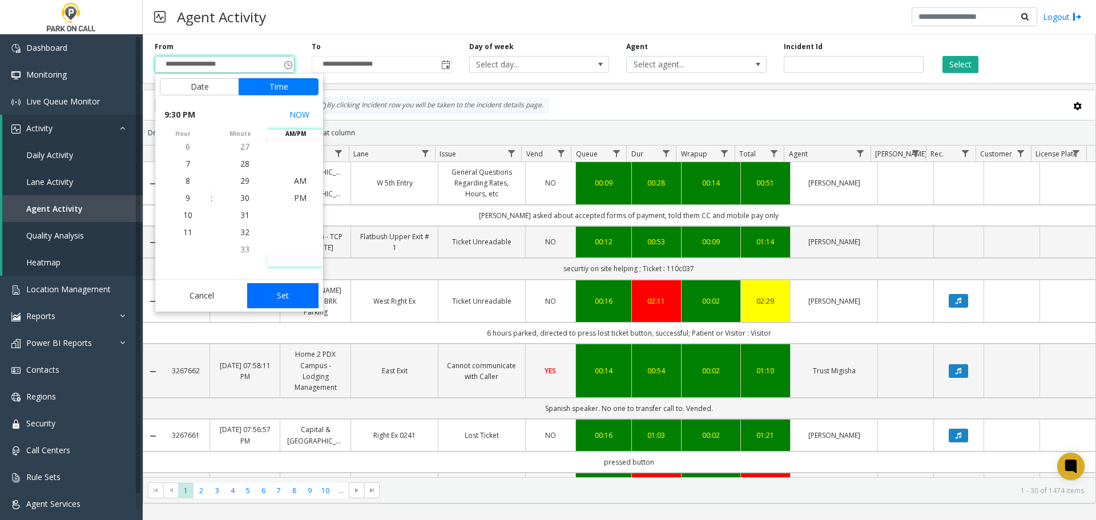
click at [288, 294] on button "Set" at bounding box center [283, 295] width 72 height 25
type input "**********"
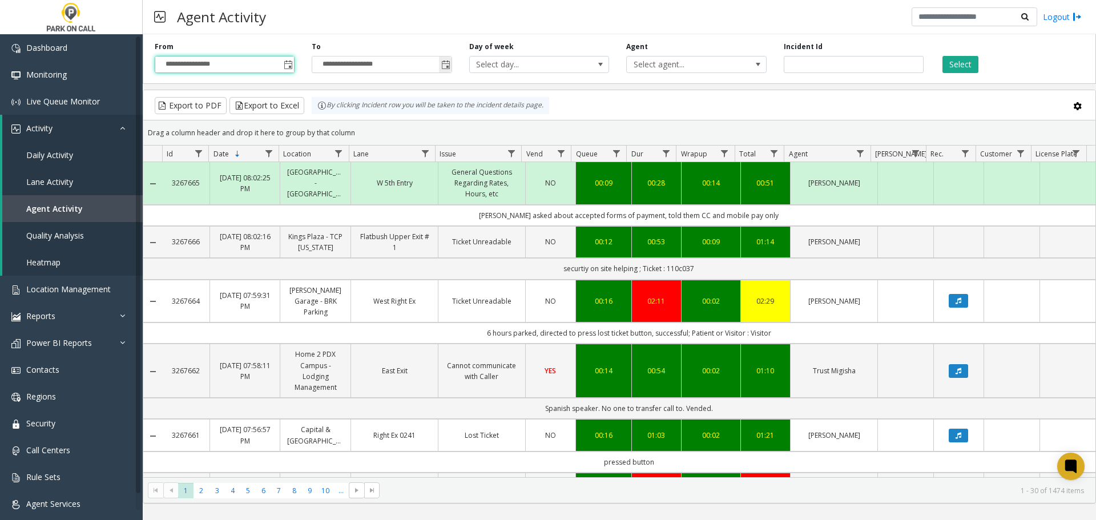
click at [441, 59] on span "Toggle popup" at bounding box center [445, 64] width 13 height 18
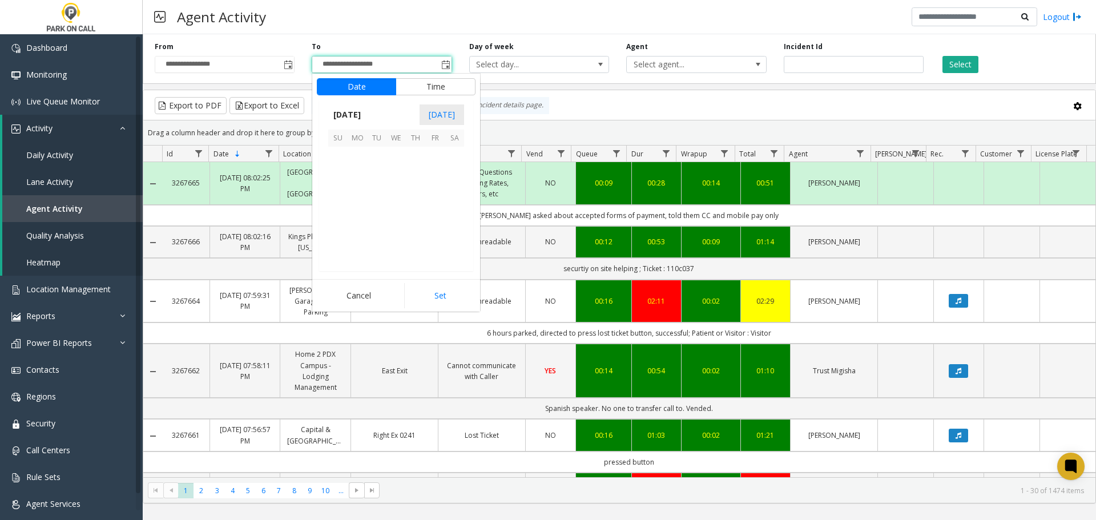
scroll to position [17, 0]
click at [376, 175] on span "5" at bounding box center [376, 175] width 19 height 19
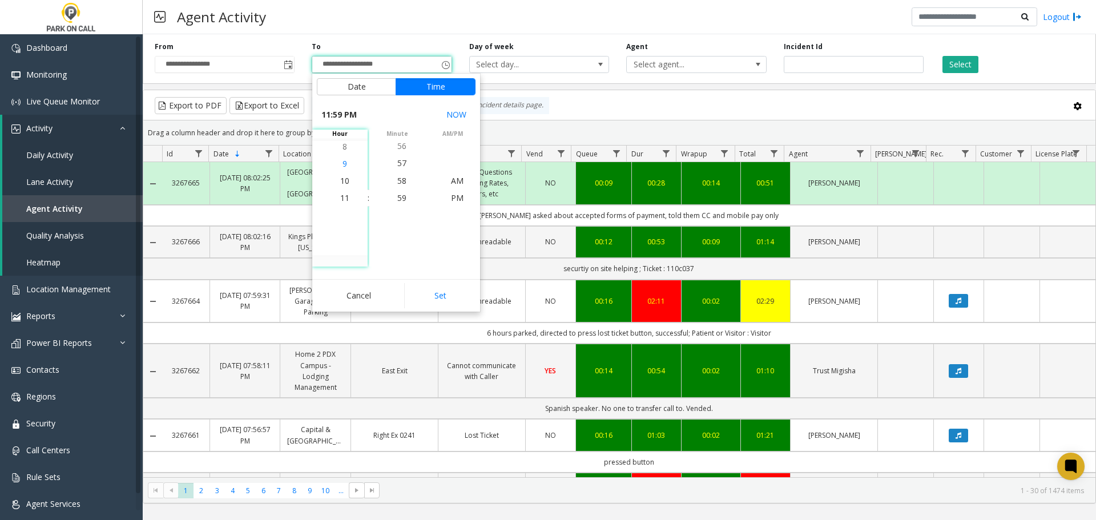
click at [349, 170] on li "9" at bounding box center [345, 163] width 40 height 17
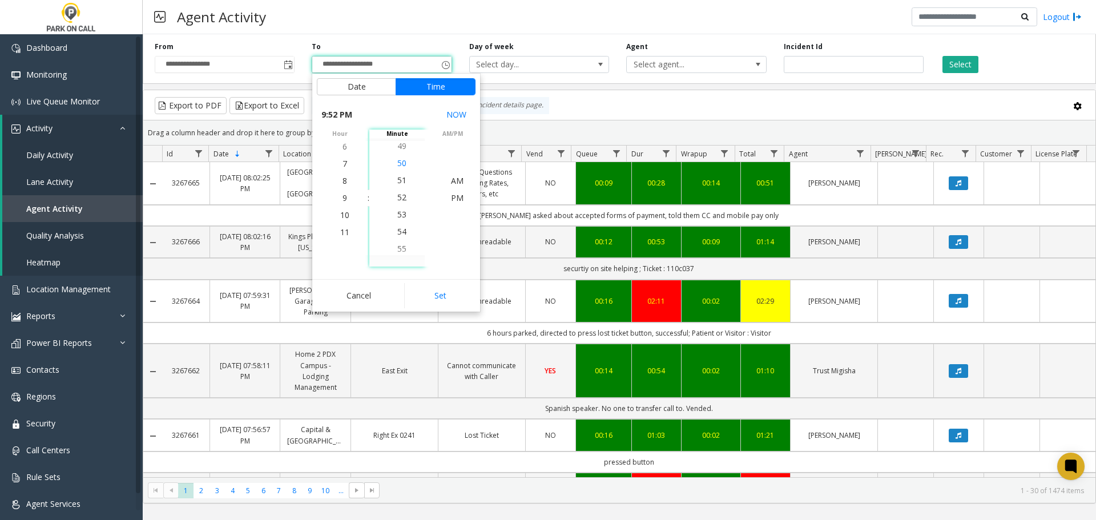
click at [402, 167] on span "50" at bounding box center [401, 163] width 9 height 11
click at [452, 199] on span "PM" at bounding box center [457, 197] width 13 height 11
click at [445, 300] on button "Set" at bounding box center [440, 295] width 72 height 25
type input "**********"
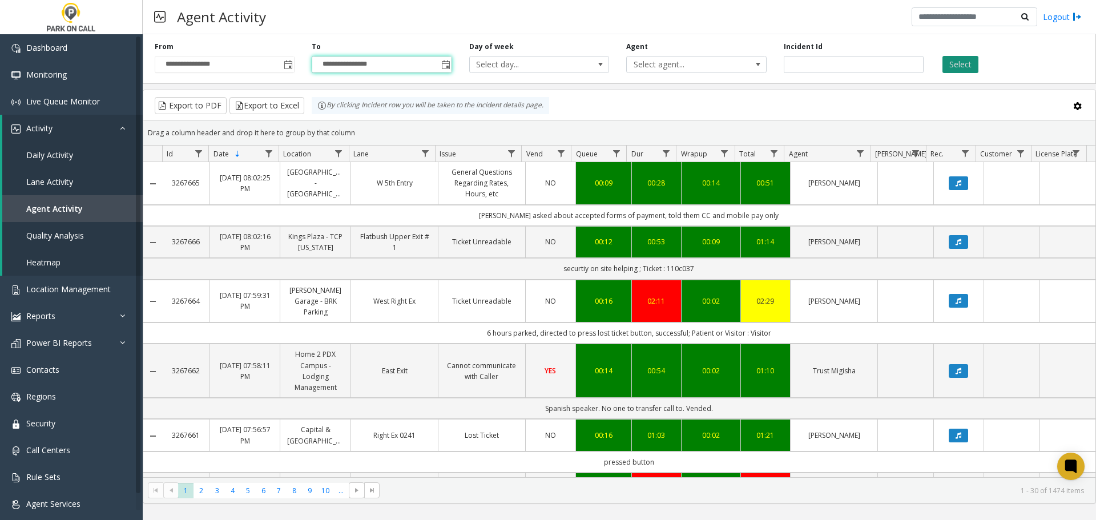
click at [952, 56] on button "Select" at bounding box center [960, 64] width 36 height 17
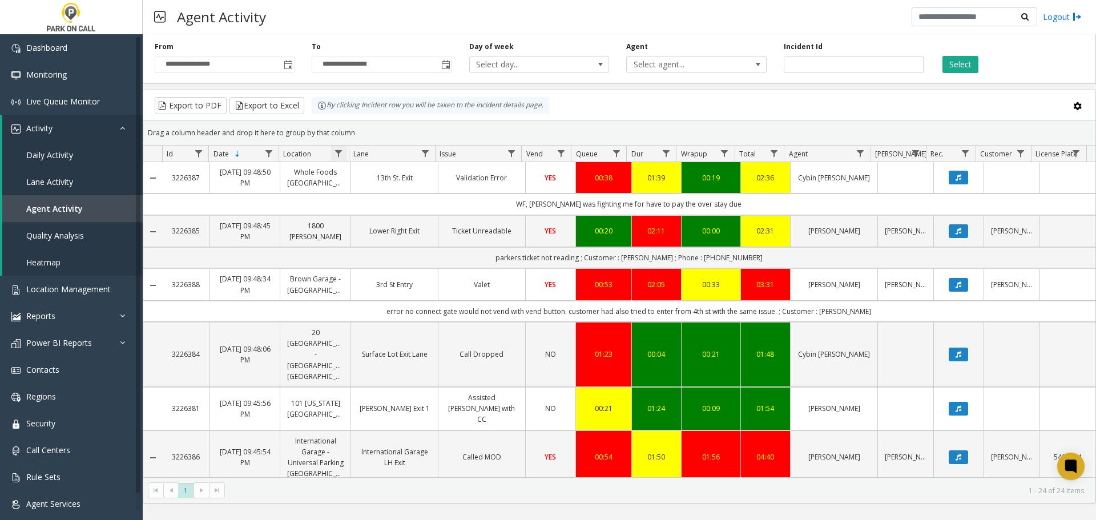
click at [339, 154] on span "Data table" at bounding box center [338, 153] width 9 height 9
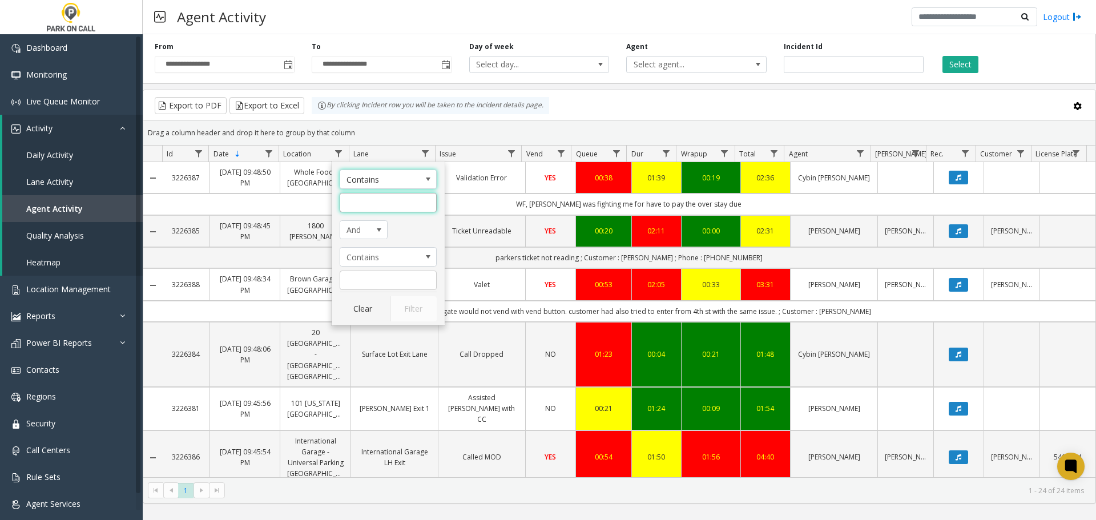
click at [365, 208] on input "Location Filter" at bounding box center [388, 202] width 97 height 19
type input "**********"
click button "Filter" at bounding box center [413, 308] width 47 height 25
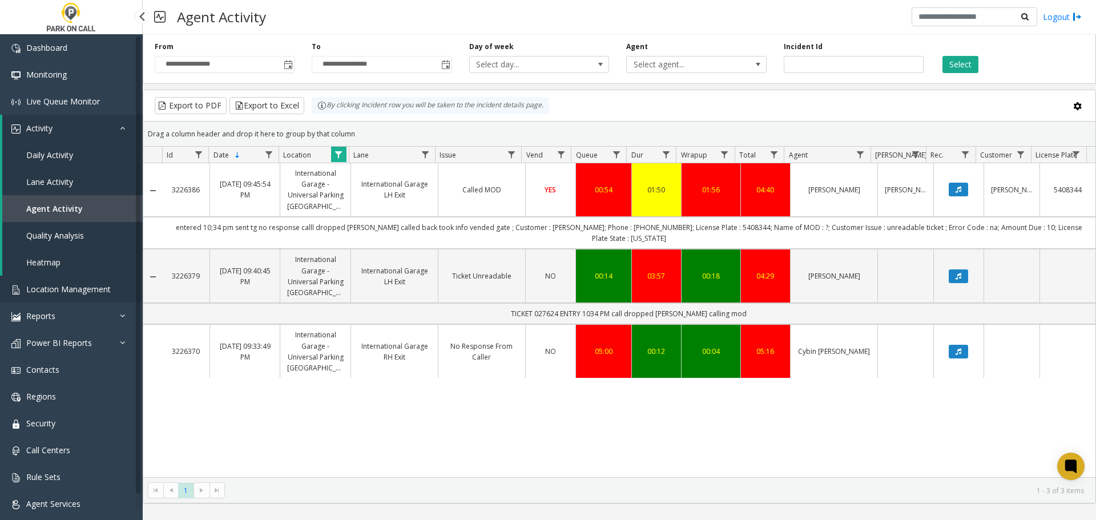
click at [78, 285] on span "Location Management" at bounding box center [68, 289] width 84 height 11
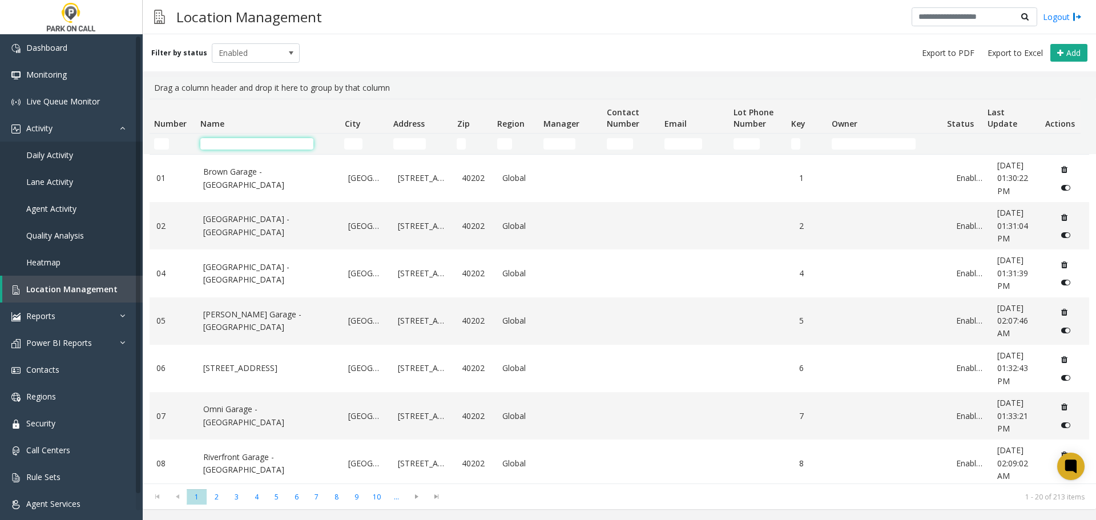
click at [280, 143] on input "Name Filter" at bounding box center [256, 143] width 113 height 11
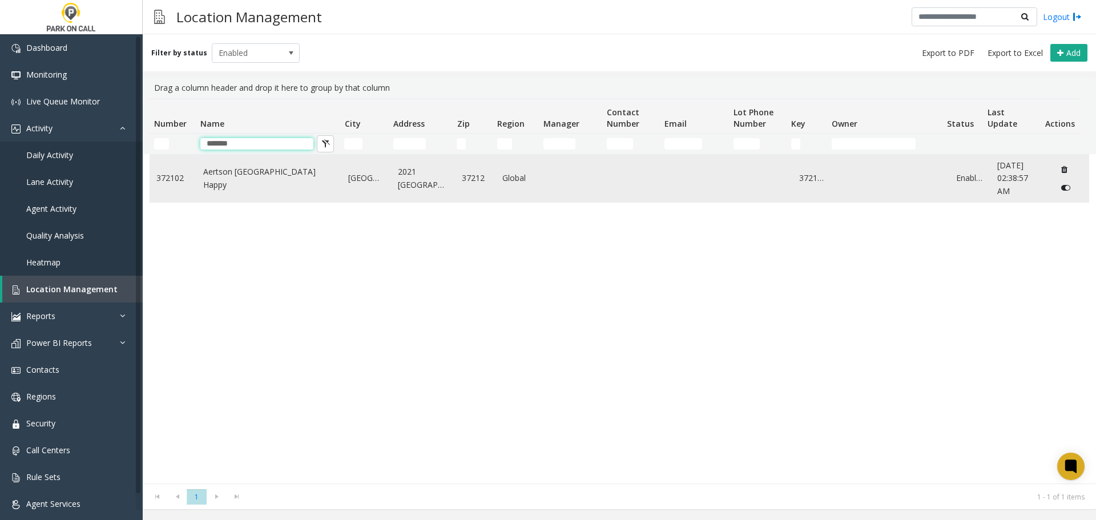
type input "*******"
click at [260, 184] on link "Aertson Midtown - Park Happy" at bounding box center [269, 179] width 132 height 26
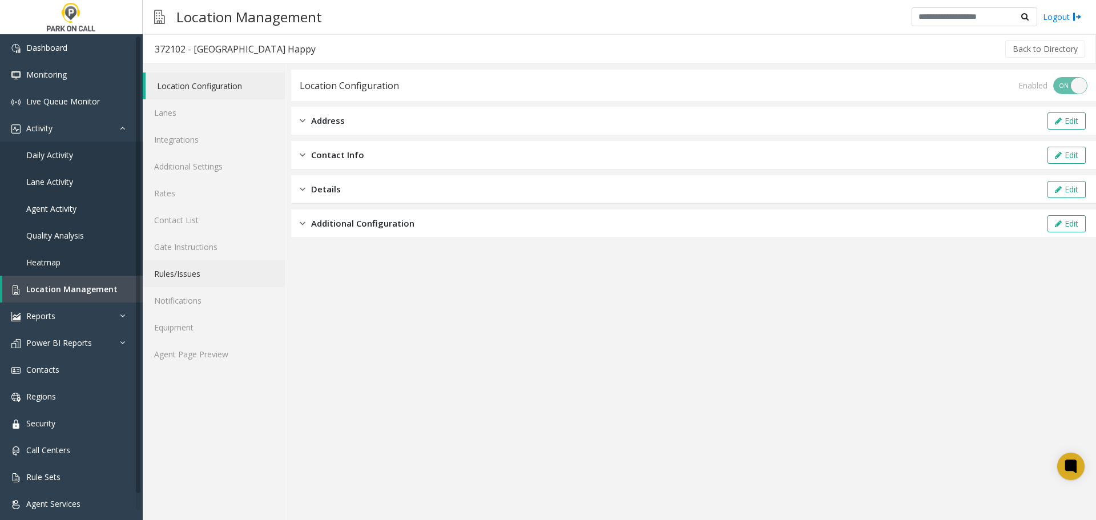
click at [196, 273] on link "Rules/Issues" at bounding box center [214, 273] width 142 height 27
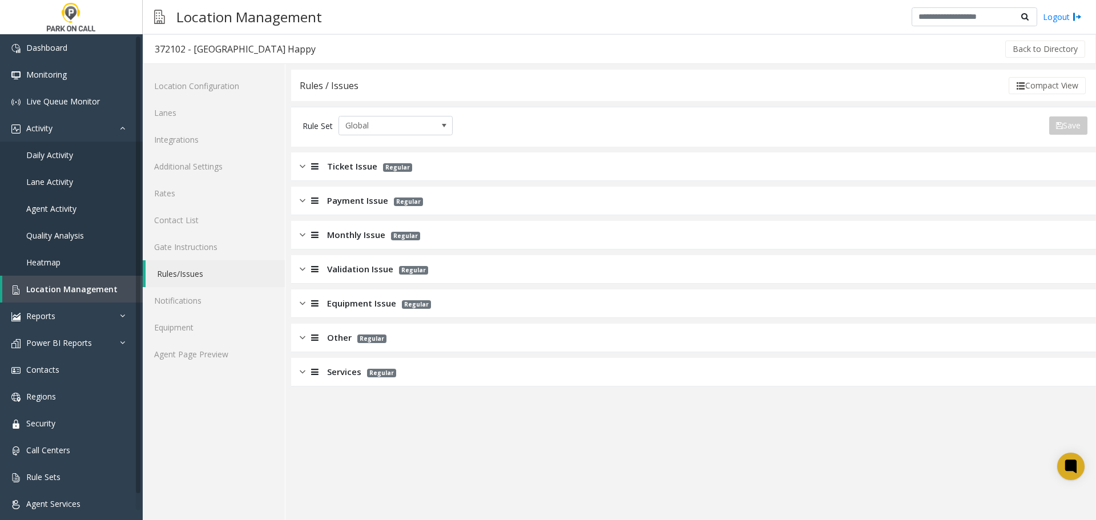
click at [371, 269] on span "Validation Issue" at bounding box center [360, 269] width 66 height 13
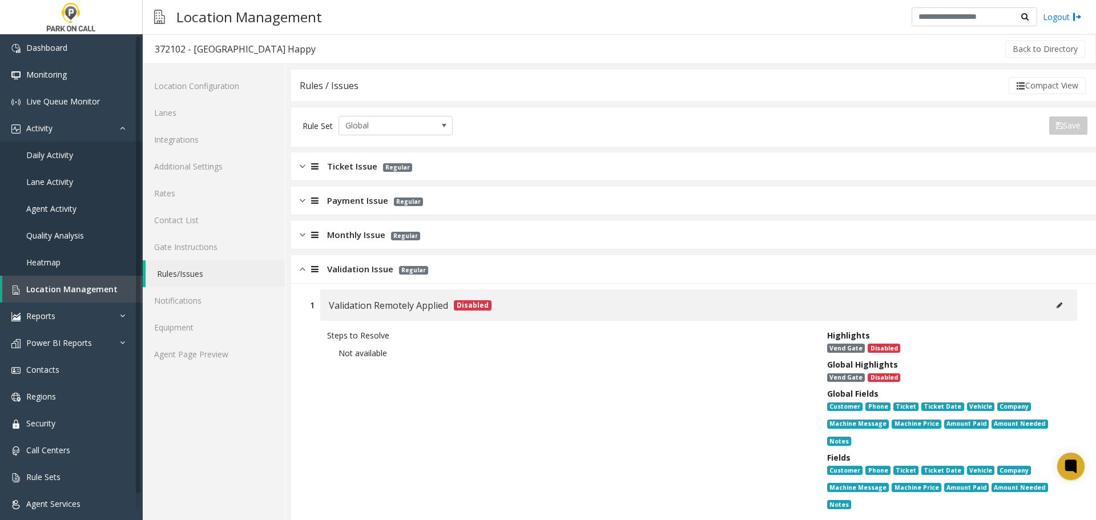
click at [499, 275] on div "Validation Issue Regular" at bounding box center [693, 269] width 805 height 29
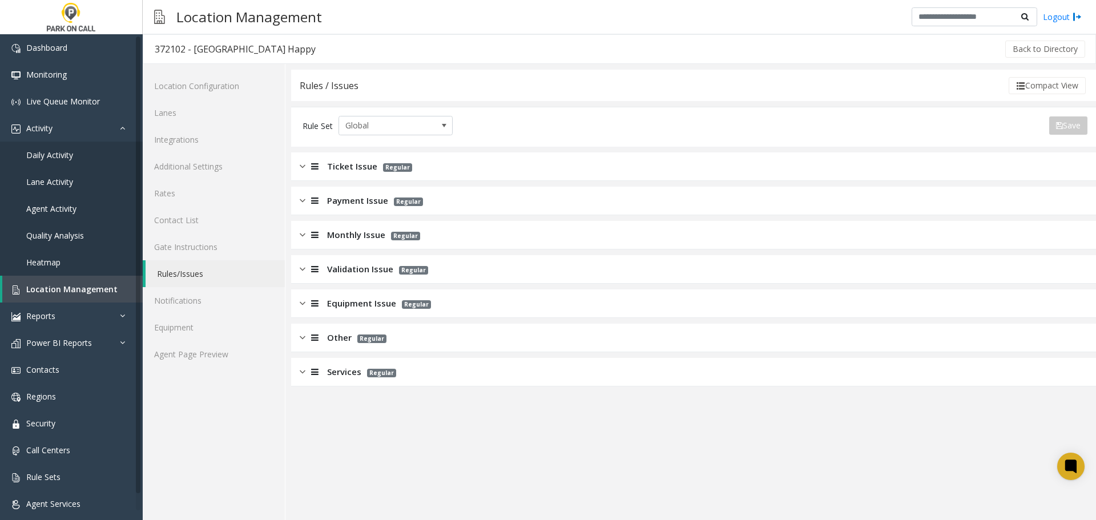
click at [487, 299] on div "Equipment Issue Regular" at bounding box center [693, 303] width 805 height 29
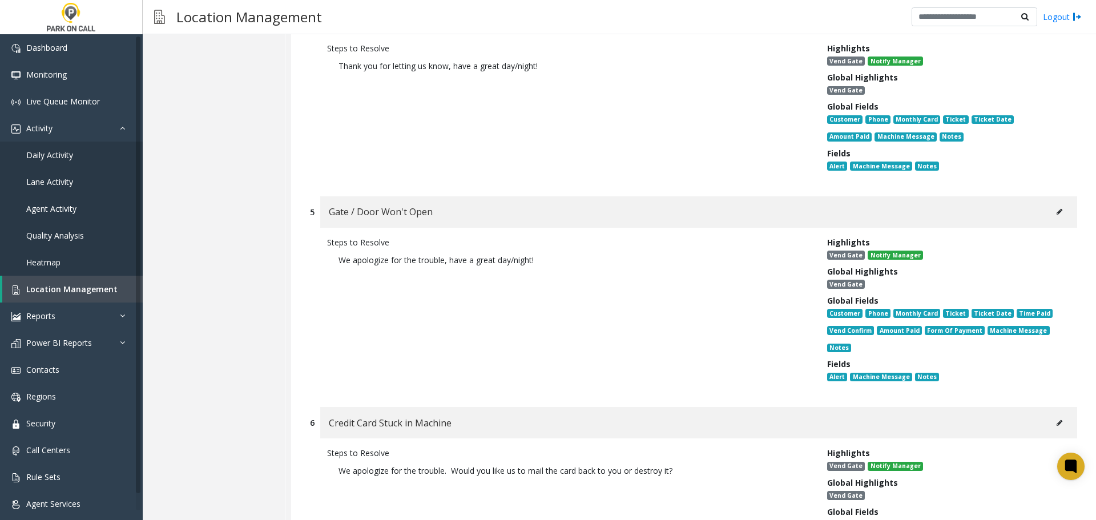
scroll to position [913, 0]
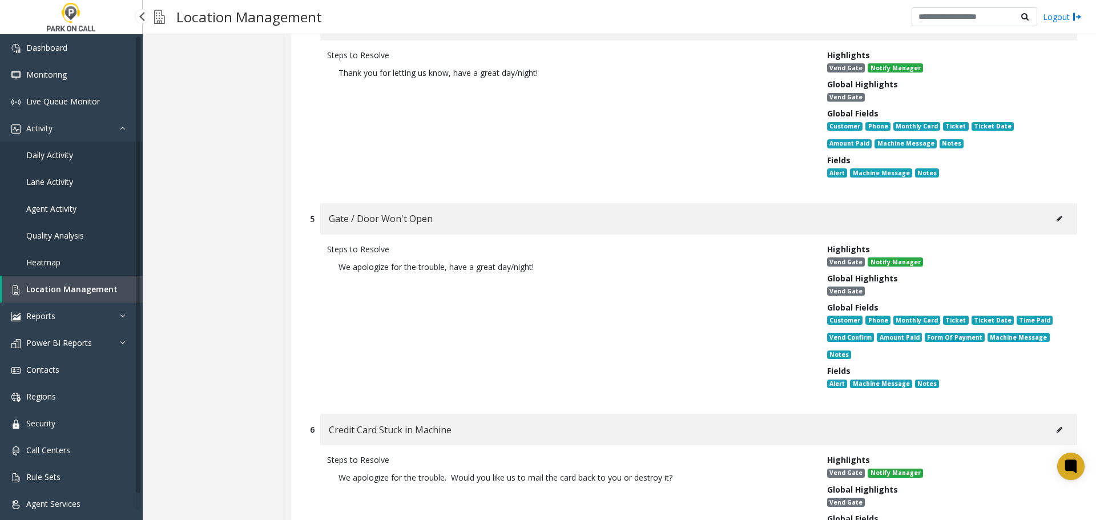
click at [53, 296] on link "Location Management" at bounding box center [72, 289] width 140 height 27
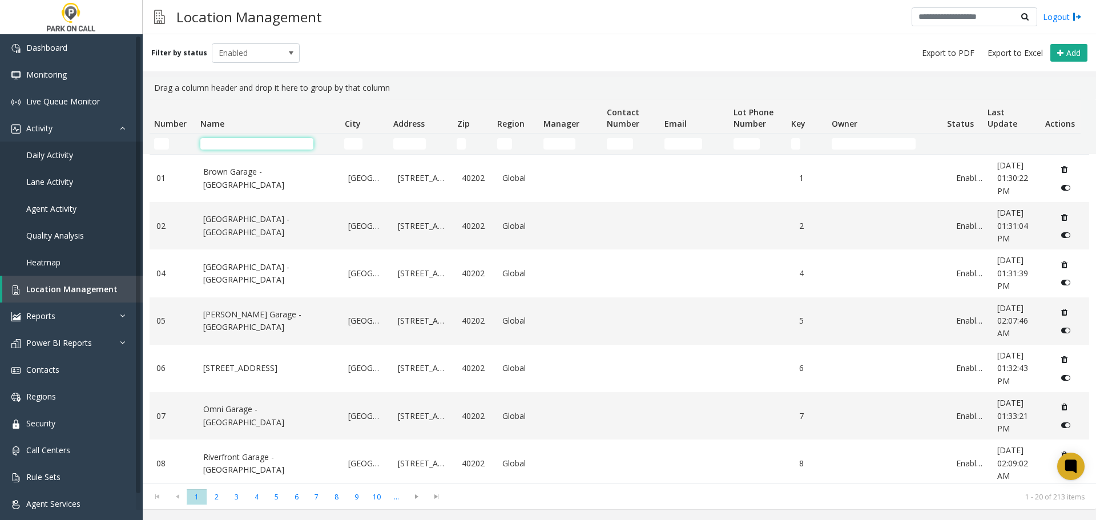
click at [282, 142] on input "Name Filter" at bounding box center [256, 143] width 113 height 11
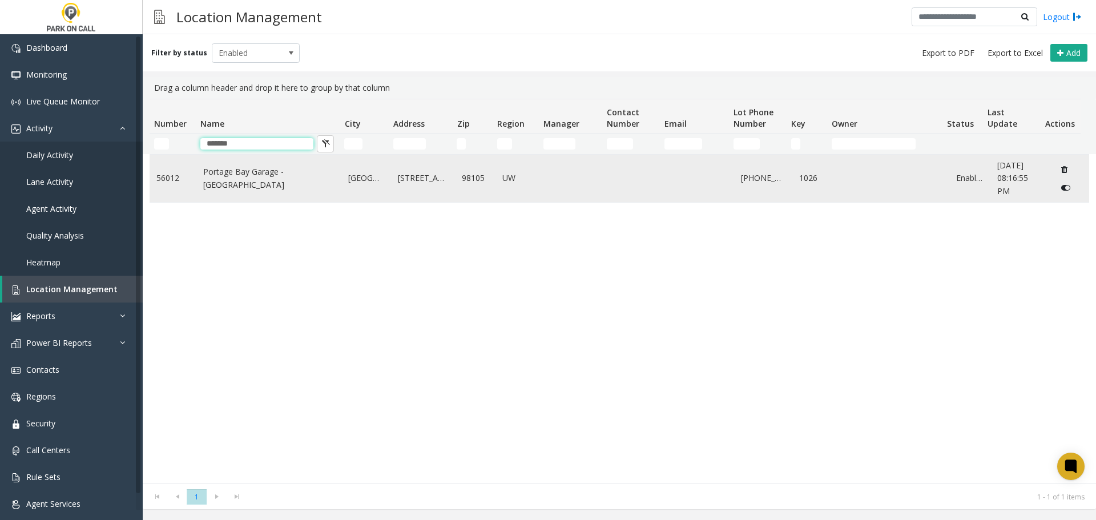
type input "*******"
click at [237, 193] on td "Portage Bay Garage - UW" at bounding box center [269, 178] width 146 height 47
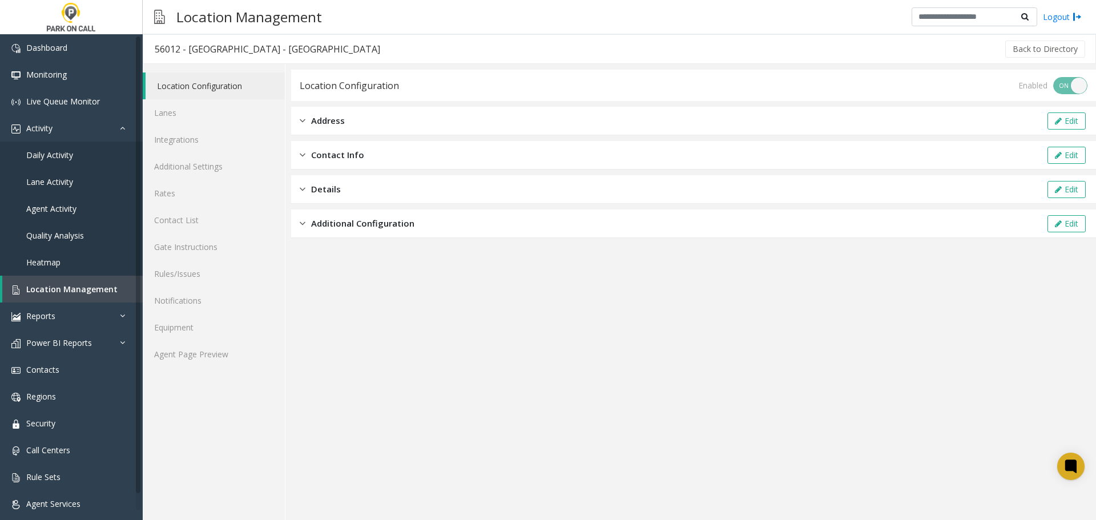
click at [566, 397] on app-location-configuration "Location Configuration Enabled ON OFF Address Edit Contact Info Edit Details Ed…" at bounding box center [693, 295] width 805 height 450
click at [184, 280] on link "Rules/Issues" at bounding box center [214, 273] width 142 height 27
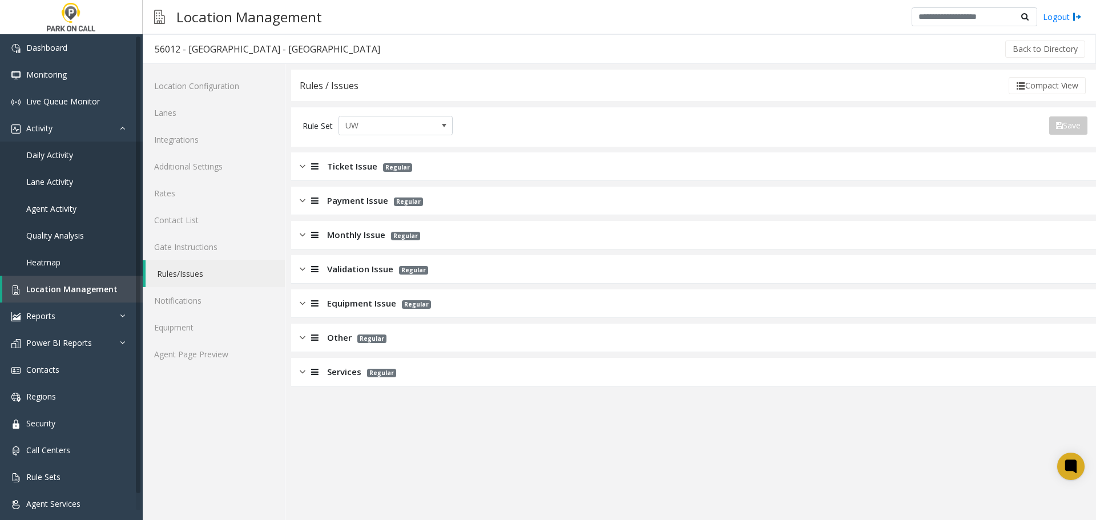
click at [453, 250] on app-rules-listview "Ticket Issue Regular Payment Issue Regular Monthly Issue Regular Validation Iss…" at bounding box center [693, 269] width 805 height 234
click at [450, 243] on div "Monthly Issue Regular" at bounding box center [693, 235] width 805 height 29
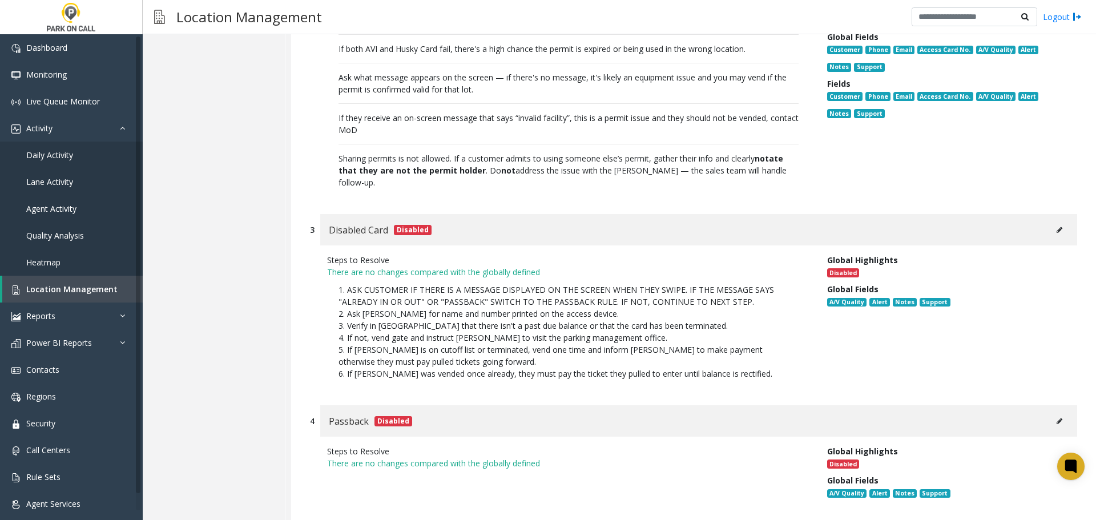
scroll to position [342, 0]
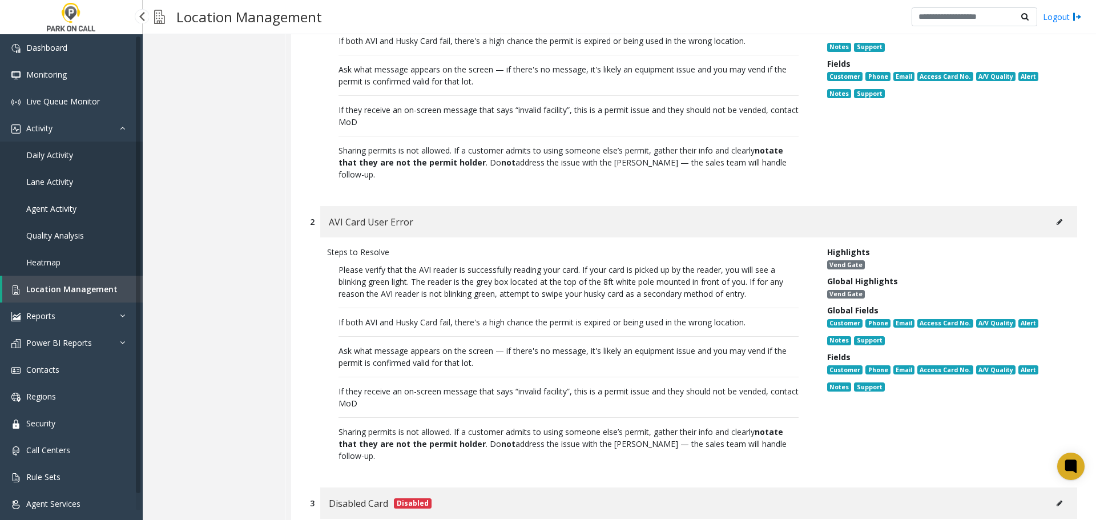
click at [65, 288] on span "Location Management" at bounding box center [71, 289] width 91 height 11
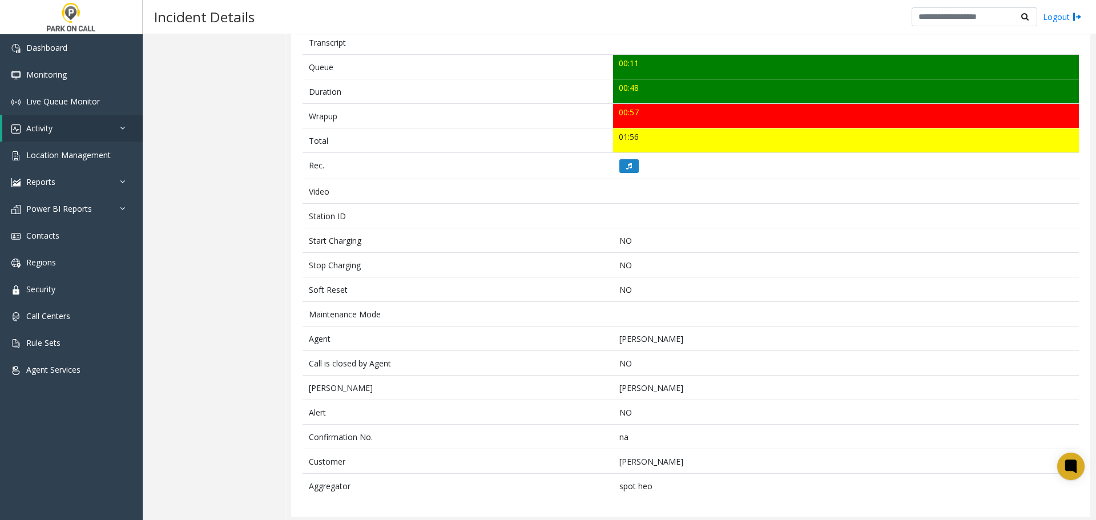
scroll to position [405, 0]
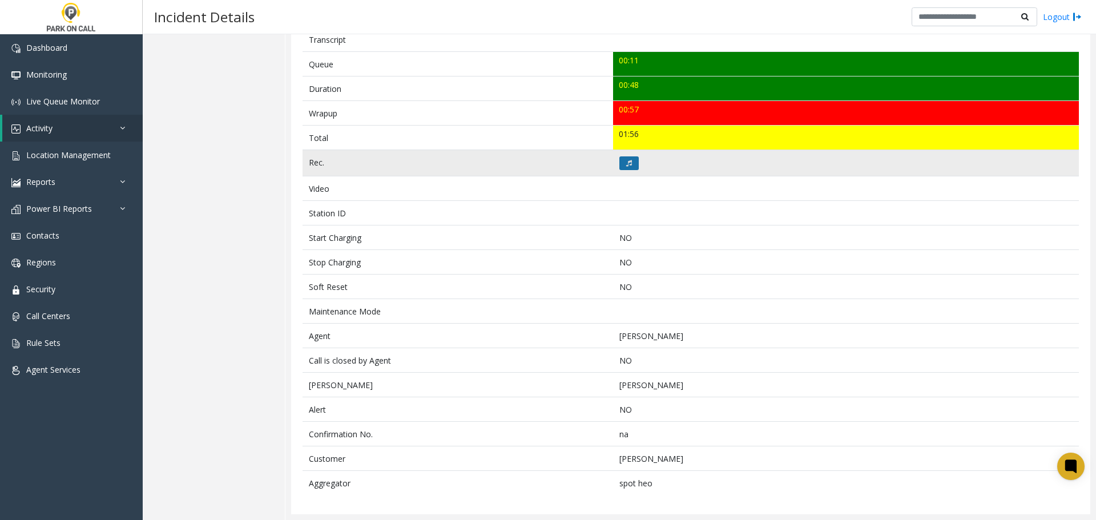
click at [627, 160] on icon at bounding box center [629, 163] width 6 height 7
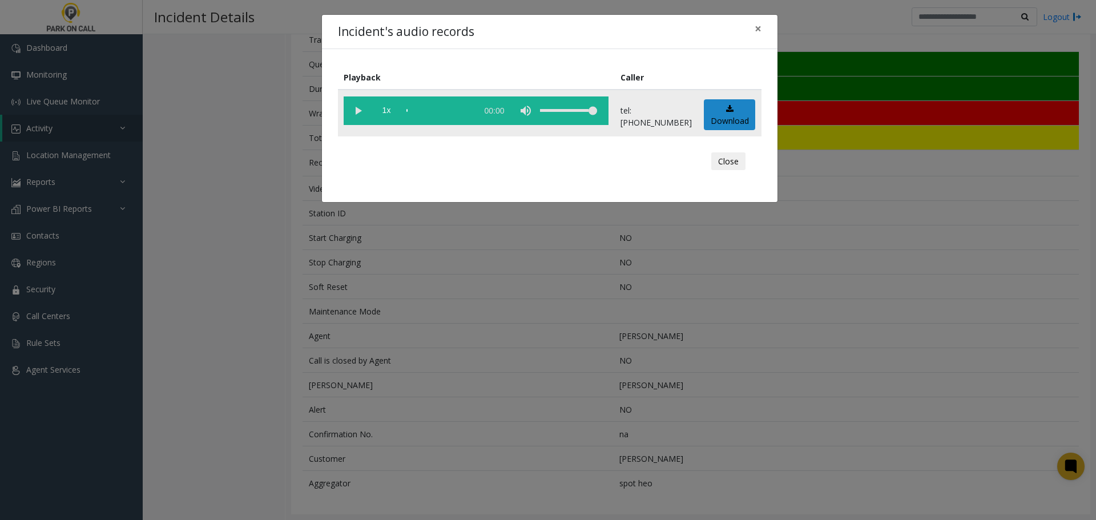
click at [358, 108] on vg-play-pause at bounding box center [358, 110] width 29 height 29
click at [418, 115] on div "scrub bar" at bounding box center [438, 110] width 65 height 29
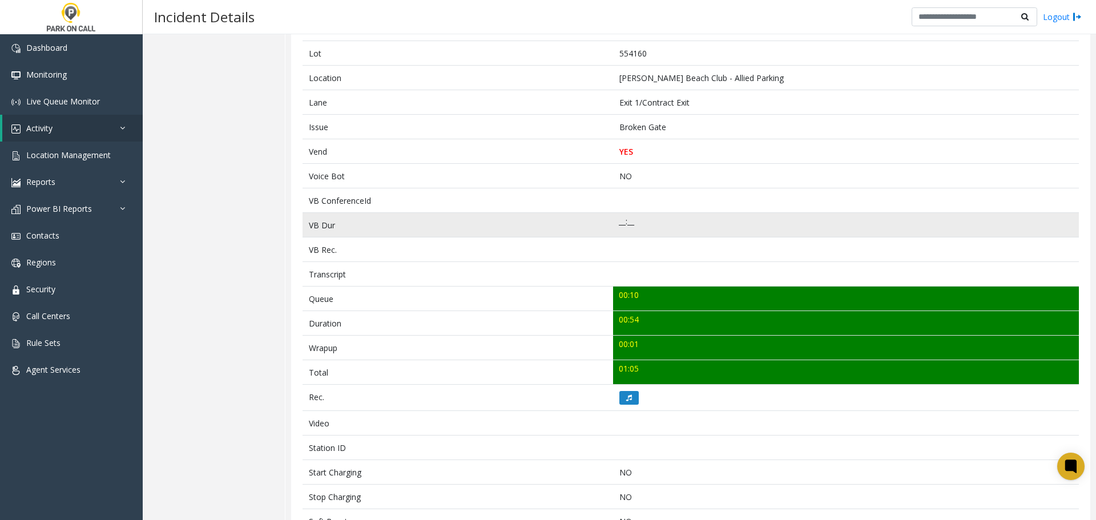
scroll to position [380, 0]
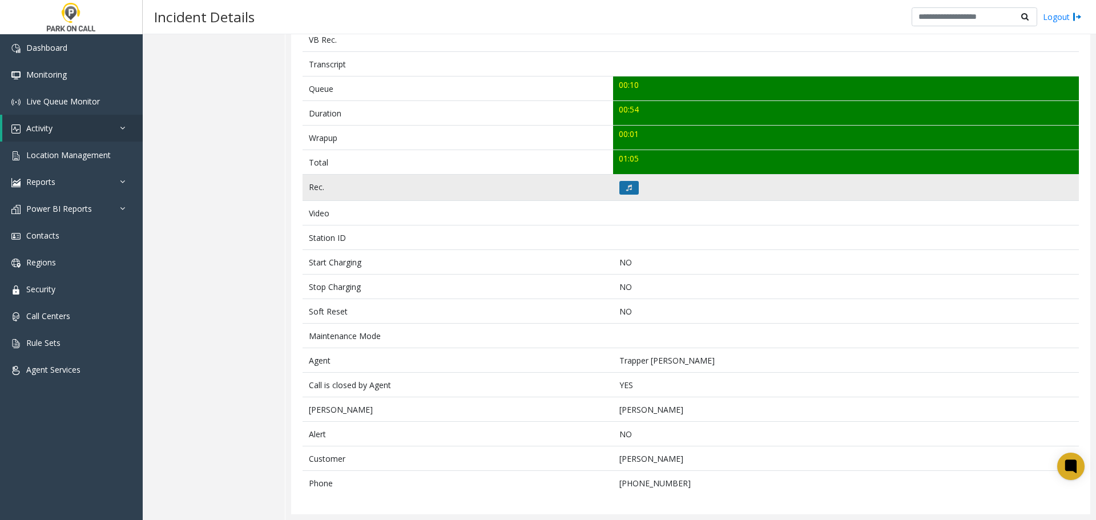
click at [625, 192] on button at bounding box center [628, 188] width 19 height 14
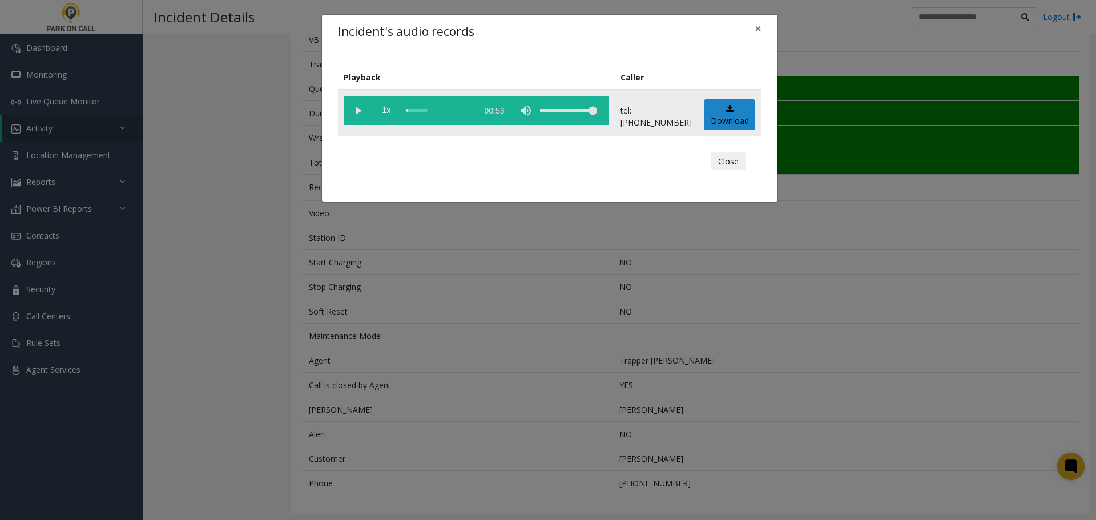
click at [361, 110] on vg-play-pause at bounding box center [358, 110] width 29 height 29
click at [412, 114] on div "scrub bar" at bounding box center [438, 110] width 65 height 29
click at [433, 110] on div "scrub bar" at bounding box center [438, 110] width 65 height 29
click at [466, 111] on div "scrub bar" at bounding box center [438, 110] width 65 height 29
click at [354, 107] on vg-play-pause at bounding box center [358, 110] width 29 height 29
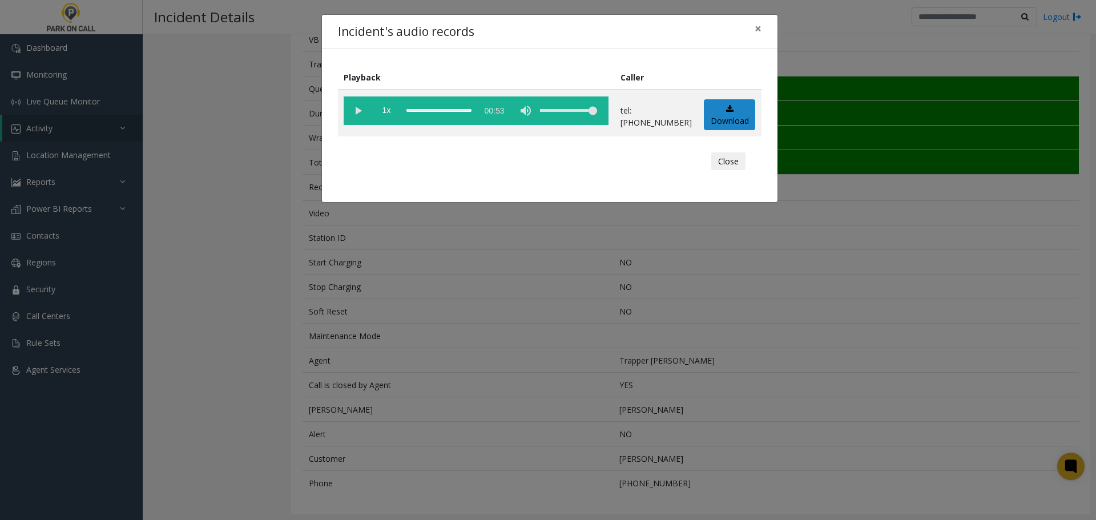
click at [453, 358] on div "Incident's audio records × Playback Caller 1x 00:53 tel:5541609002 Download Clo…" at bounding box center [548, 260] width 1096 height 520
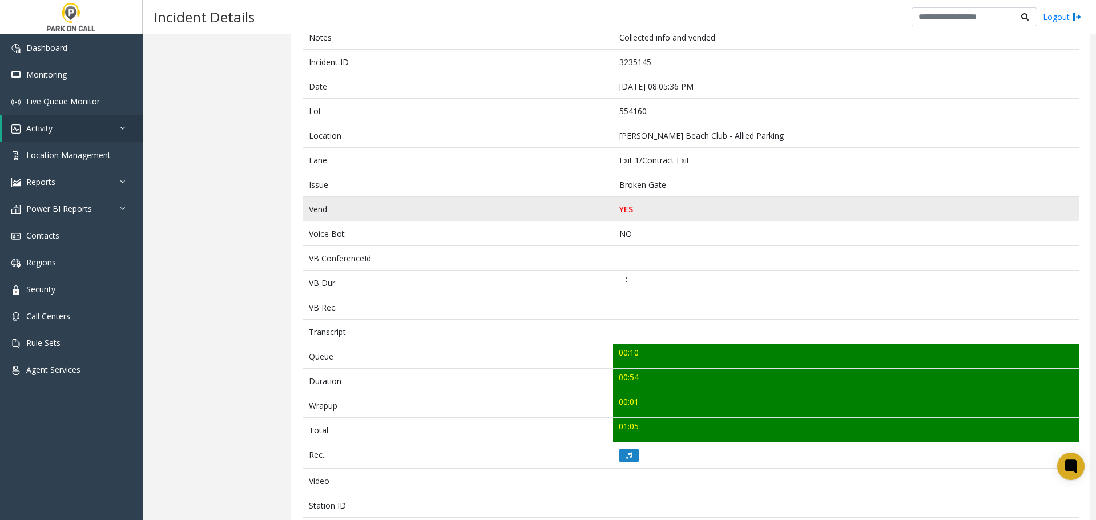
scroll to position [0, 0]
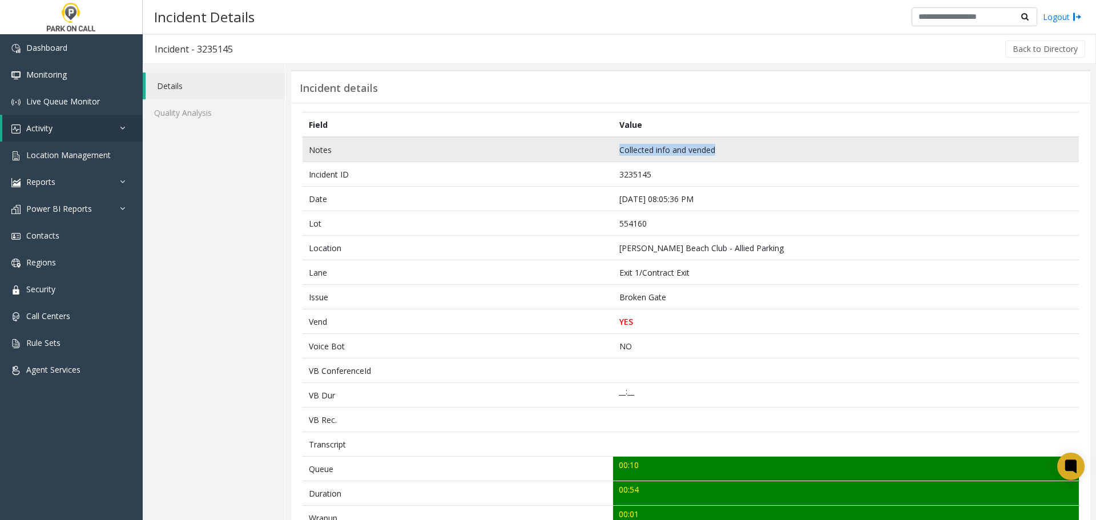
drag, startPoint x: 734, startPoint y: 154, endPoint x: 609, endPoint y: 150, distance: 125.0
click at [609, 150] on tr "Notes Collected info and vended" at bounding box center [690, 149] width 776 height 25
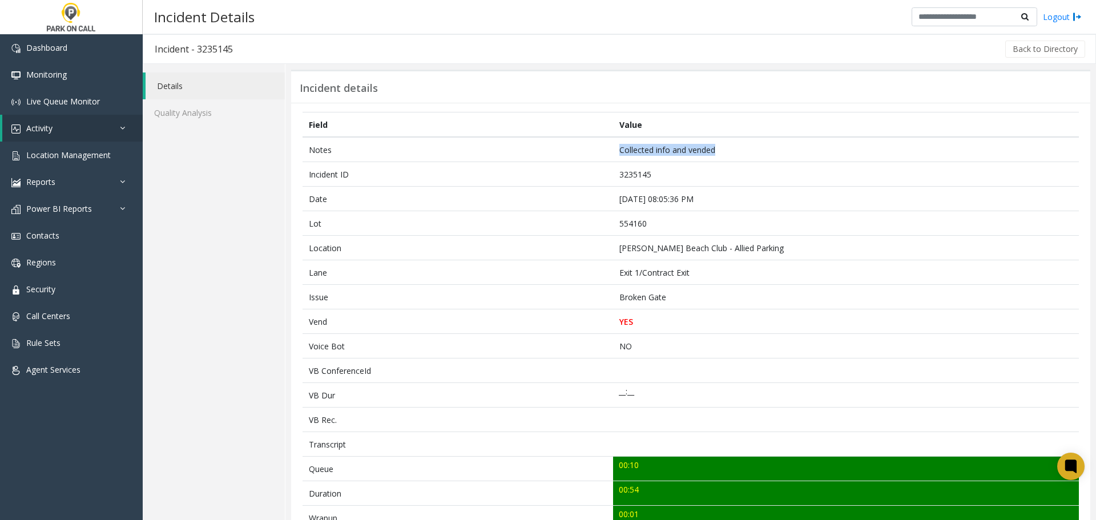
copy tr "Collected info and vended"
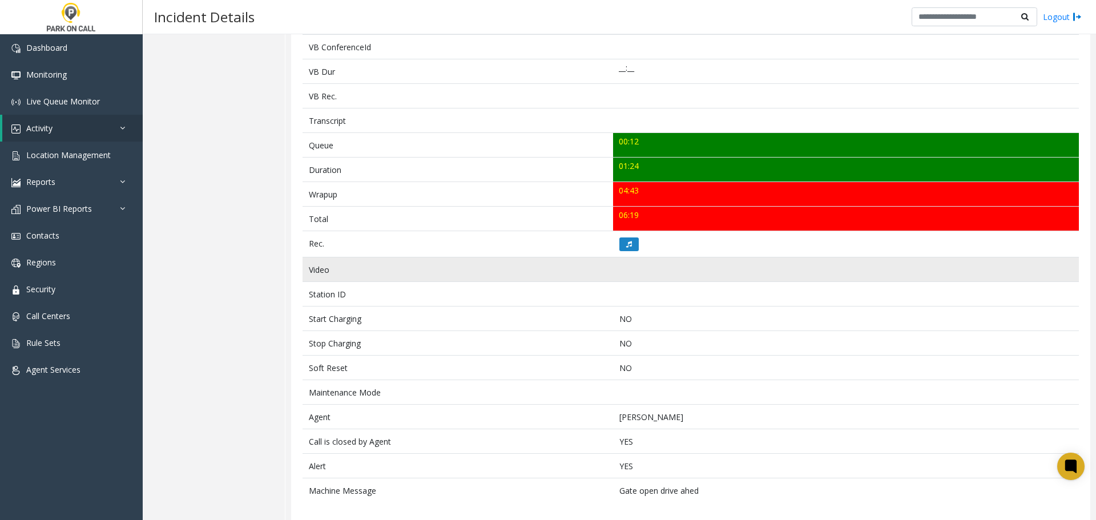
scroll to position [331, 0]
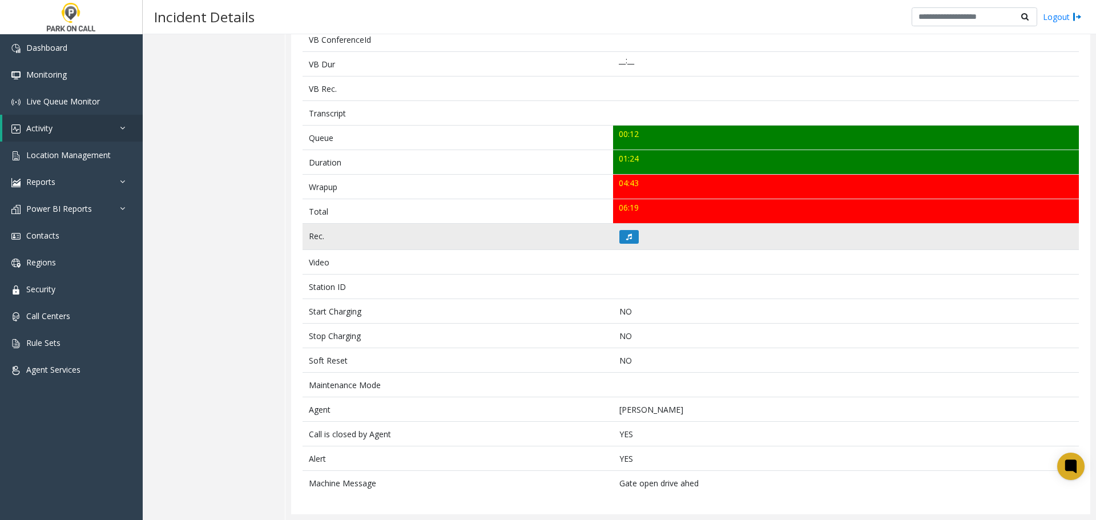
click at [635, 239] on td at bounding box center [846, 237] width 466 height 26
click at [623, 232] on button at bounding box center [628, 237] width 19 height 14
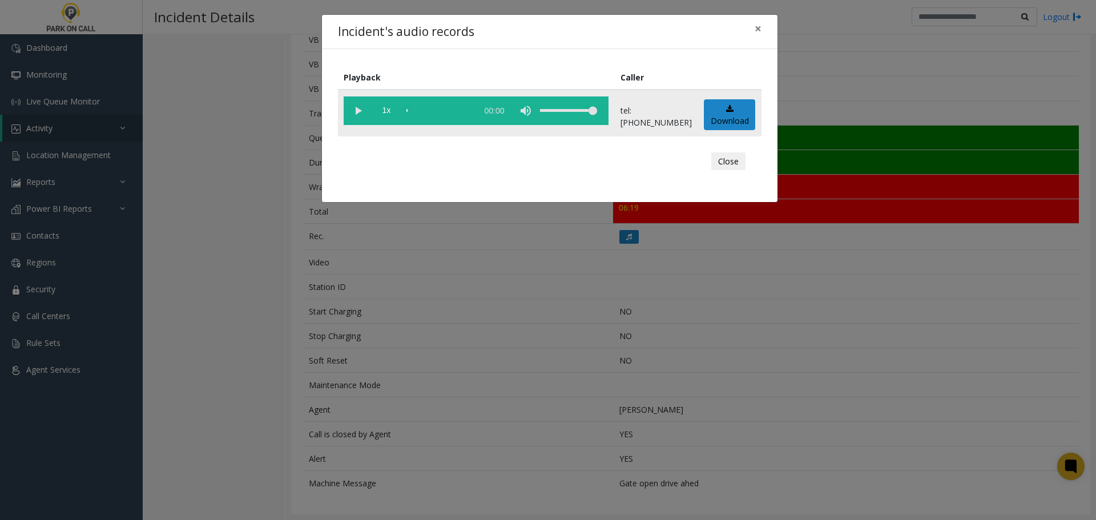
click at [358, 111] on vg-play-pause at bounding box center [358, 110] width 29 height 29
click at [443, 110] on div "scrub bar" at bounding box center [438, 110] width 65 height 29
click at [260, 204] on div "Incident's audio records × Playback Caller 1x 01:28 tel:[PHONE_NUMBER] Download…" at bounding box center [548, 260] width 1096 height 520
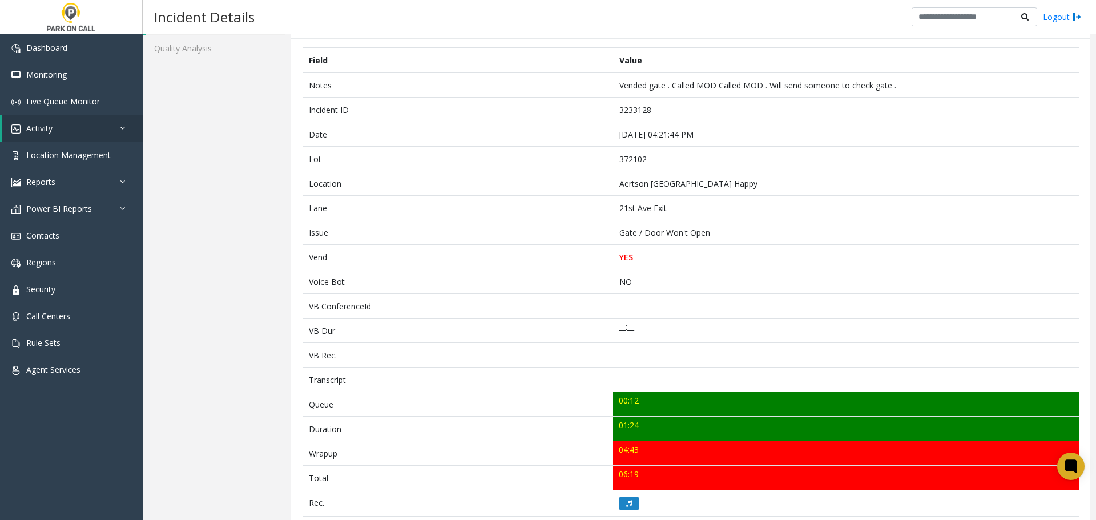
scroll to position [0, 0]
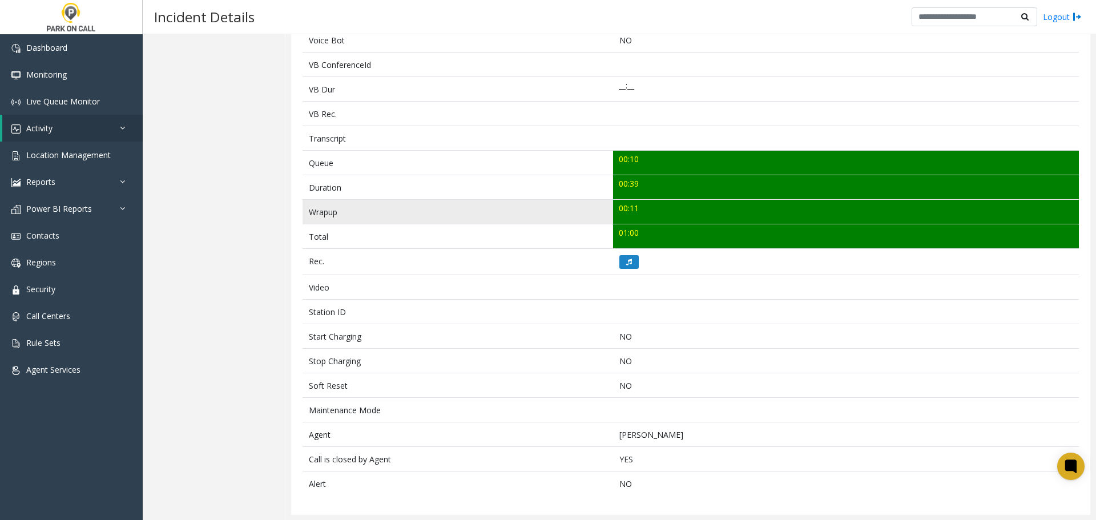
scroll to position [306, 0]
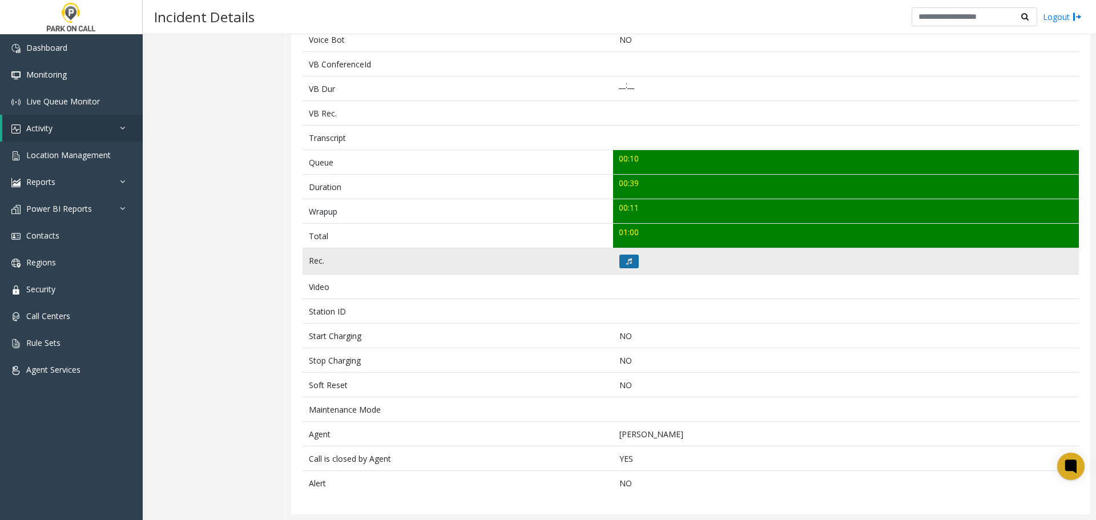
click at [623, 267] on button at bounding box center [628, 262] width 19 height 14
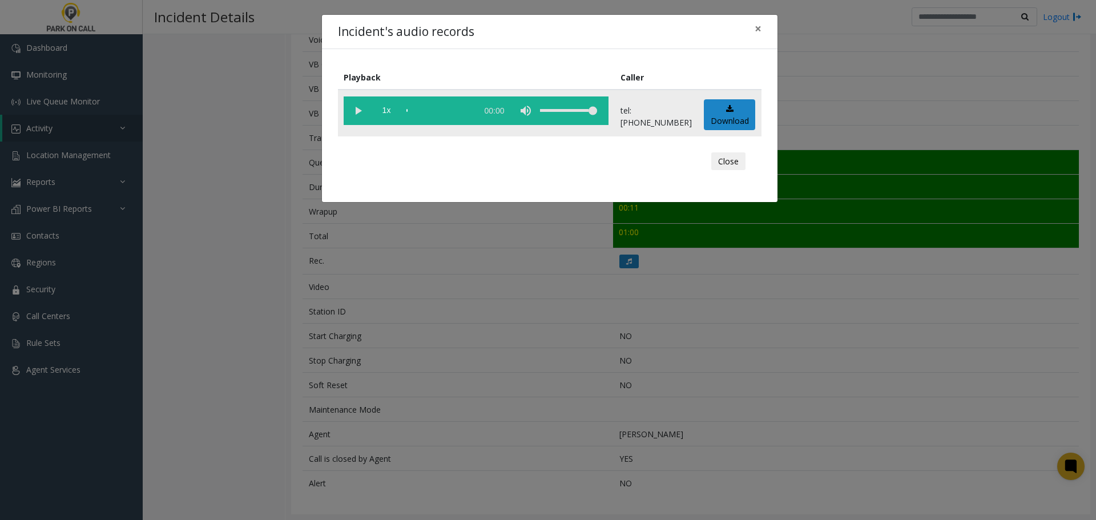
click at [357, 119] on vg-play-pause at bounding box center [358, 110] width 29 height 29
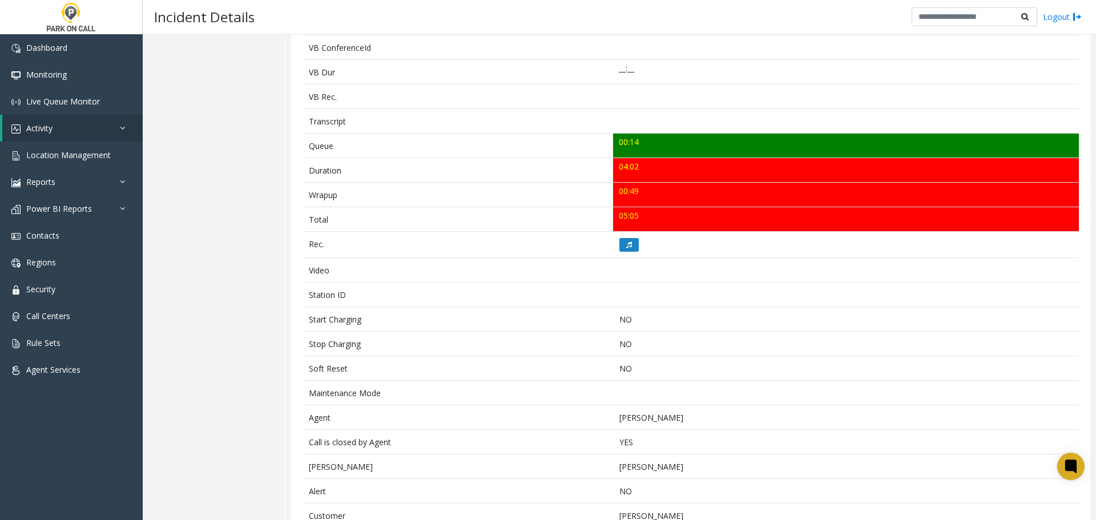
scroll to position [342, 0]
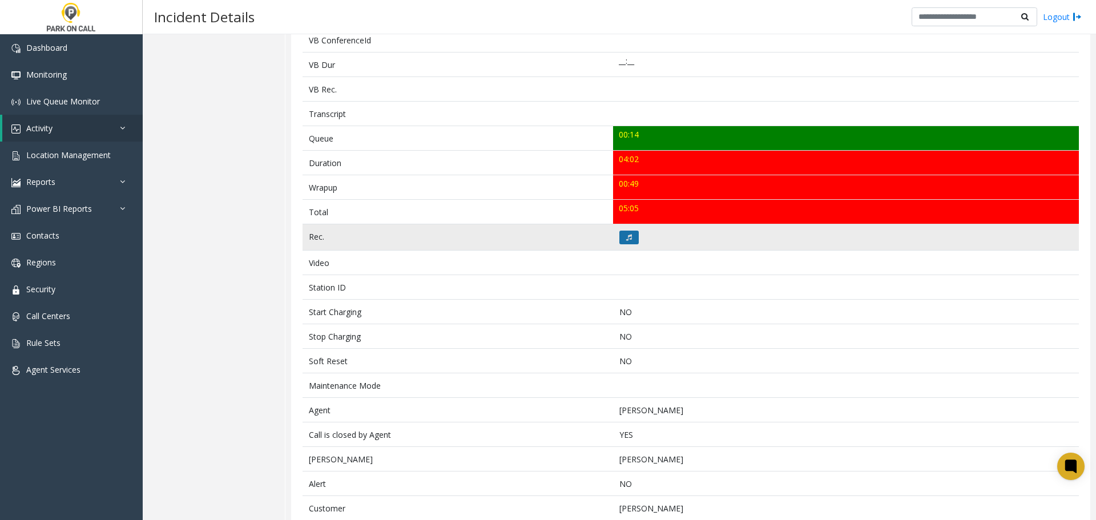
click at [619, 231] on button at bounding box center [628, 238] width 19 height 14
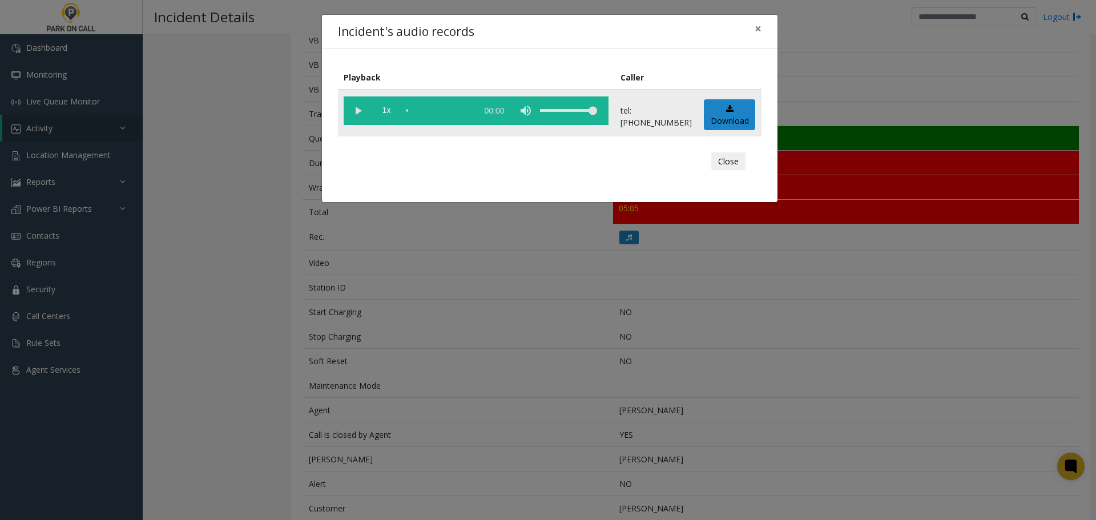
click at [360, 111] on vg-play-pause at bounding box center [358, 110] width 29 height 29
click at [362, 109] on vg-play-pause at bounding box center [358, 110] width 29 height 29
click at [716, 48] on div "Incident's audio records × Playback Caller 1x 04:08 tel:0010269003 Download Clo…" at bounding box center [549, 108] width 457 height 189
click at [495, 47] on div "Incident's audio records ×" at bounding box center [549, 32] width 455 height 35
click at [356, 111] on vg-play-pause at bounding box center [358, 110] width 29 height 29
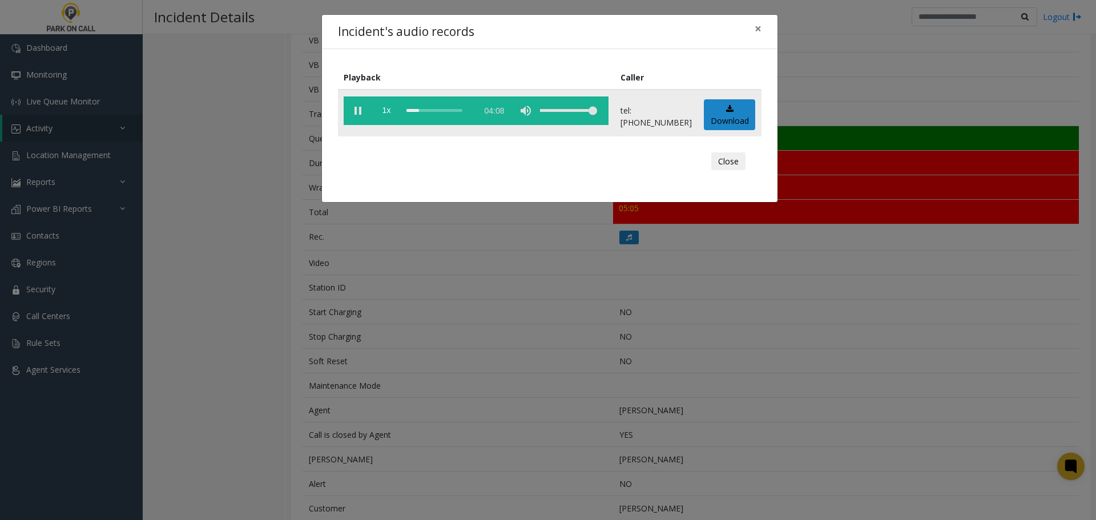
click at [411, 111] on div "scrub bar" at bounding box center [438, 110] width 65 height 29
click at [415, 111] on div "scrub bar" at bounding box center [438, 110] width 65 height 29
click at [412, 111] on div "scrub bar" at bounding box center [438, 110] width 65 height 29
click at [410, 111] on div "scrub bar" at bounding box center [438, 110] width 65 height 29
drag, startPoint x: 734, startPoint y: 167, endPoint x: 700, endPoint y: 188, distance: 40.1
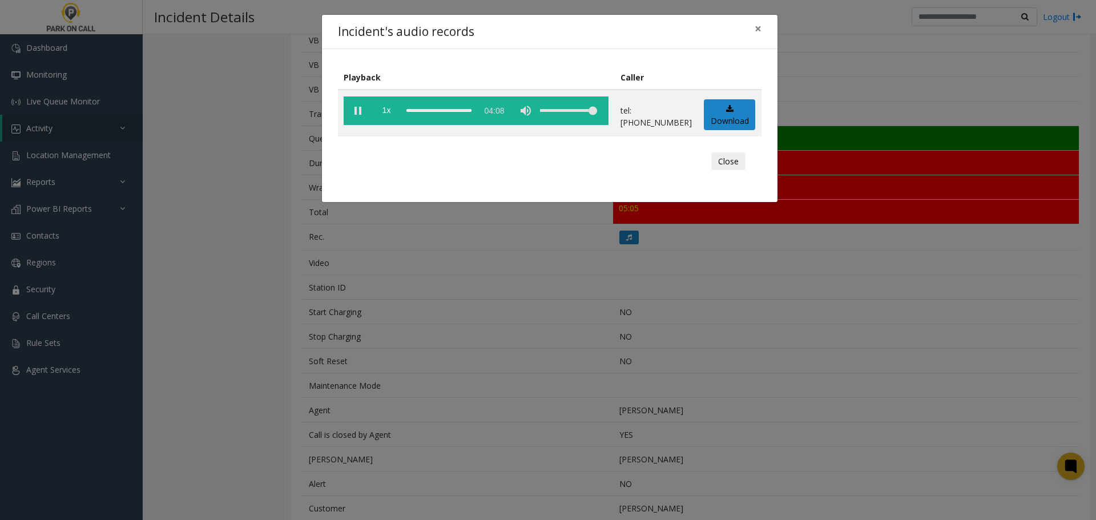
click at [734, 167] on button "Close" at bounding box center [728, 161] width 34 height 18
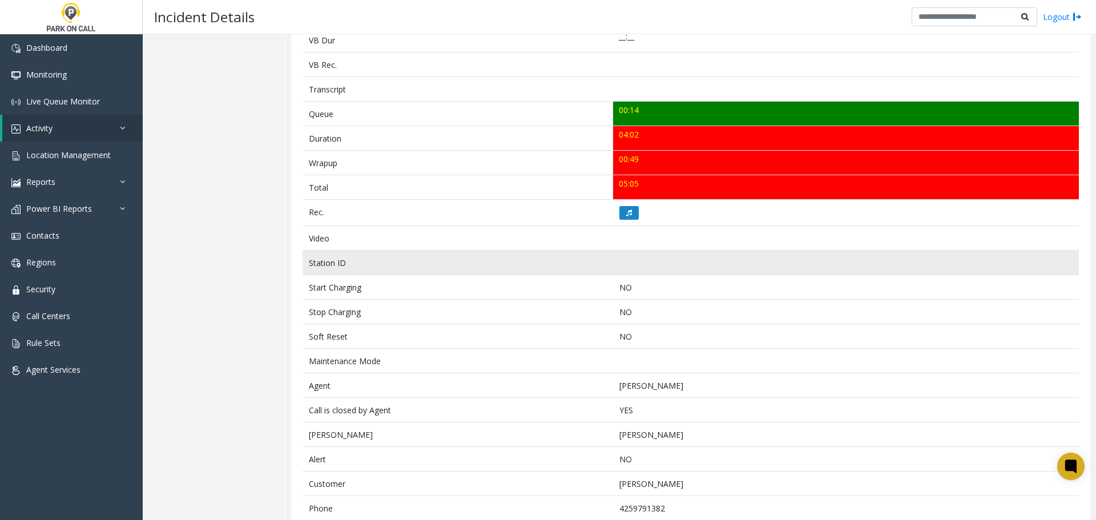
scroll to position [380, 0]
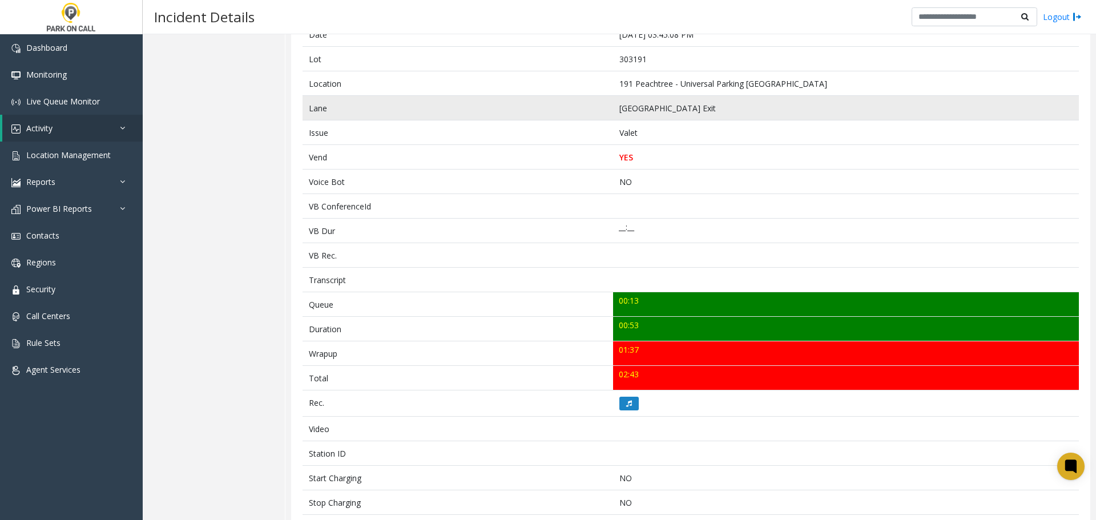
scroll to position [405, 0]
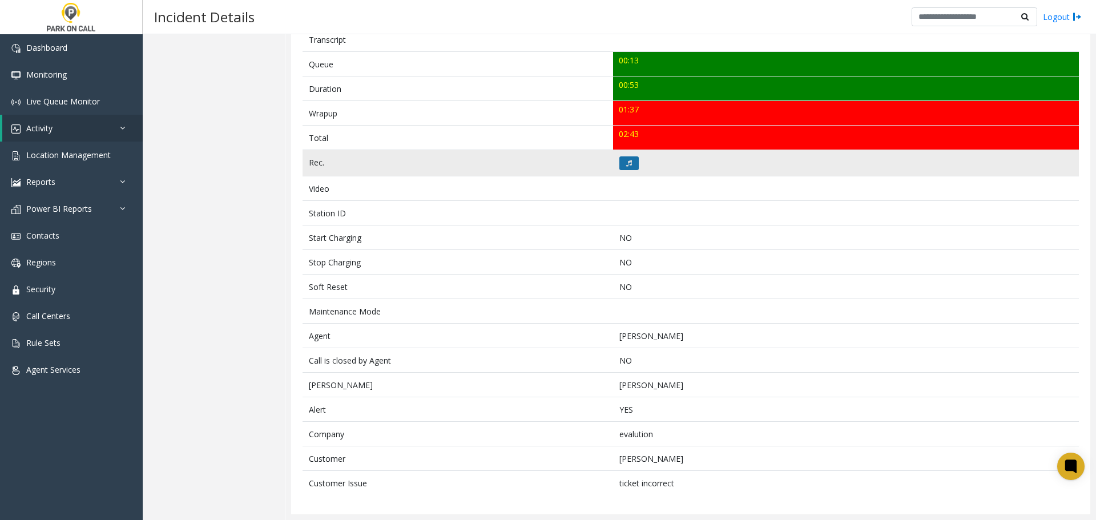
click at [626, 160] on icon at bounding box center [629, 163] width 6 height 7
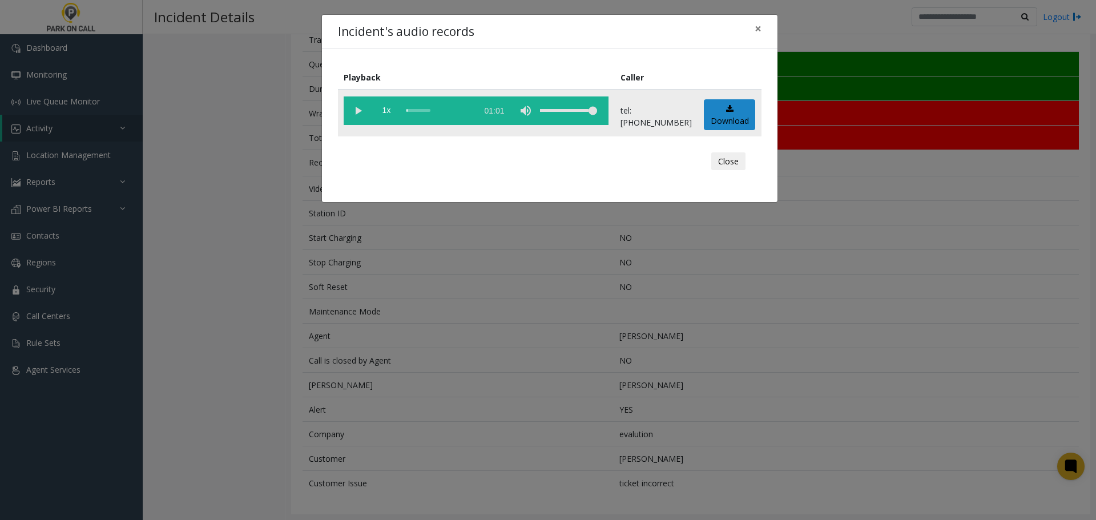
click at [359, 112] on vg-play-pause at bounding box center [358, 110] width 29 height 29
click at [422, 112] on div "scrub bar" at bounding box center [438, 110] width 65 height 29
click at [362, 454] on div "Incident's audio records × Playback Caller 1x 01:01 tel:[PHONE_NUMBER] Download…" at bounding box center [548, 260] width 1096 height 520
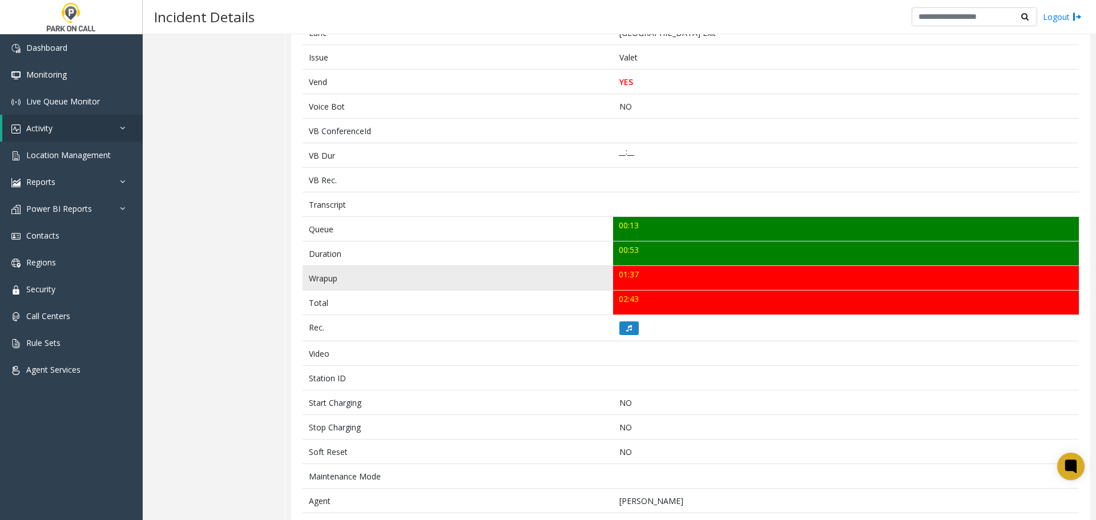
scroll to position [0, 0]
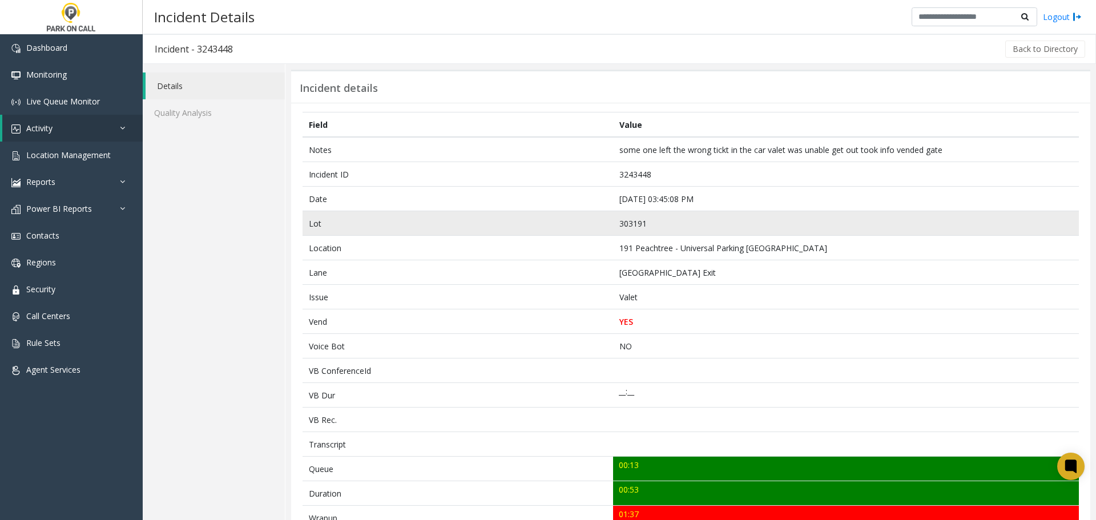
click at [765, 213] on td "303191" at bounding box center [846, 223] width 466 height 25
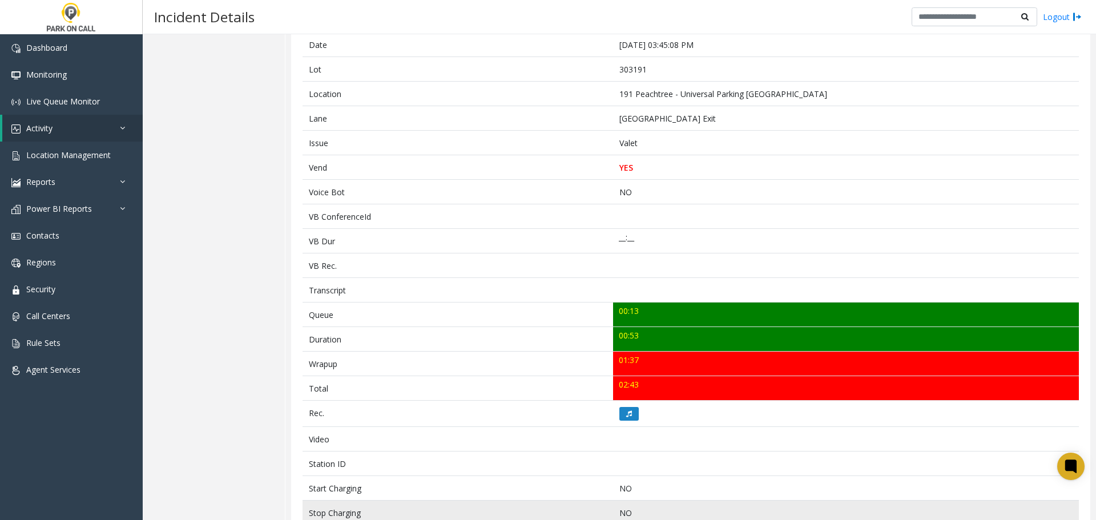
scroll to position [342, 0]
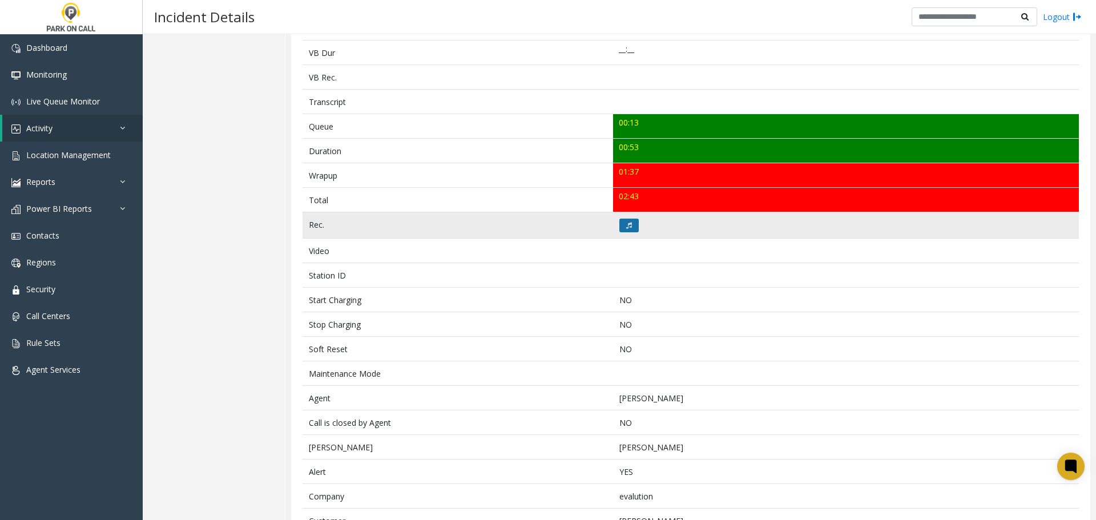
click at [620, 227] on button at bounding box center [628, 226] width 19 height 14
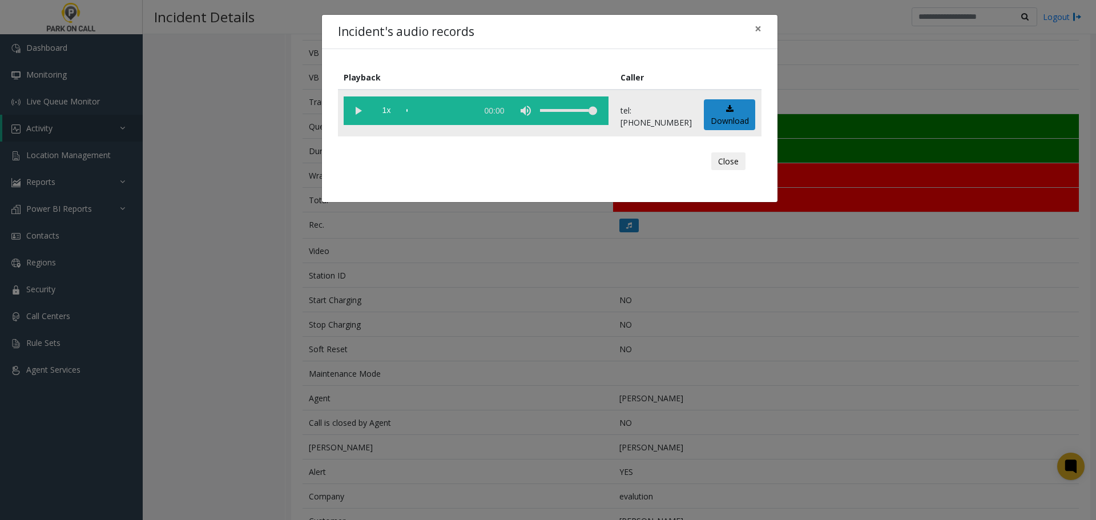
click at [363, 114] on vg-play-pause at bounding box center [358, 110] width 29 height 29
click at [462, 116] on div "scrub bar" at bounding box center [438, 110] width 65 height 29
click at [469, 111] on div "scrub bar" at bounding box center [438, 110] width 65 height 29
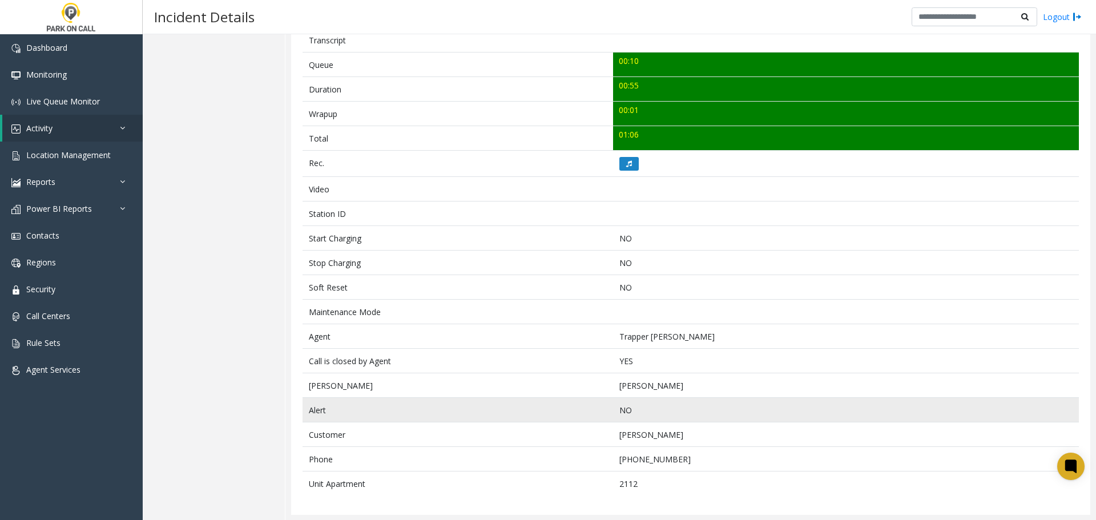
scroll to position [405, 0]
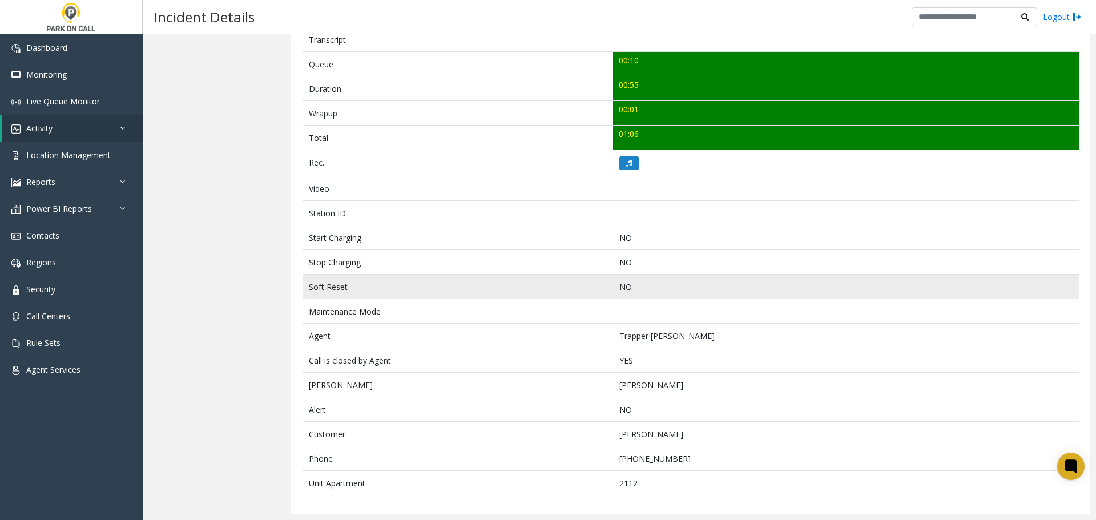
click at [818, 293] on td "NO" at bounding box center [846, 287] width 466 height 25
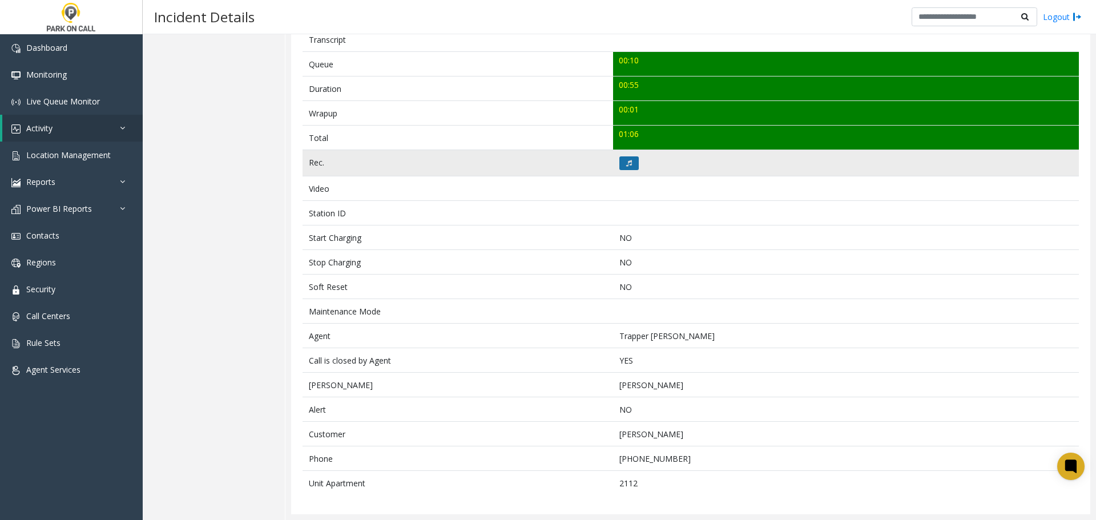
click at [624, 158] on button at bounding box center [628, 163] width 19 height 14
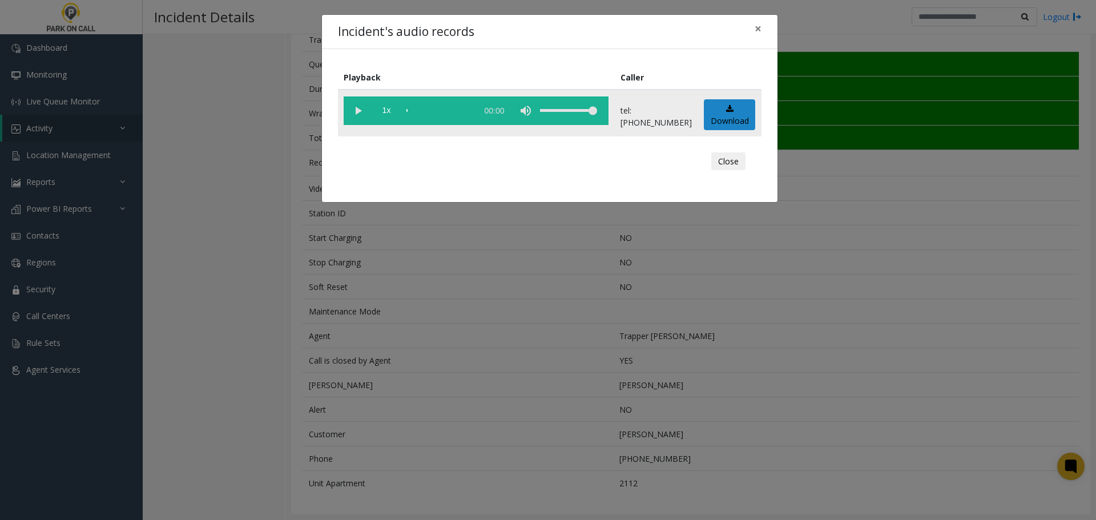
click at [357, 108] on vg-play-pause at bounding box center [358, 110] width 29 height 29
click at [638, 381] on div "Incident's audio records × Playback Caller 1x 00:57 tel:[PHONE_NUMBER] Download…" at bounding box center [548, 260] width 1096 height 520
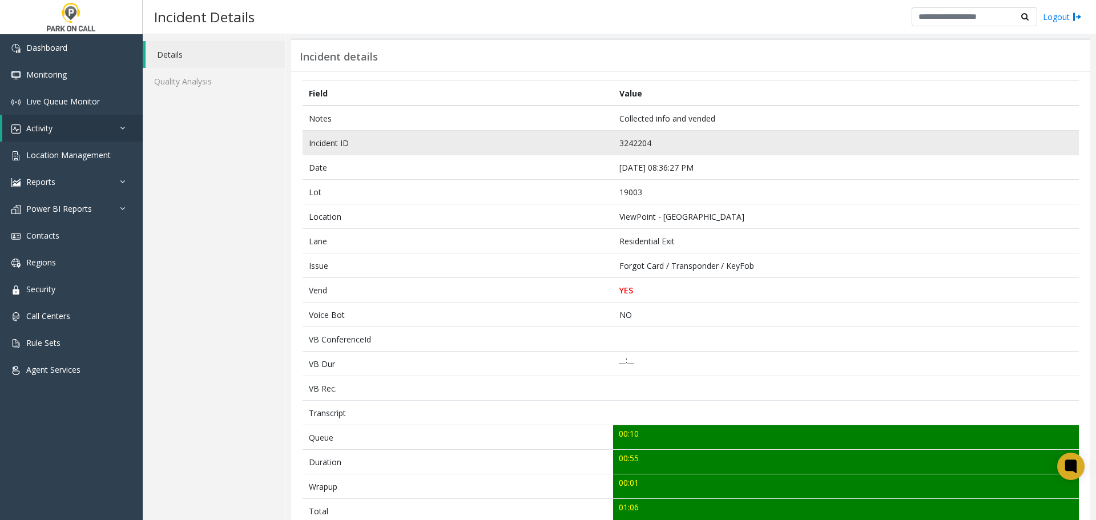
scroll to position [0, 0]
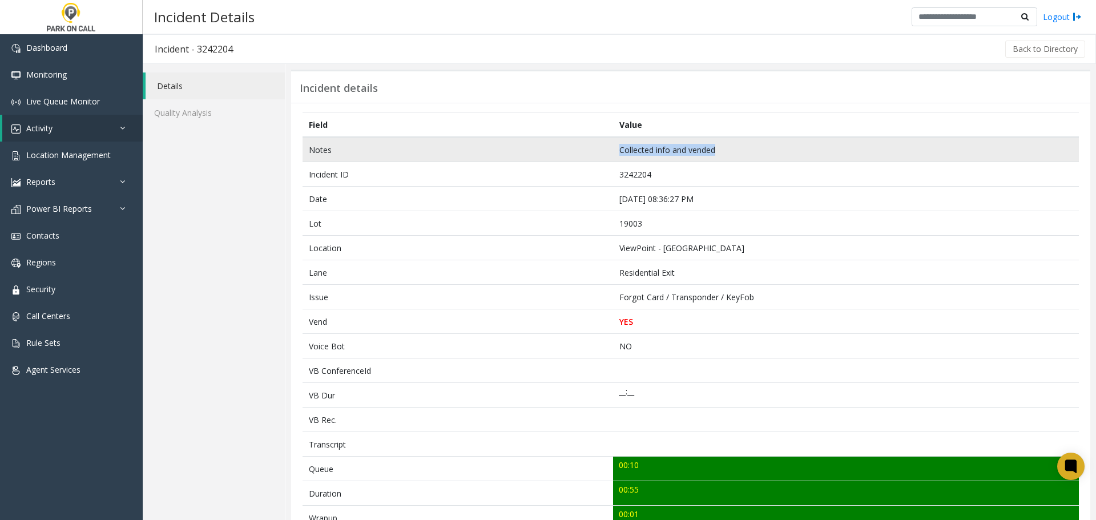
drag, startPoint x: 723, startPoint y: 147, endPoint x: 614, endPoint y: 149, distance: 108.5
click at [614, 149] on td "Collected info and vended" at bounding box center [846, 149] width 466 height 25
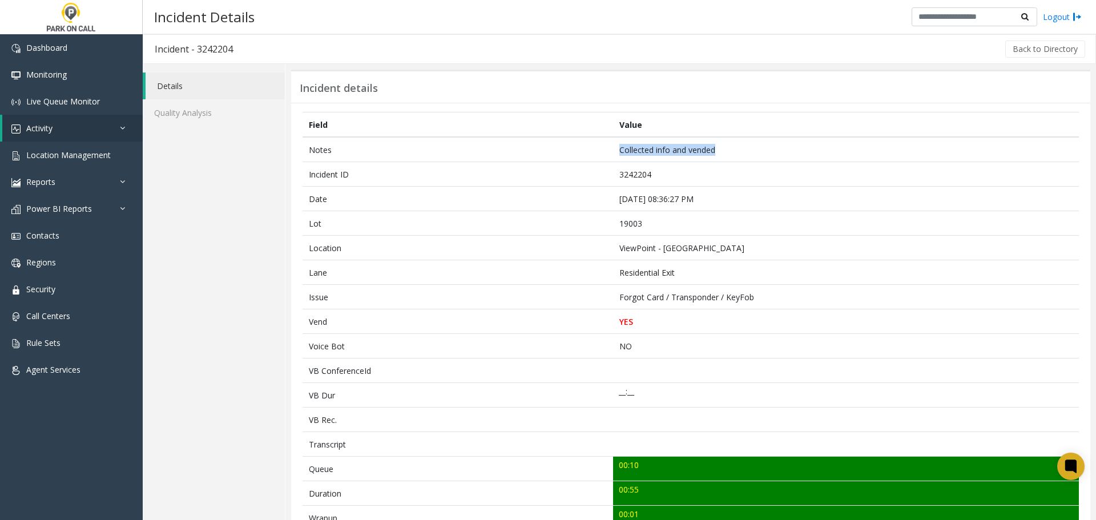
copy td "Collected info and vended"
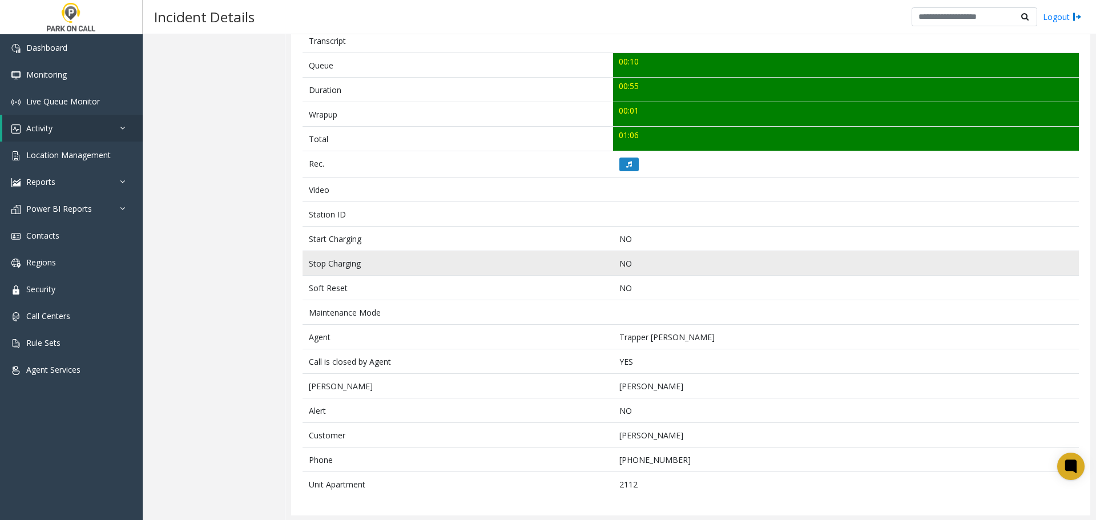
scroll to position [405, 0]
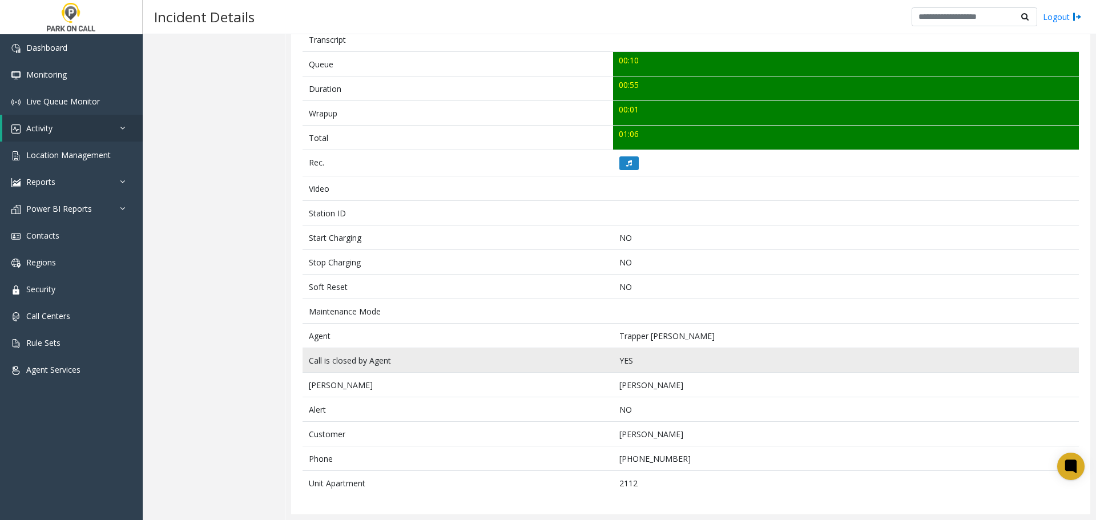
drag, startPoint x: 510, startPoint y: 324, endPoint x: 463, endPoint y: 357, distance: 57.3
click at [510, 324] on td "Agent" at bounding box center [457, 336] width 310 height 25
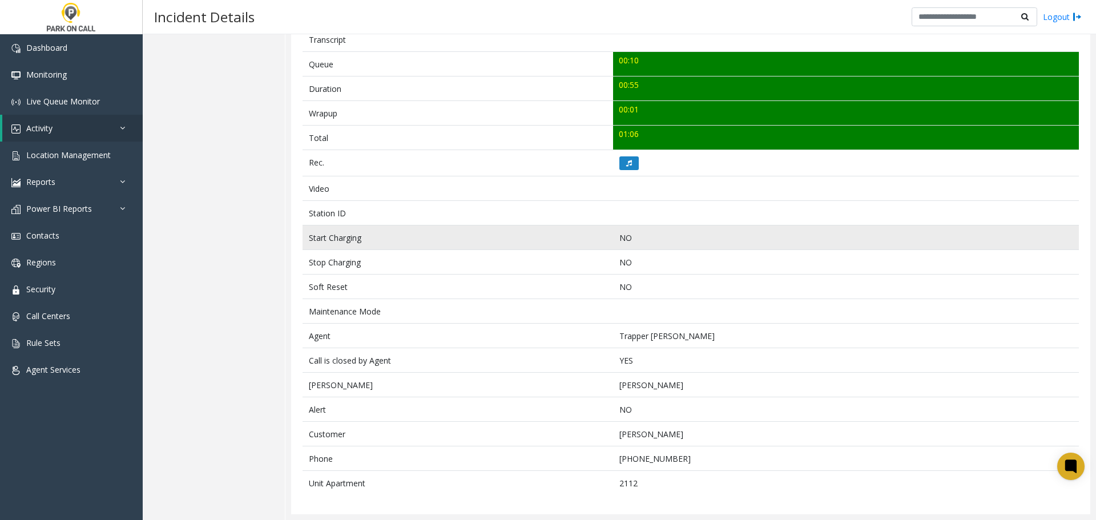
click at [835, 230] on td "NO" at bounding box center [846, 237] width 466 height 25
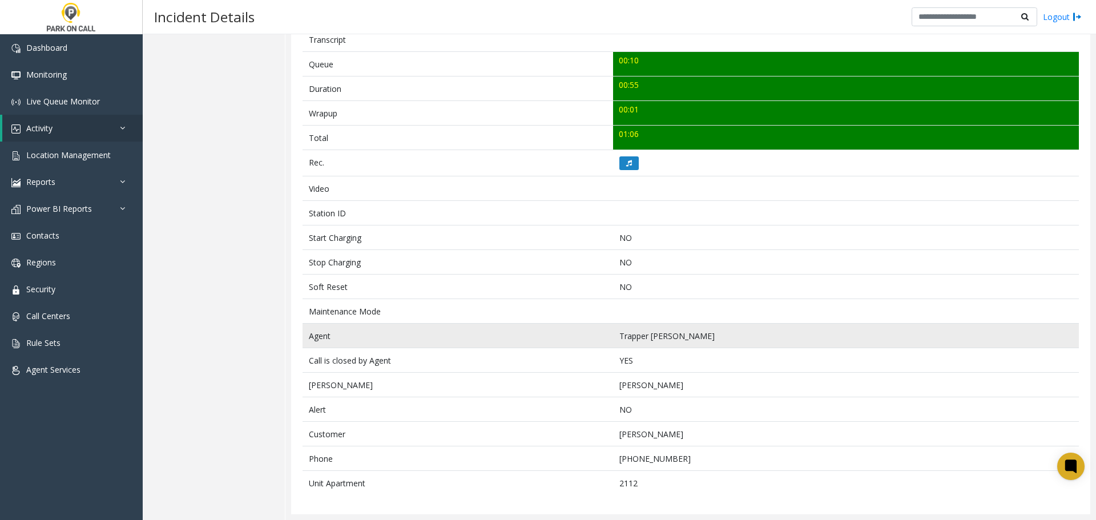
click at [523, 338] on td "Agent" at bounding box center [457, 336] width 310 height 25
